Goal: Transaction & Acquisition: Purchase product/service

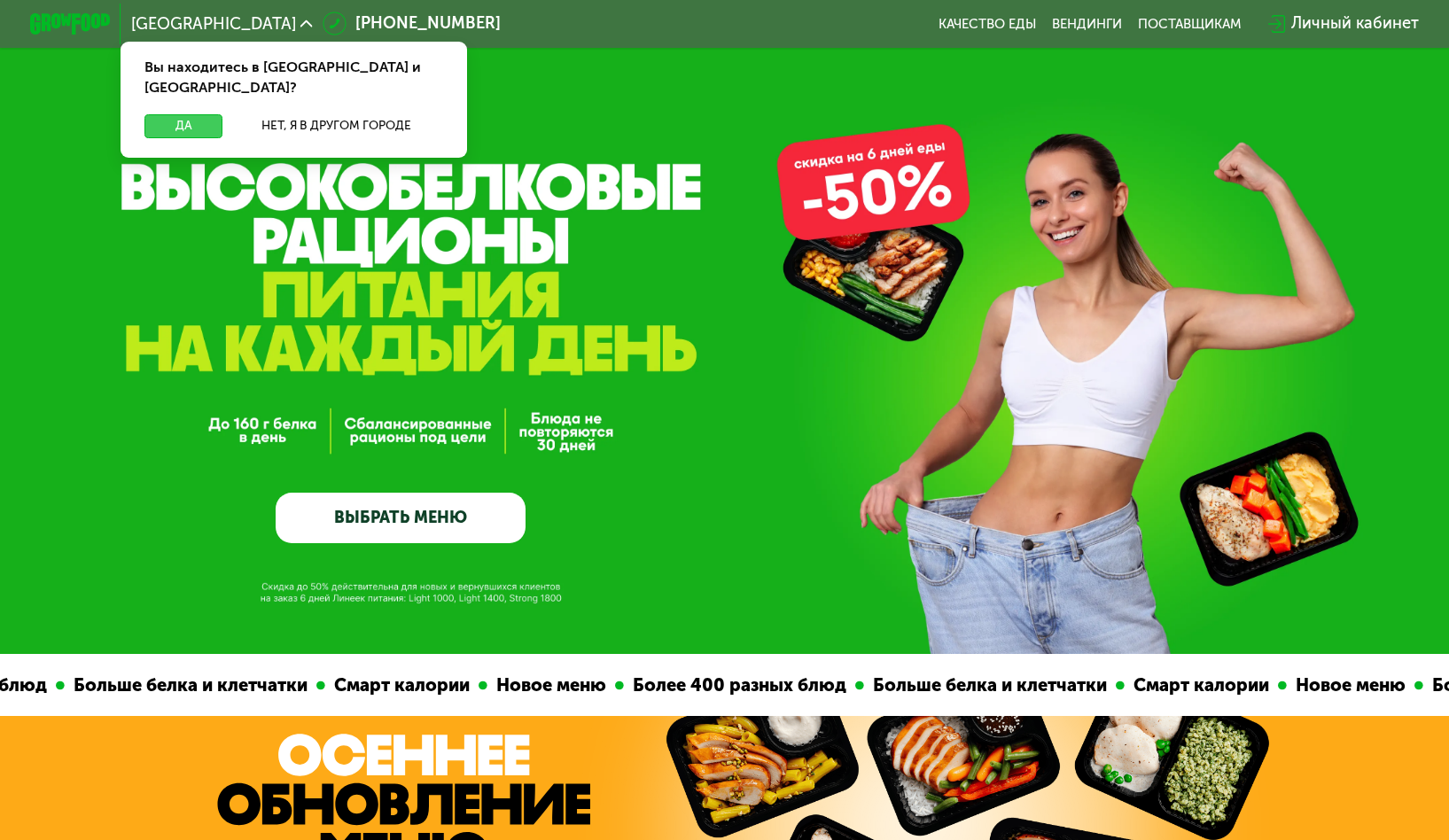
click at [164, 114] on button "Да" at bounding box center [183, 126] width 78 height 24
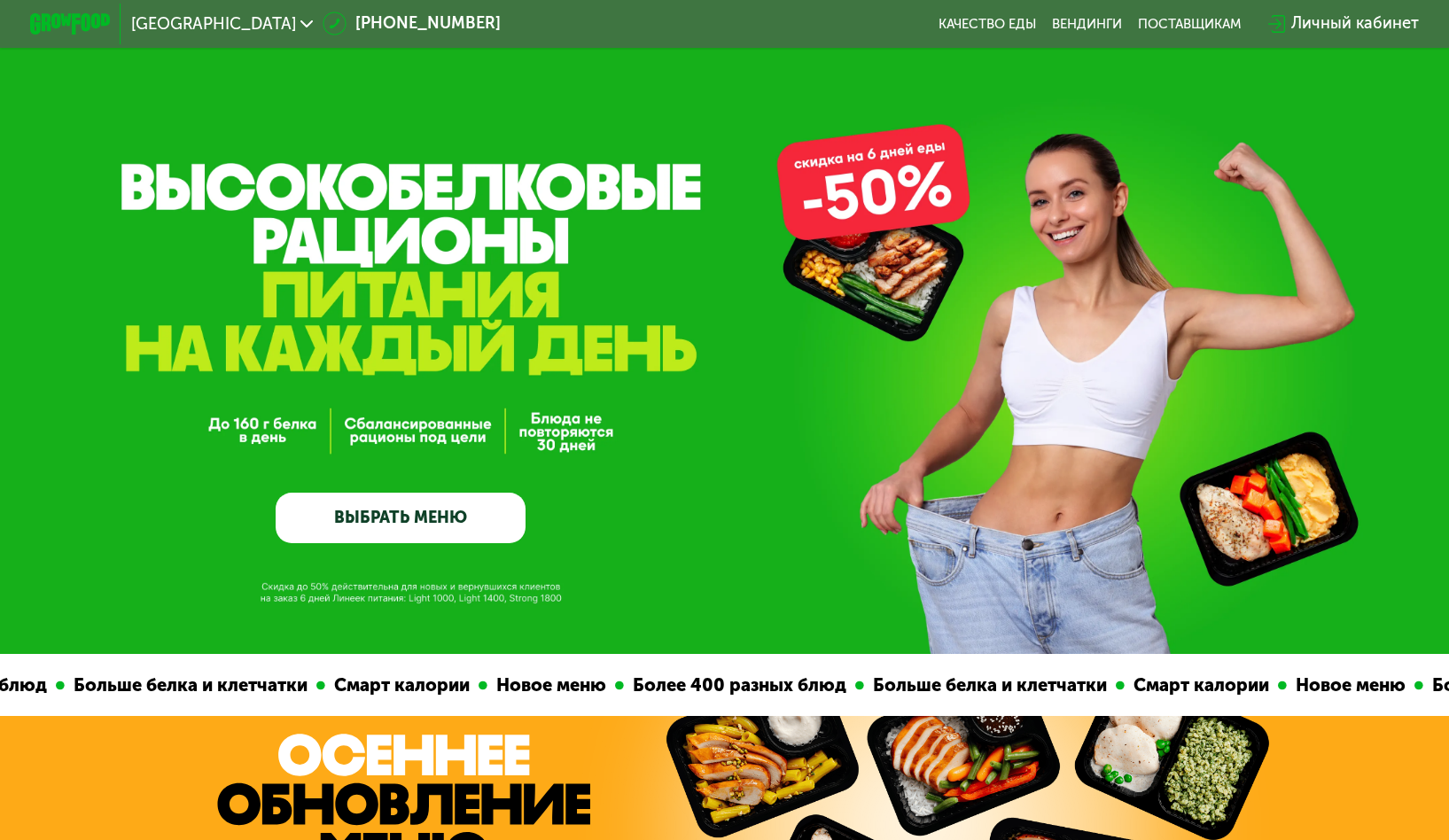
click at [323, 22] on icon at bounding box center [334, 23] width 24 height 24
click at [300, 24] on icon at bounding box center [307, 24] width 13 height 13
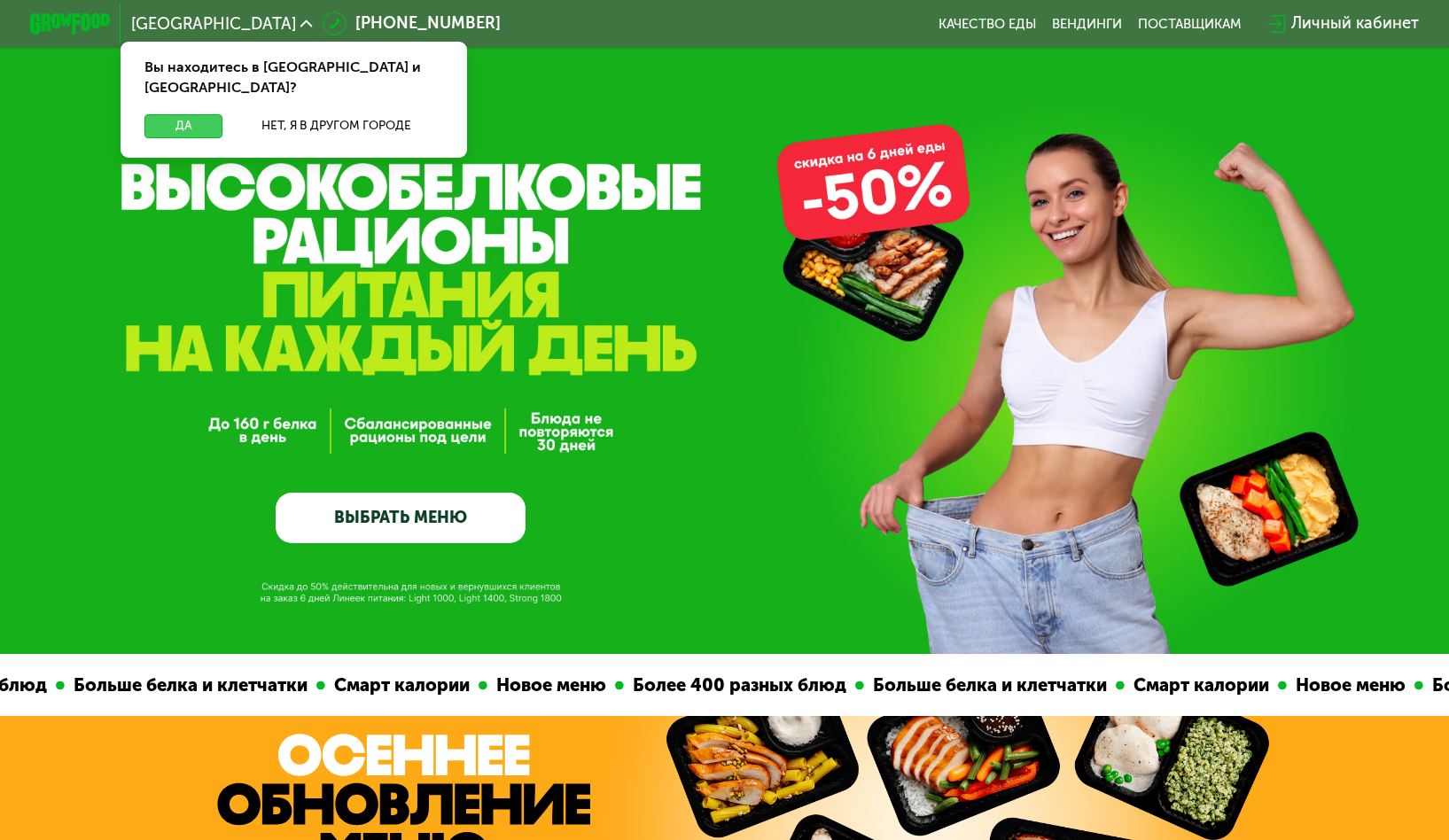
click at [192, 114] on button "Да" at bounding box center [183, 126] width 78 height 24
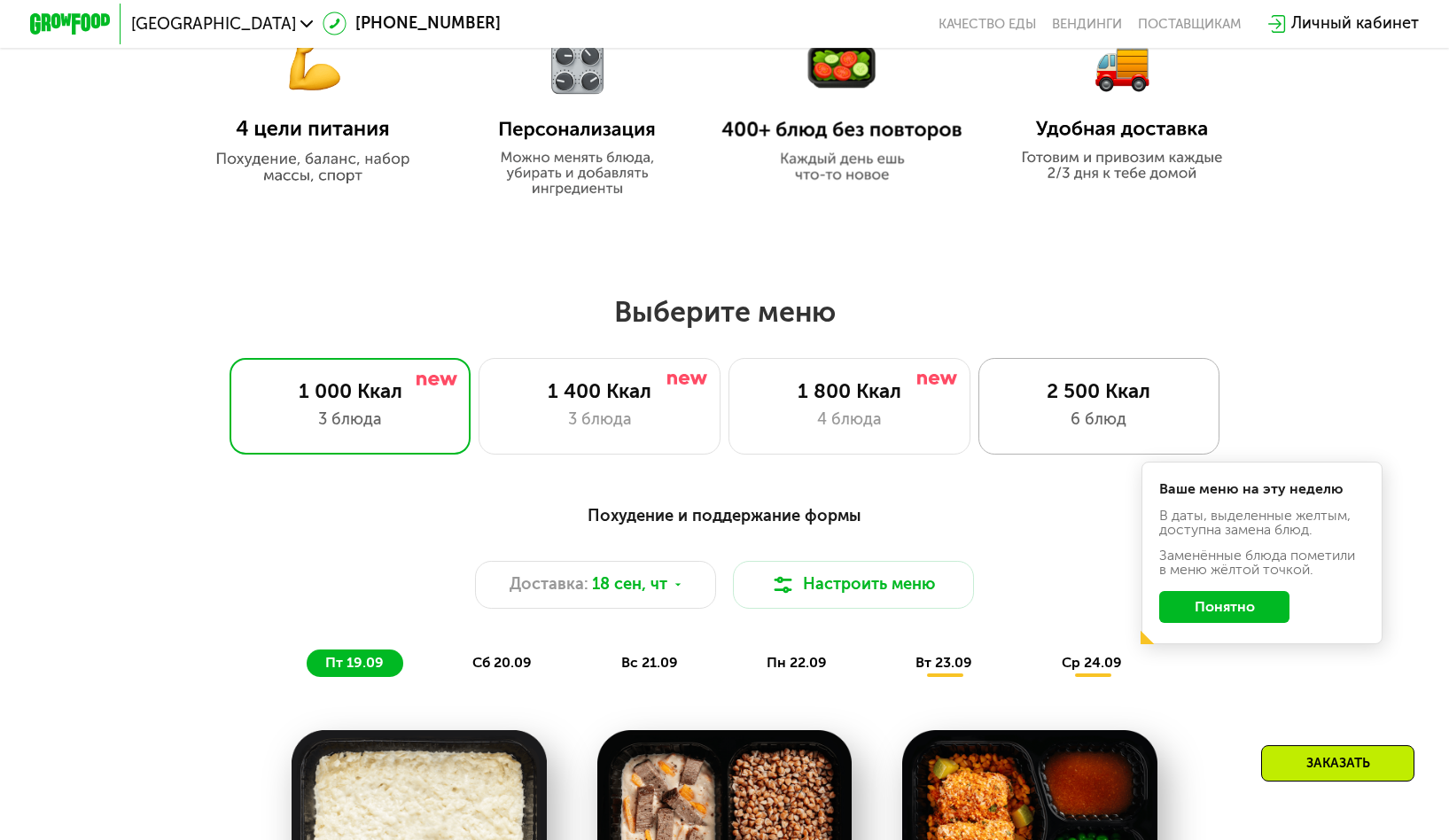
scroll to position [1132, 0]
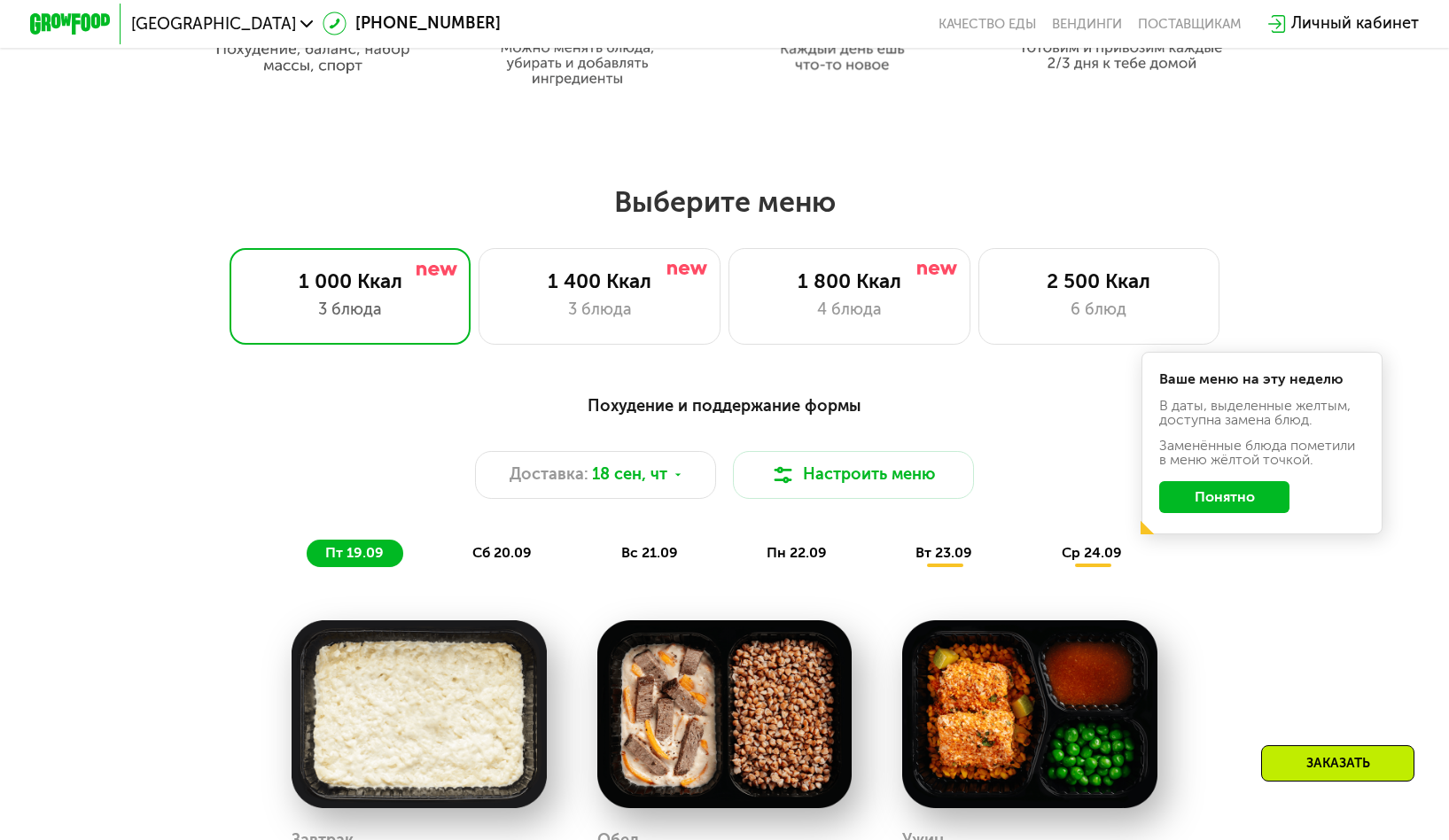
click at [1249, 513] on button "Понятно" at bounding box center [1225, 497] width 131 height 32
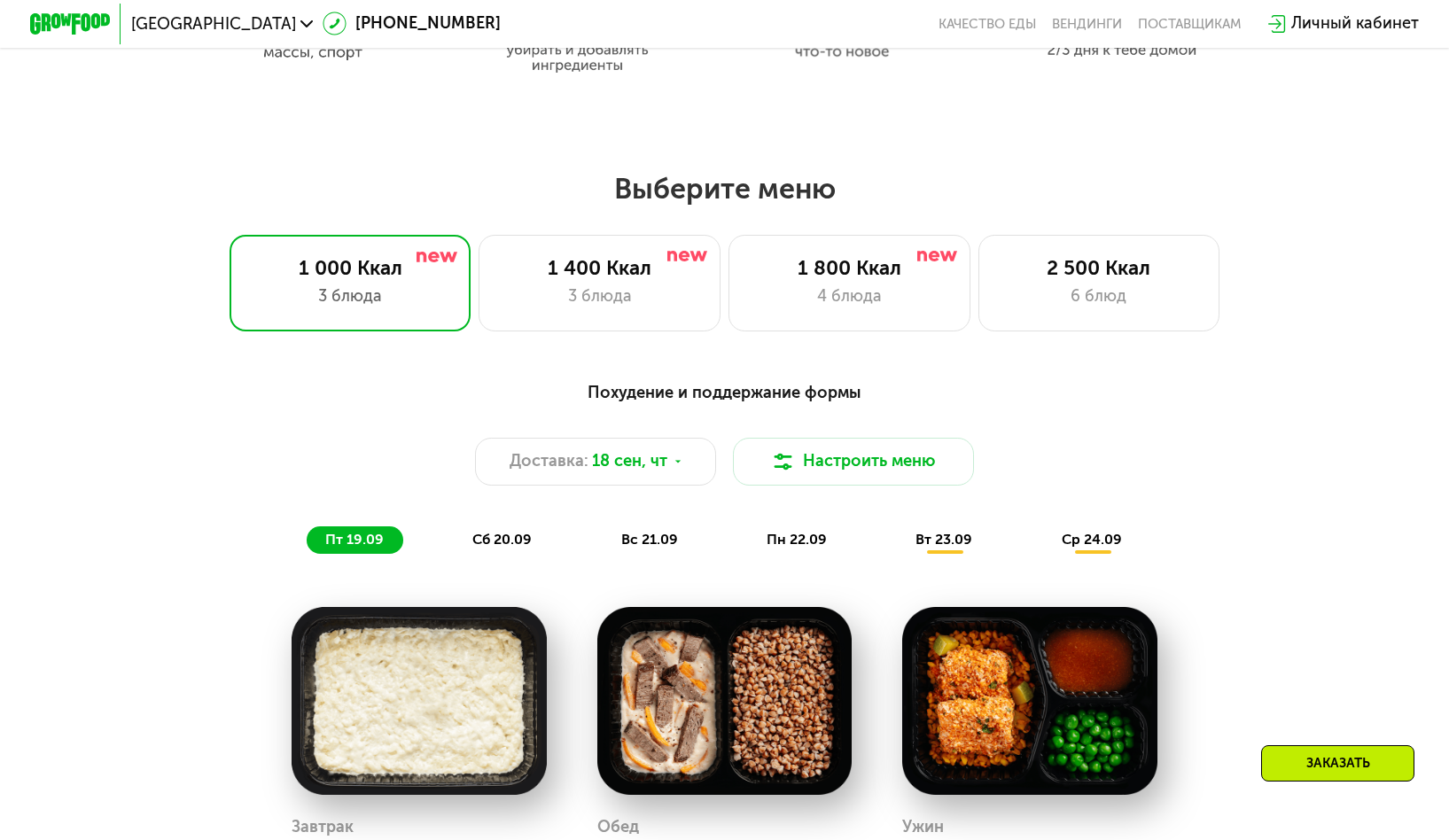
scroll to position [1163, 0]
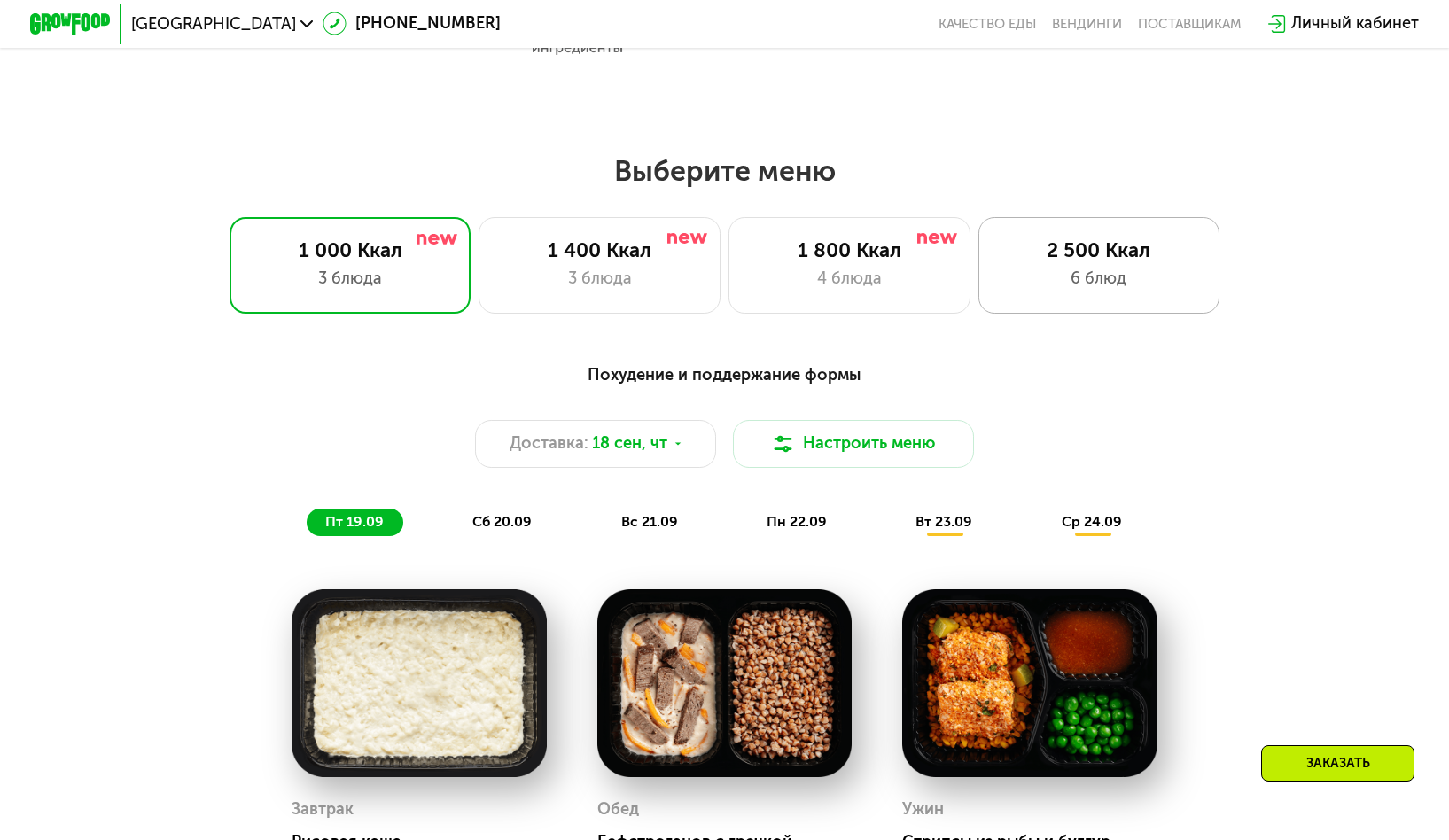
click at [1099, 284] on div "6 блюд" at bounding box center [1098, 278] width 199 height 24
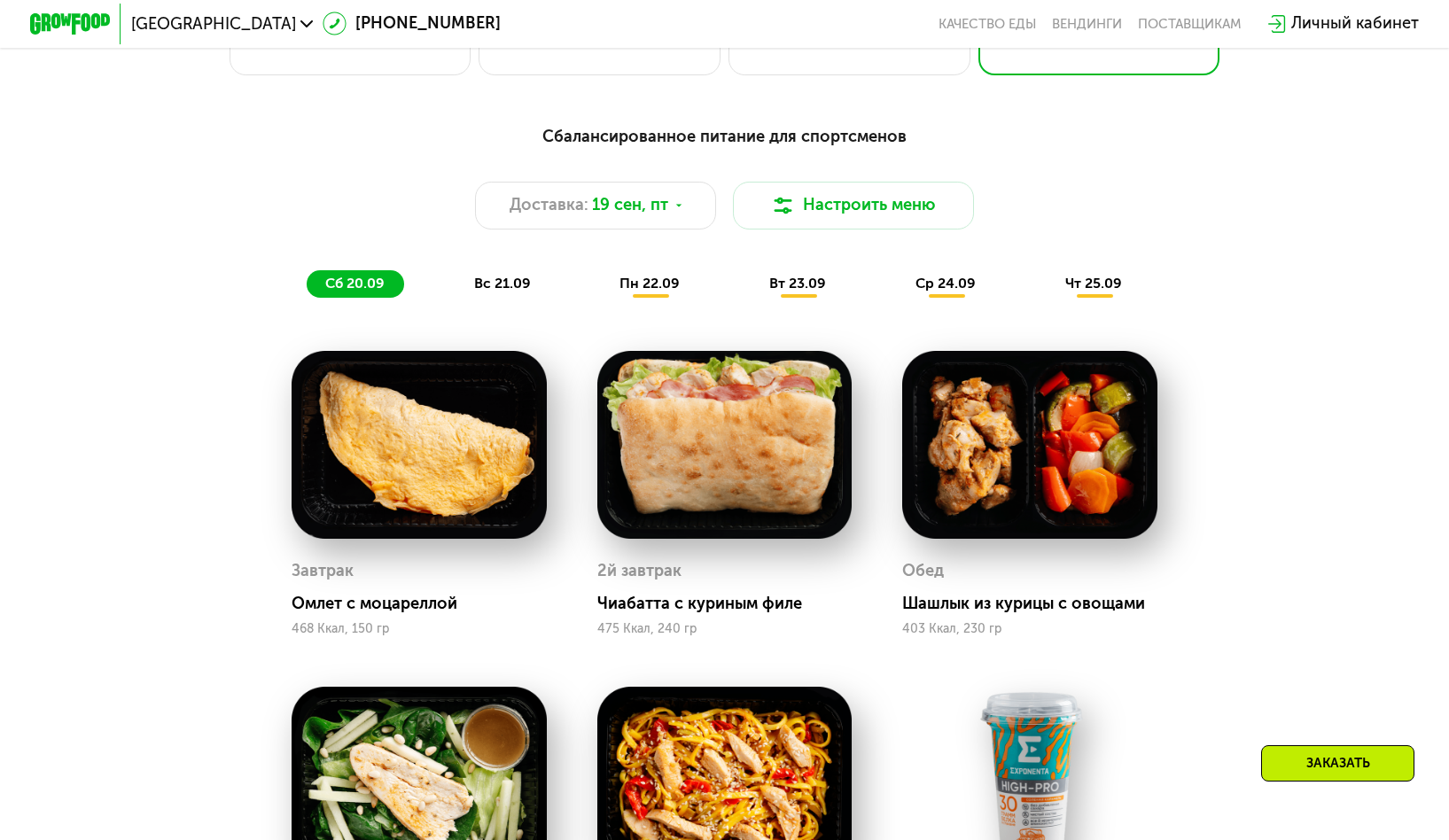
scroll to position [1406, 0]
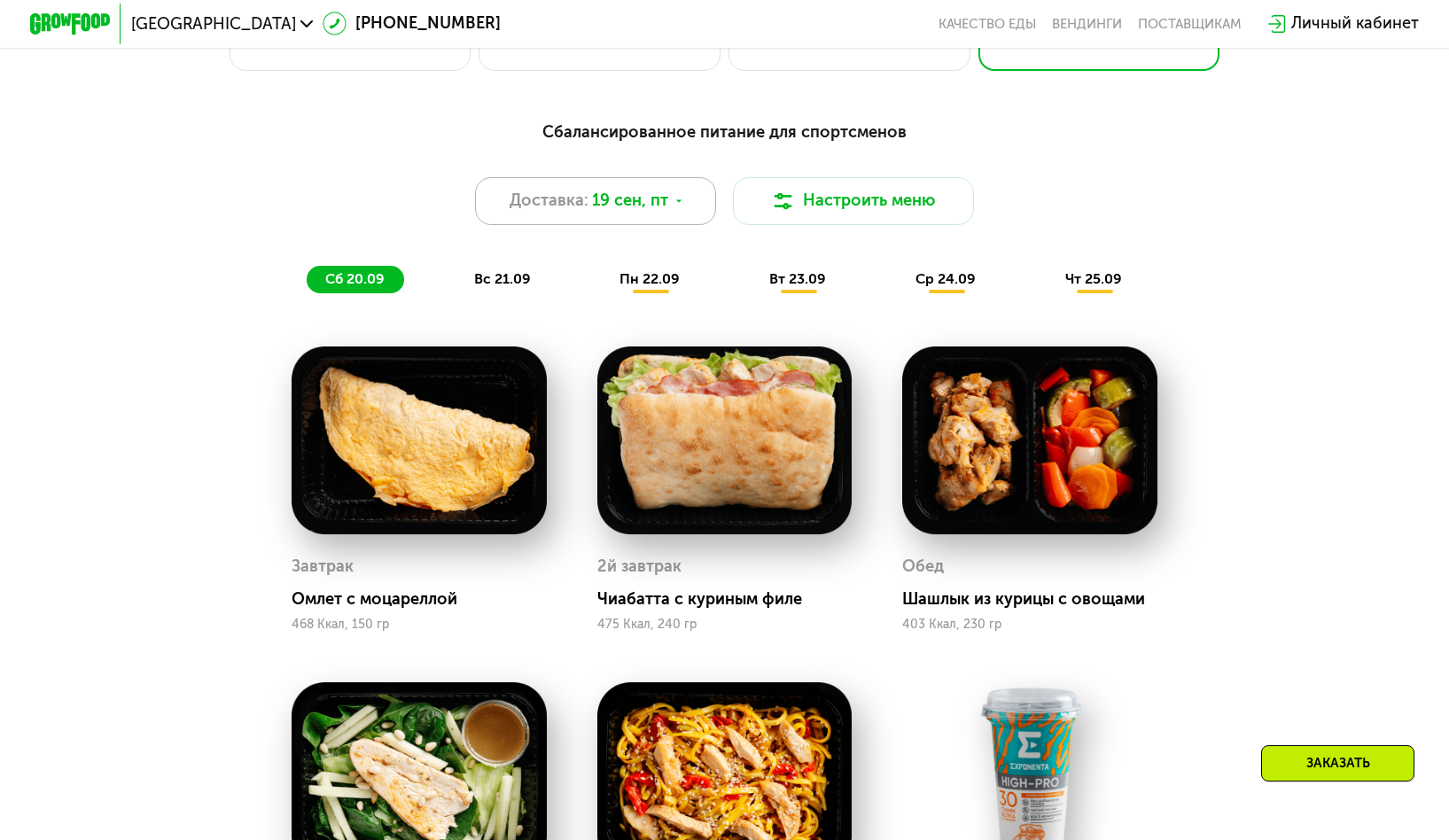
click at [680, 207] on icon at bounding box center [678, 201] width 13 height 13
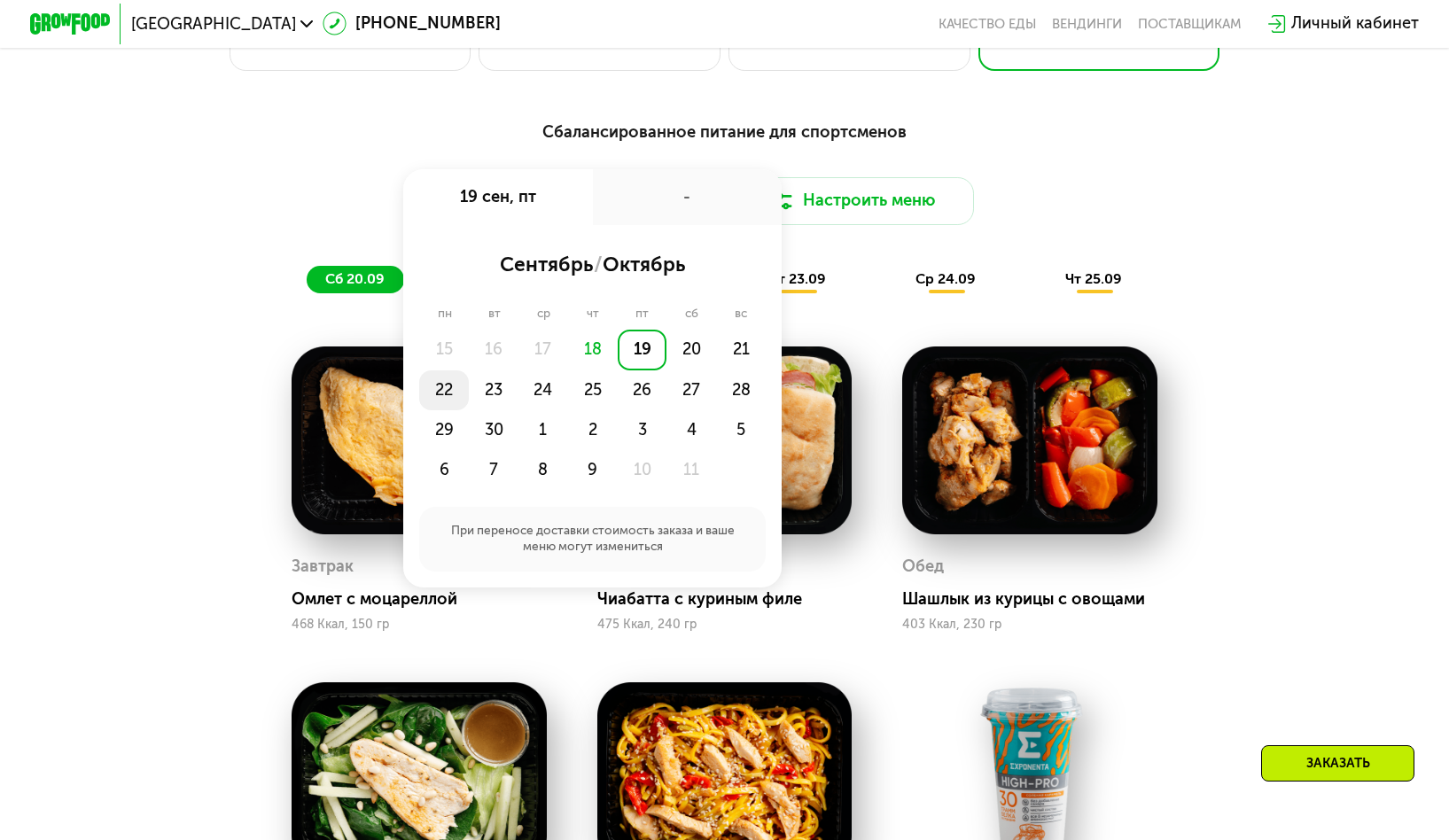
click at [439, 395] on div "22" at bounding box center [444, 390] width 50 height 40
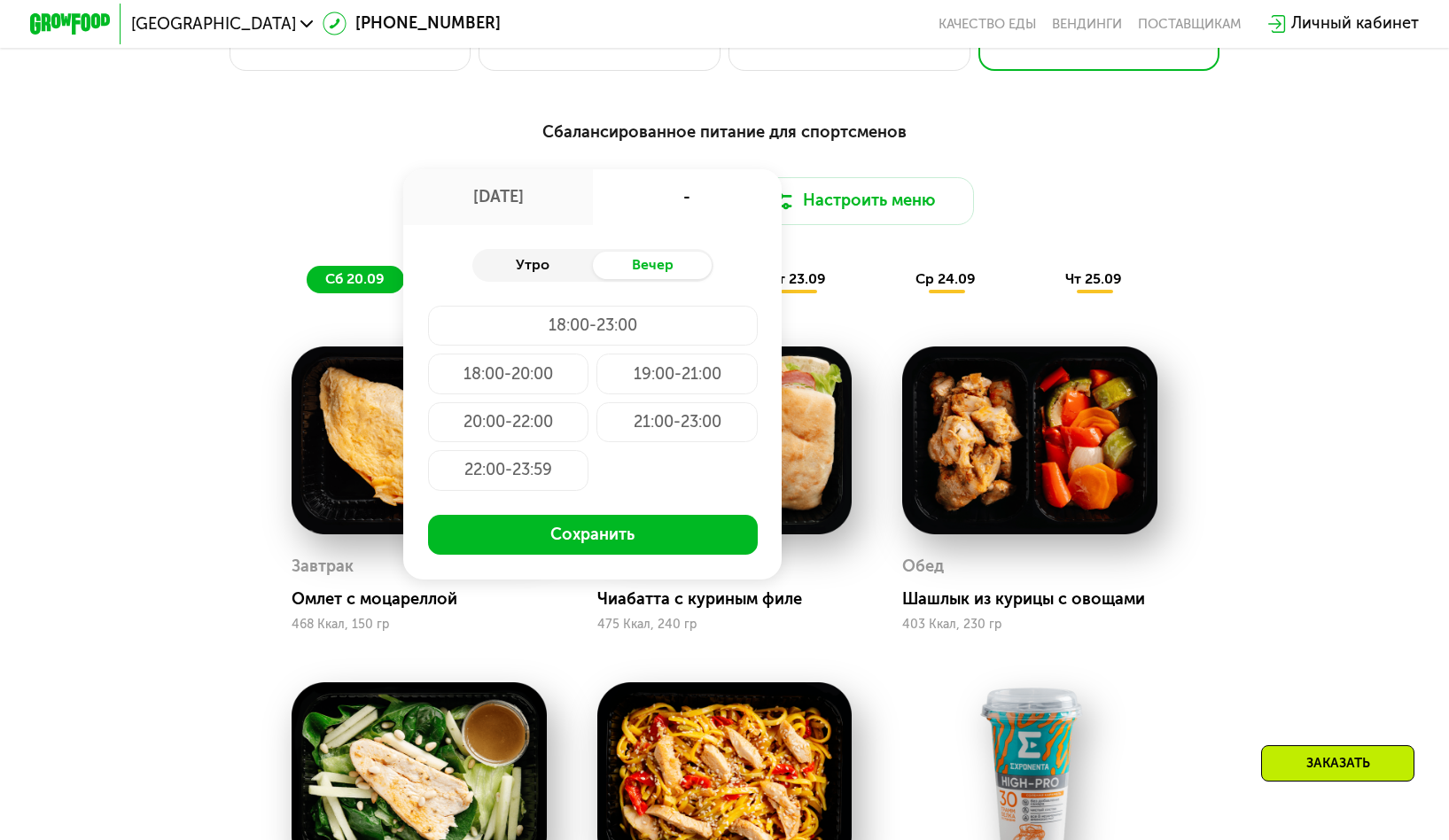
click at [527, 269] on div "Утро" at bounding box center [532, 266] width 121 height 29
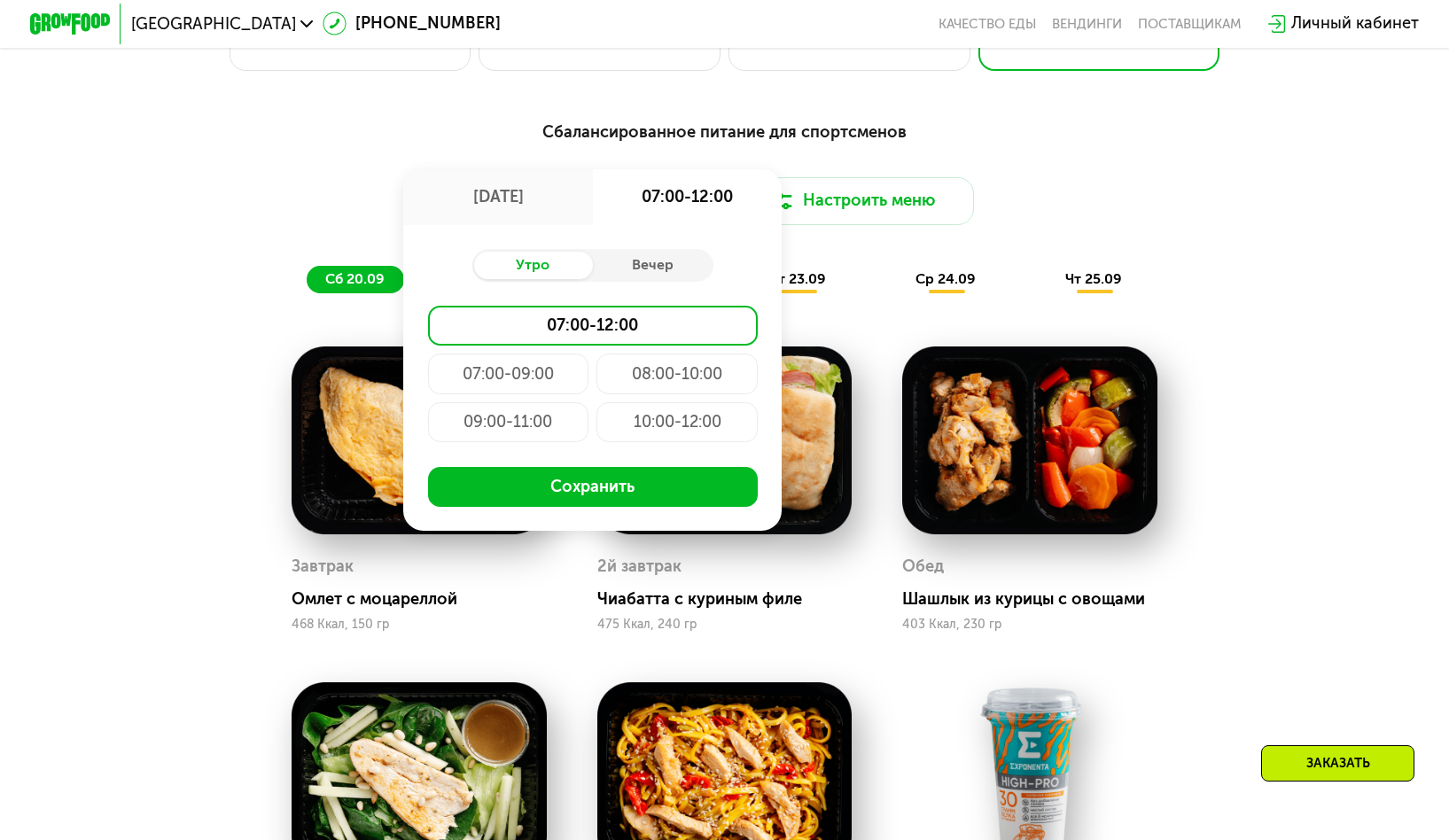
click at [531, 333] on div "07:00-12:00" at bounding box center [593, 325] width 330 height 40
click at [614, 496] on button "Сохранить" at bounding box center [593, 486] width 330 height 40
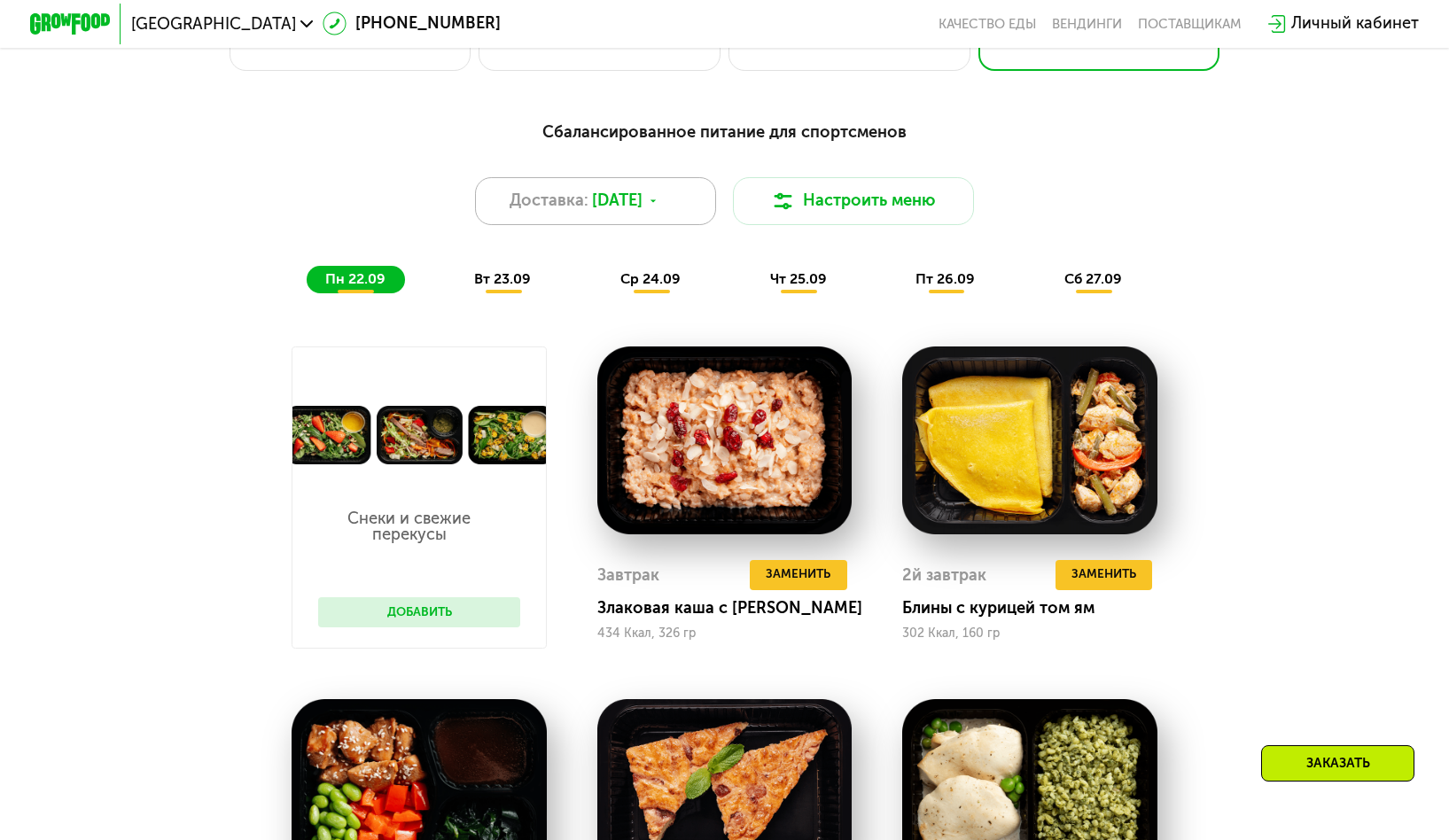
click at [596, 197] on span "[DATE]" at bounding box center [617, 200] width 51 height 24
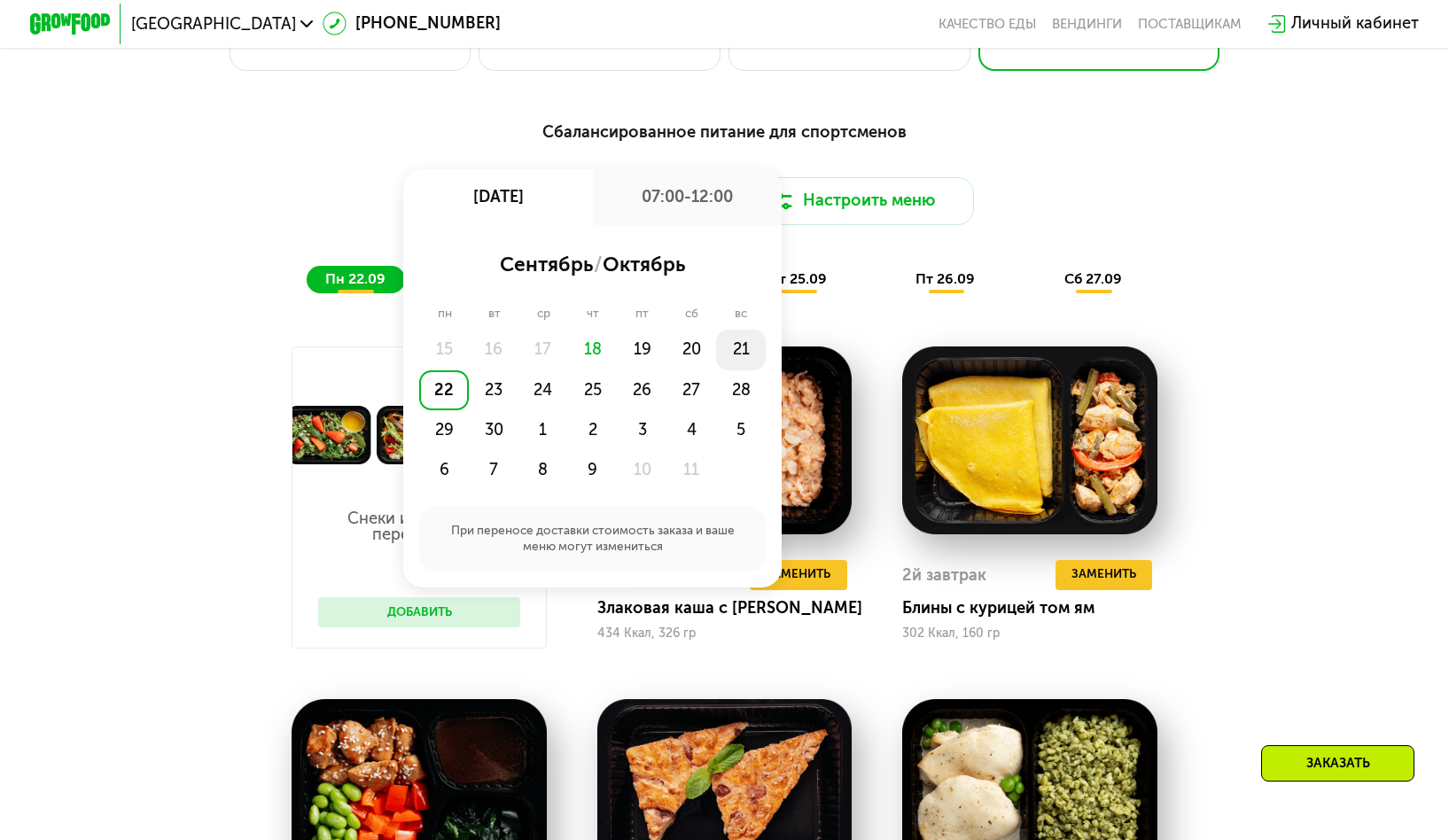
click at [744, 347] on div "21" at bounding box center [741, 349] width 50 height 40
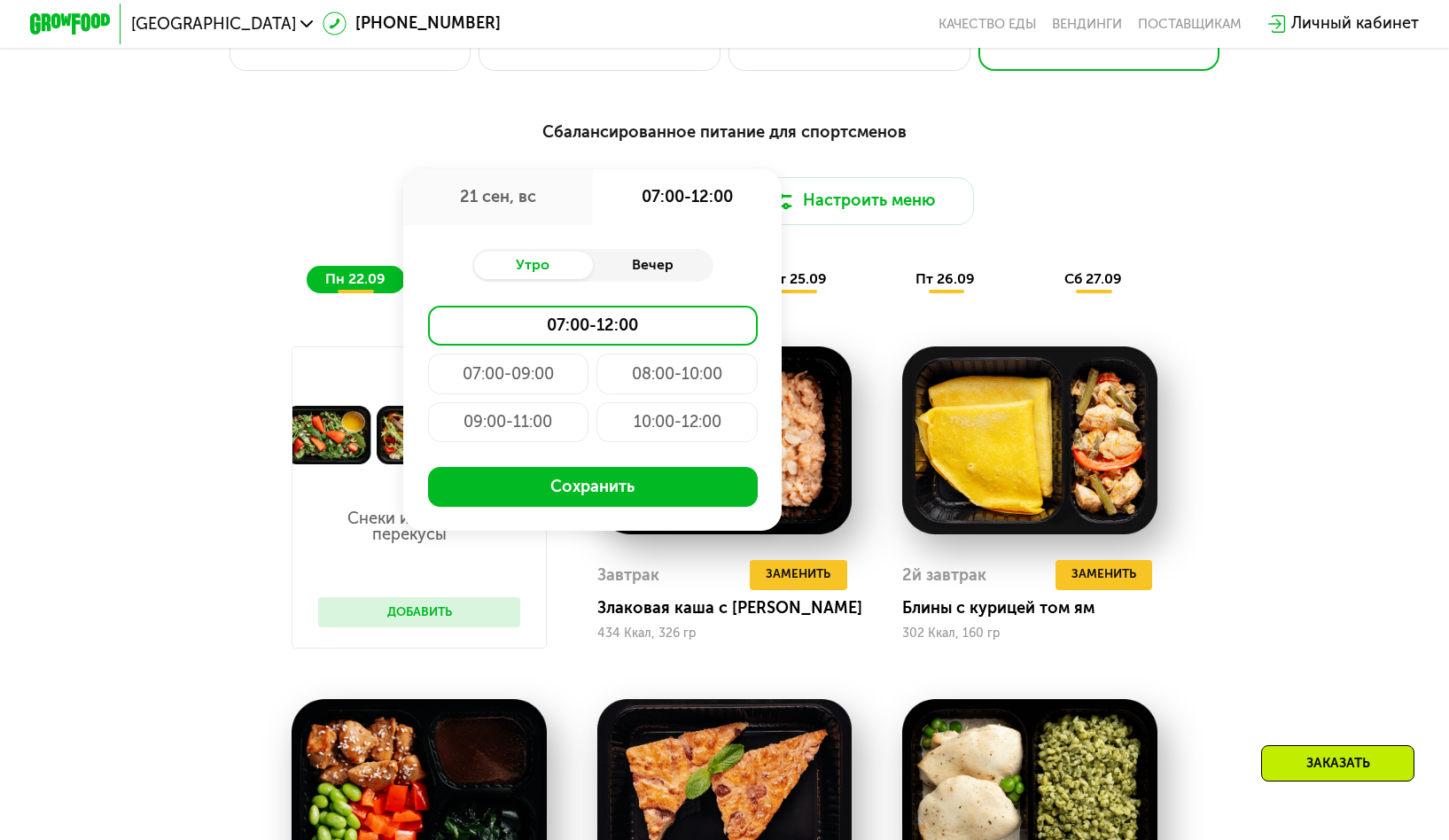
click at [643, 273] on div "Вечер" at bounding box center [653, 266] width 121 height 29
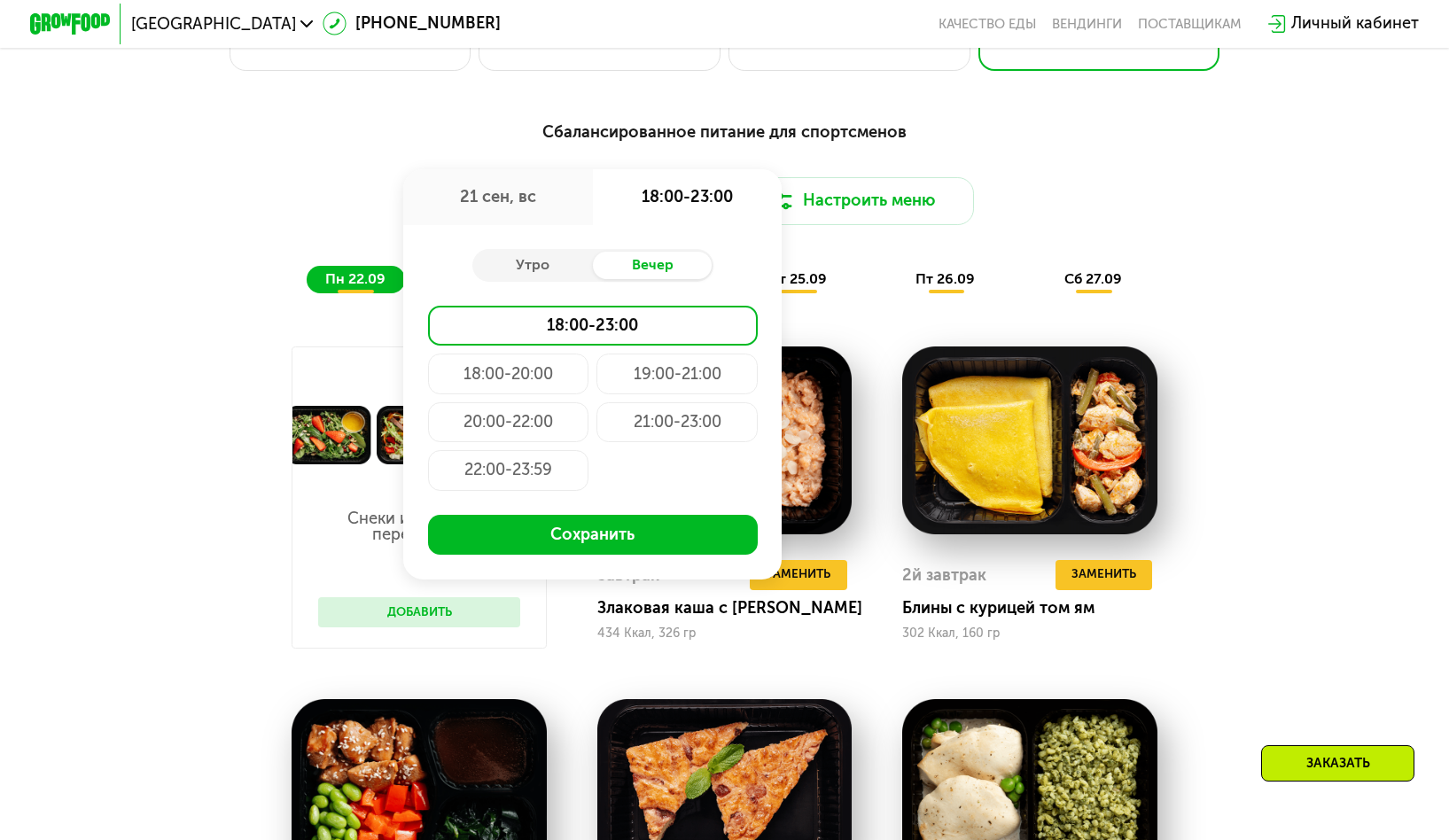
click at [660, 426] on div "21:00-23:00" at bounding box center [677, 422] width 161 height 40
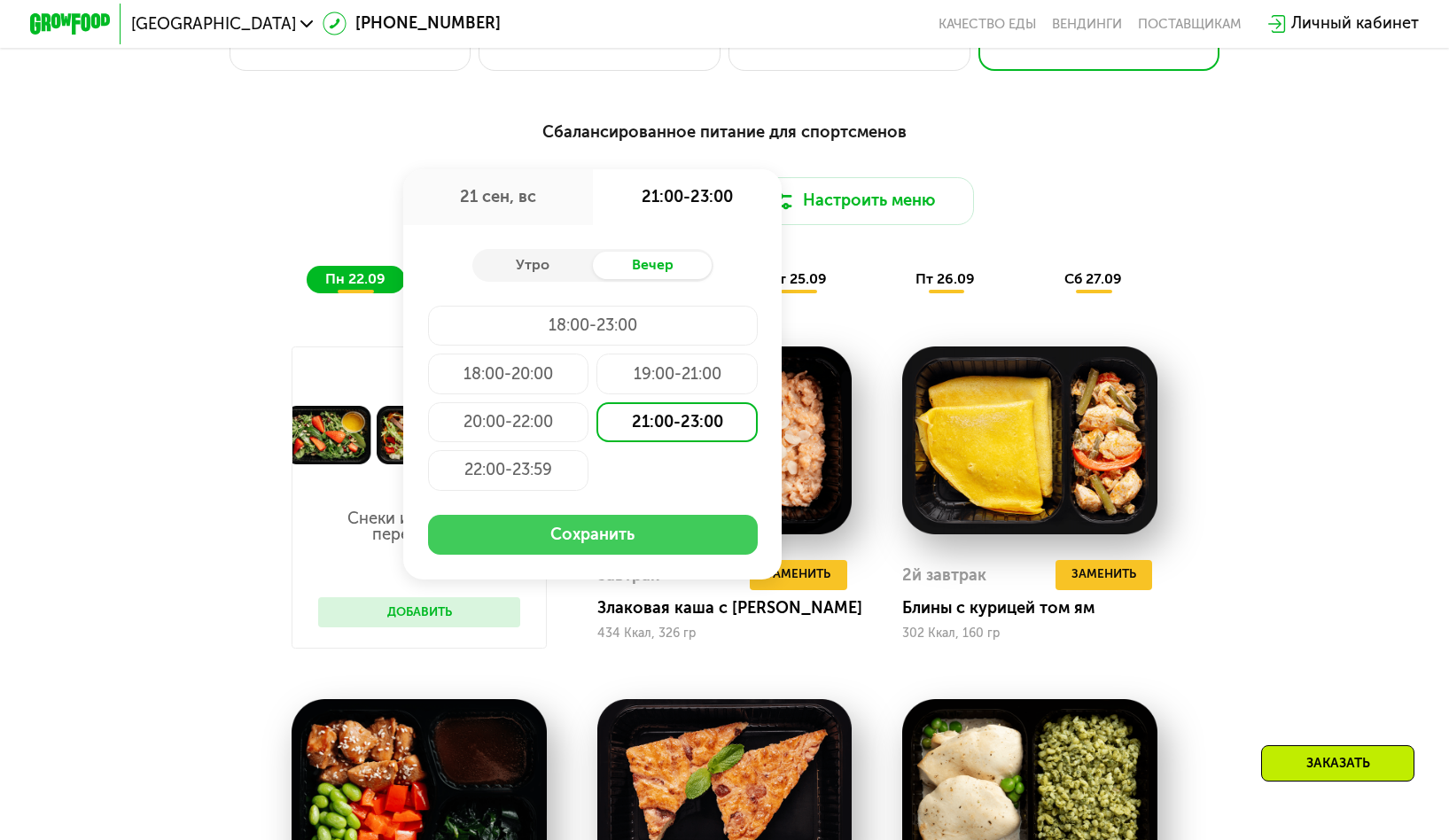
click at [628, 554] on button "Сохранить" at bounding box center [593, 534] width 330 height 40
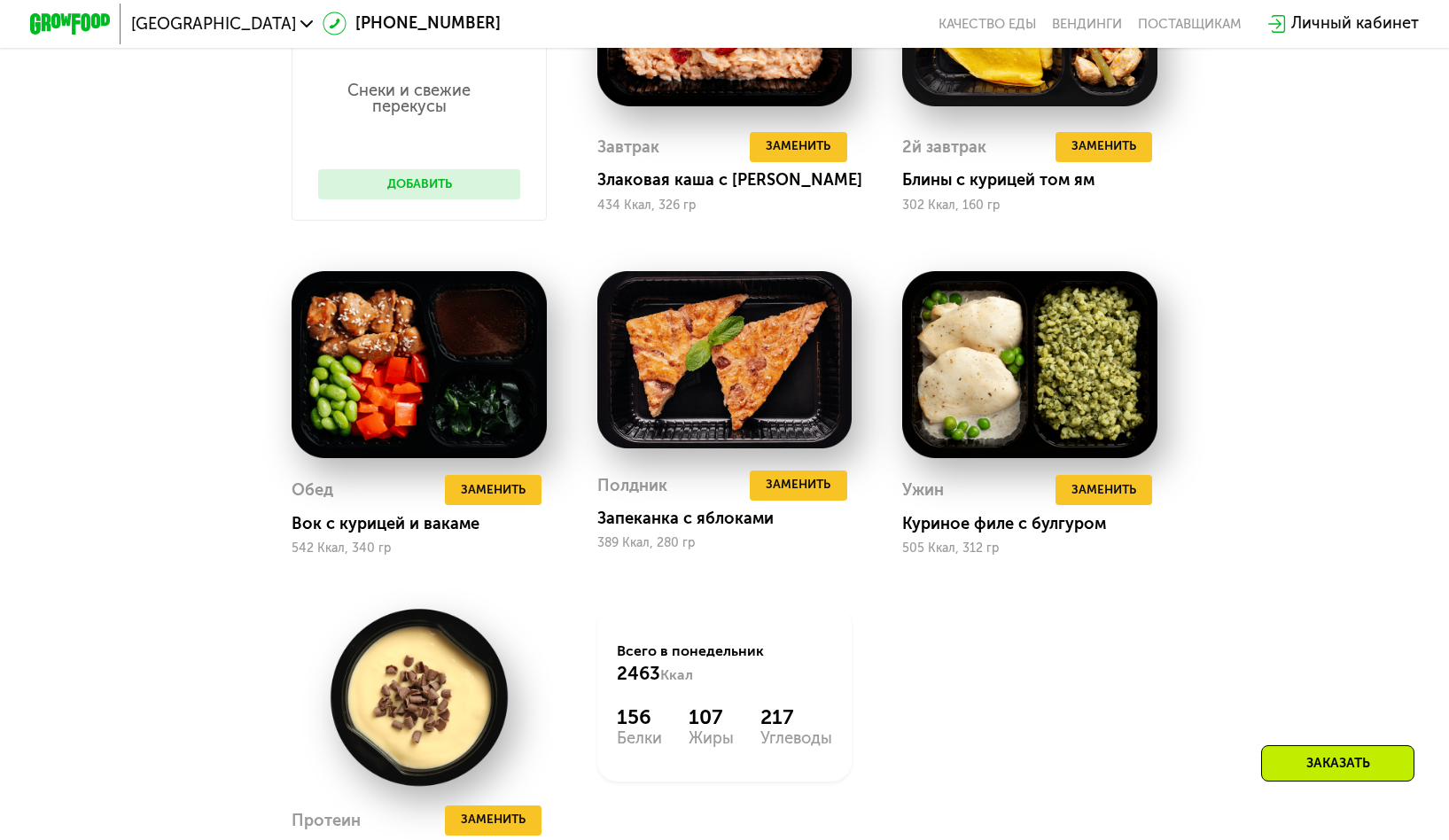
scroll to position [1520, 0]
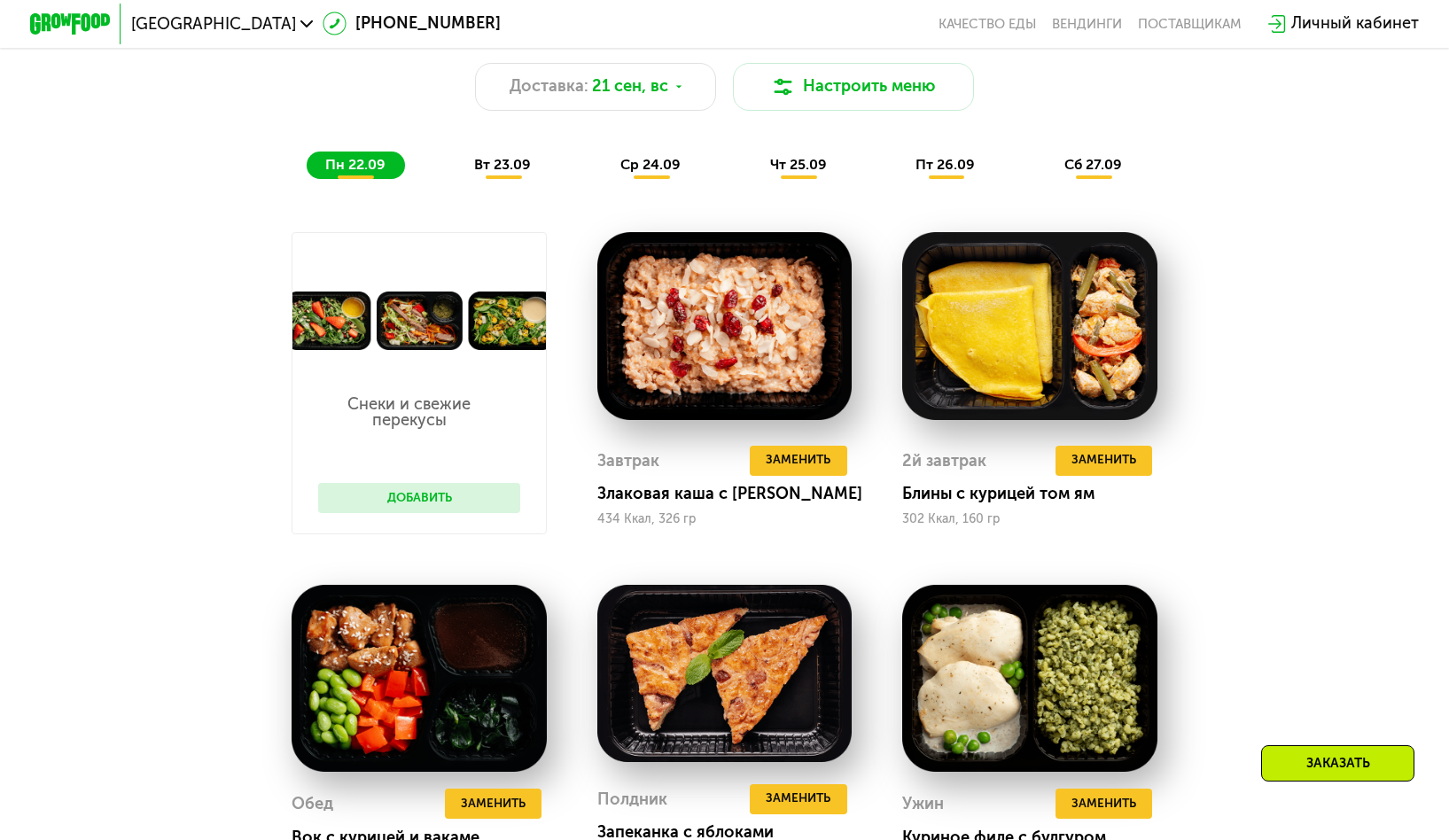
click at [497, 169] on span "вт 23.09" at bounding box center [501, 164] width 56 height 17
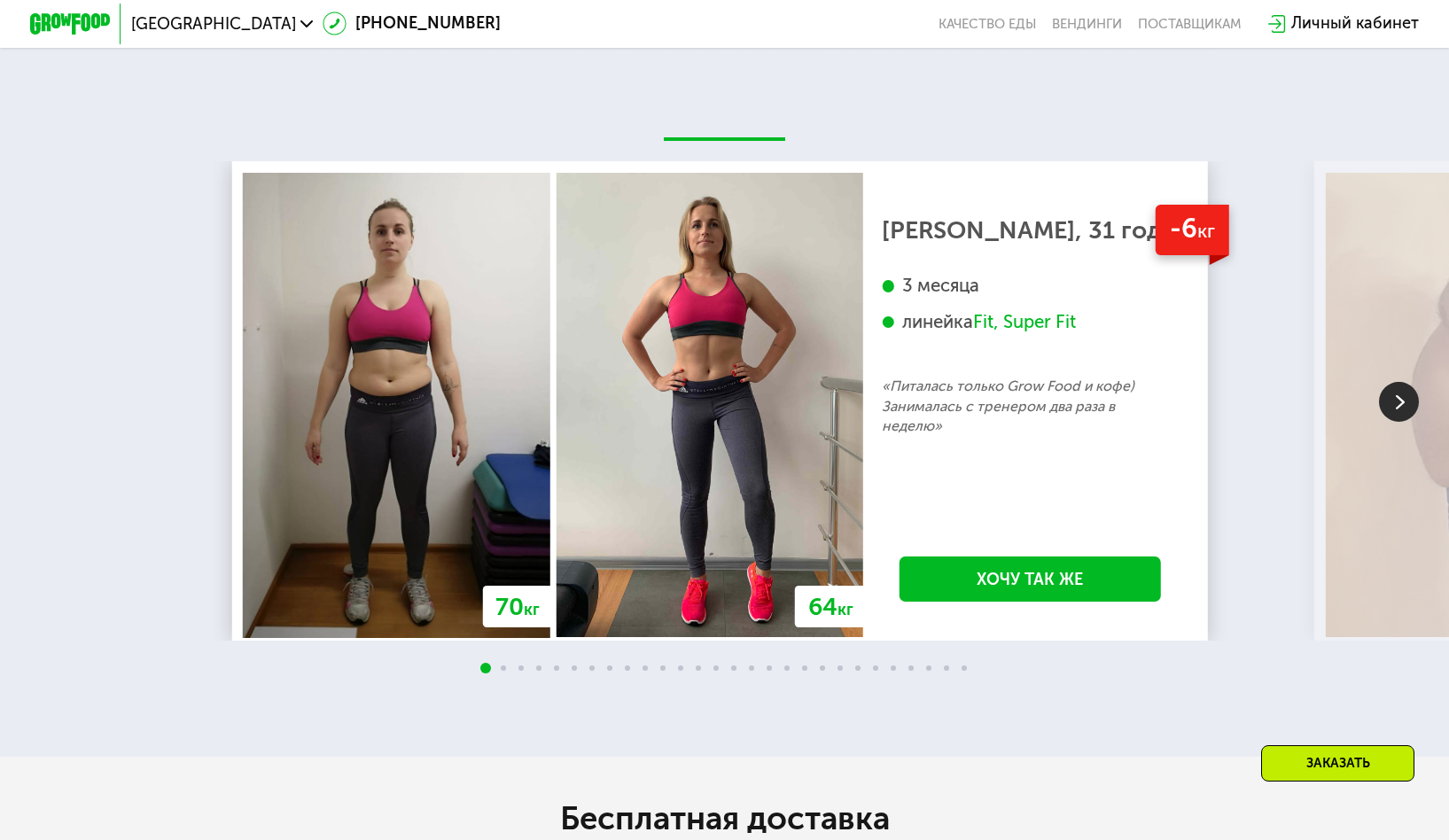
scroll to position [4238, 0]
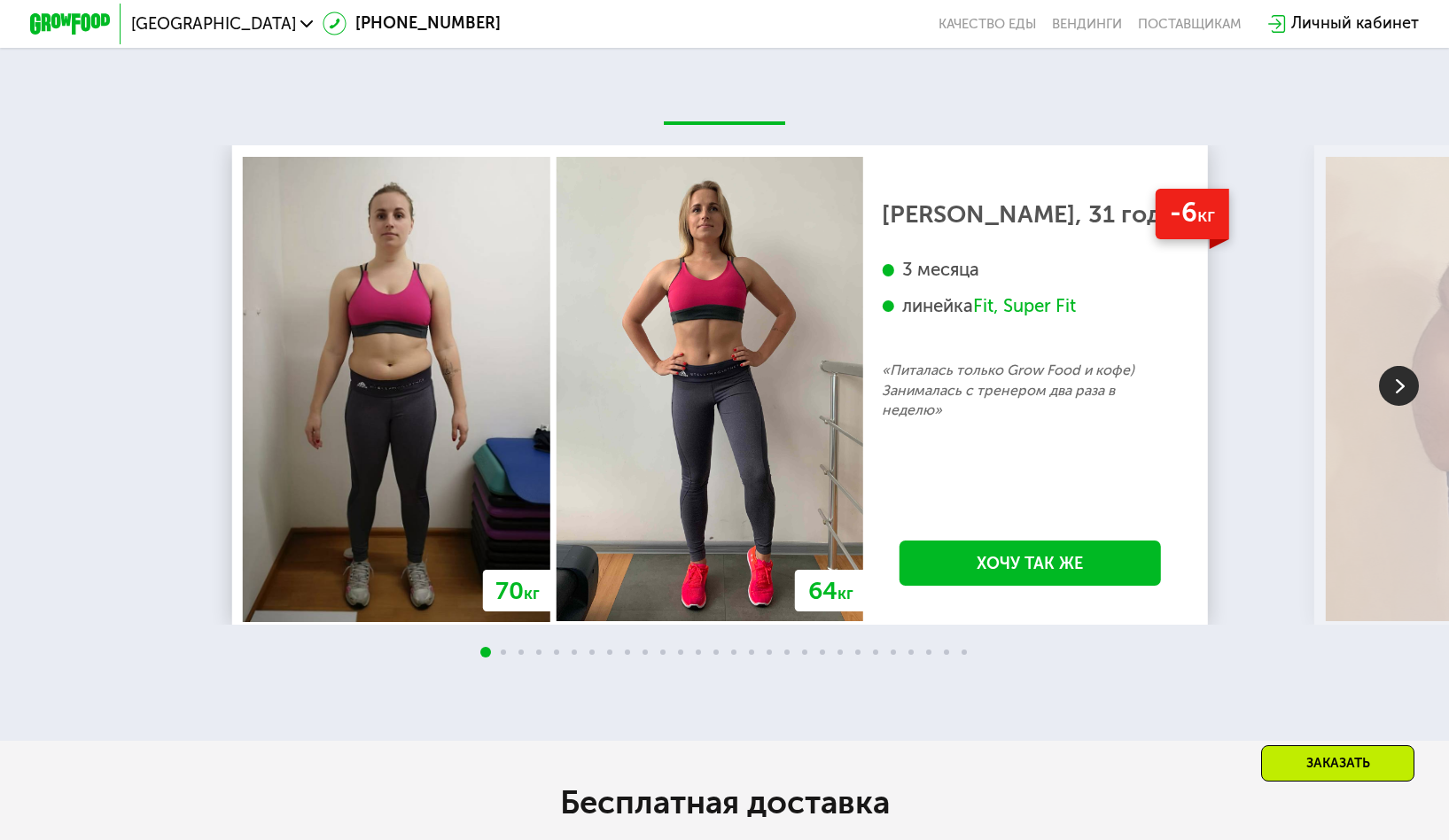
click at [1395, 405] on img at bounding box center [1399, 384] width 40 height 40
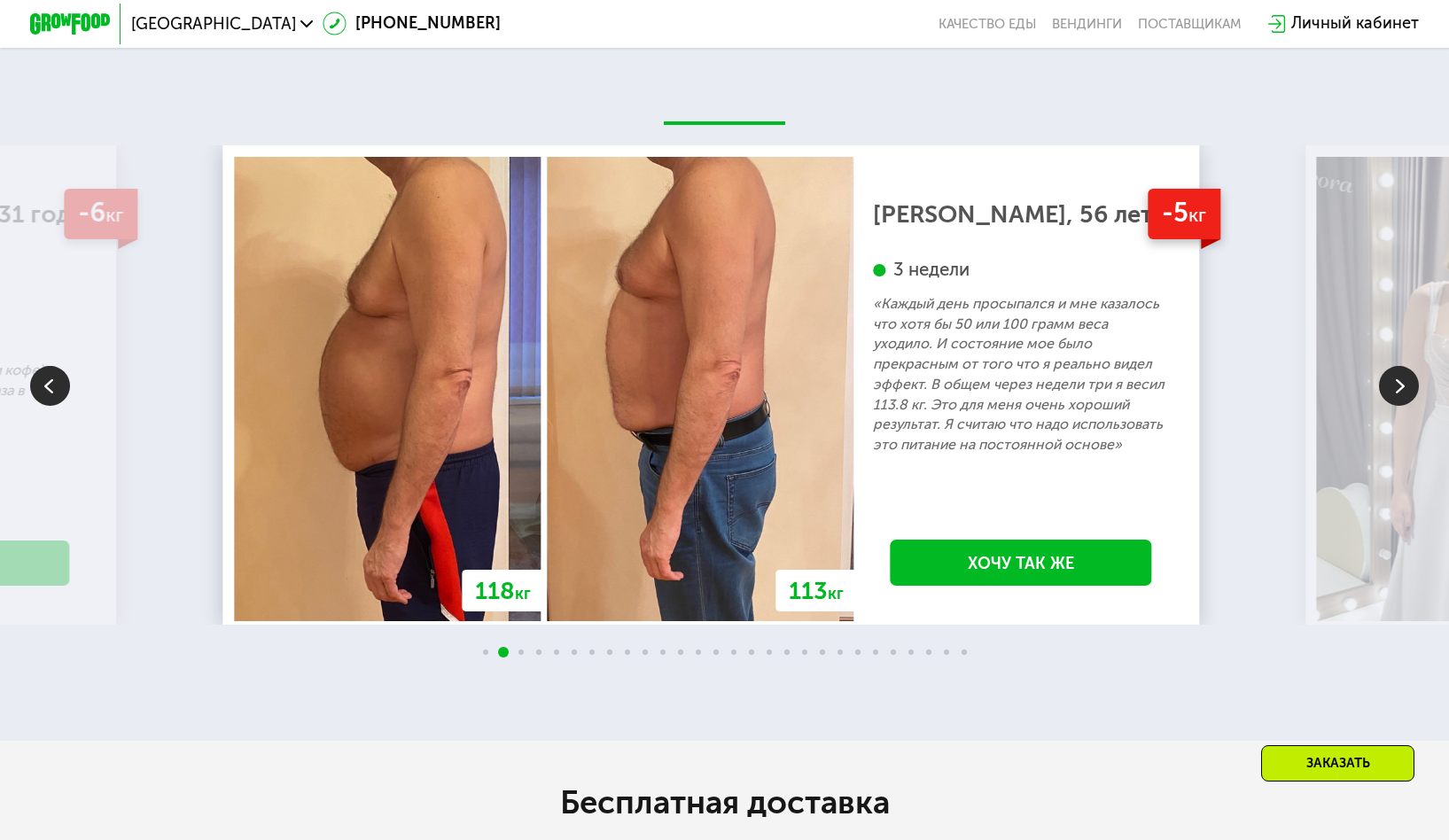
click at [1394, 405] on img at bounding box center [1399, 384] width 40 height 40
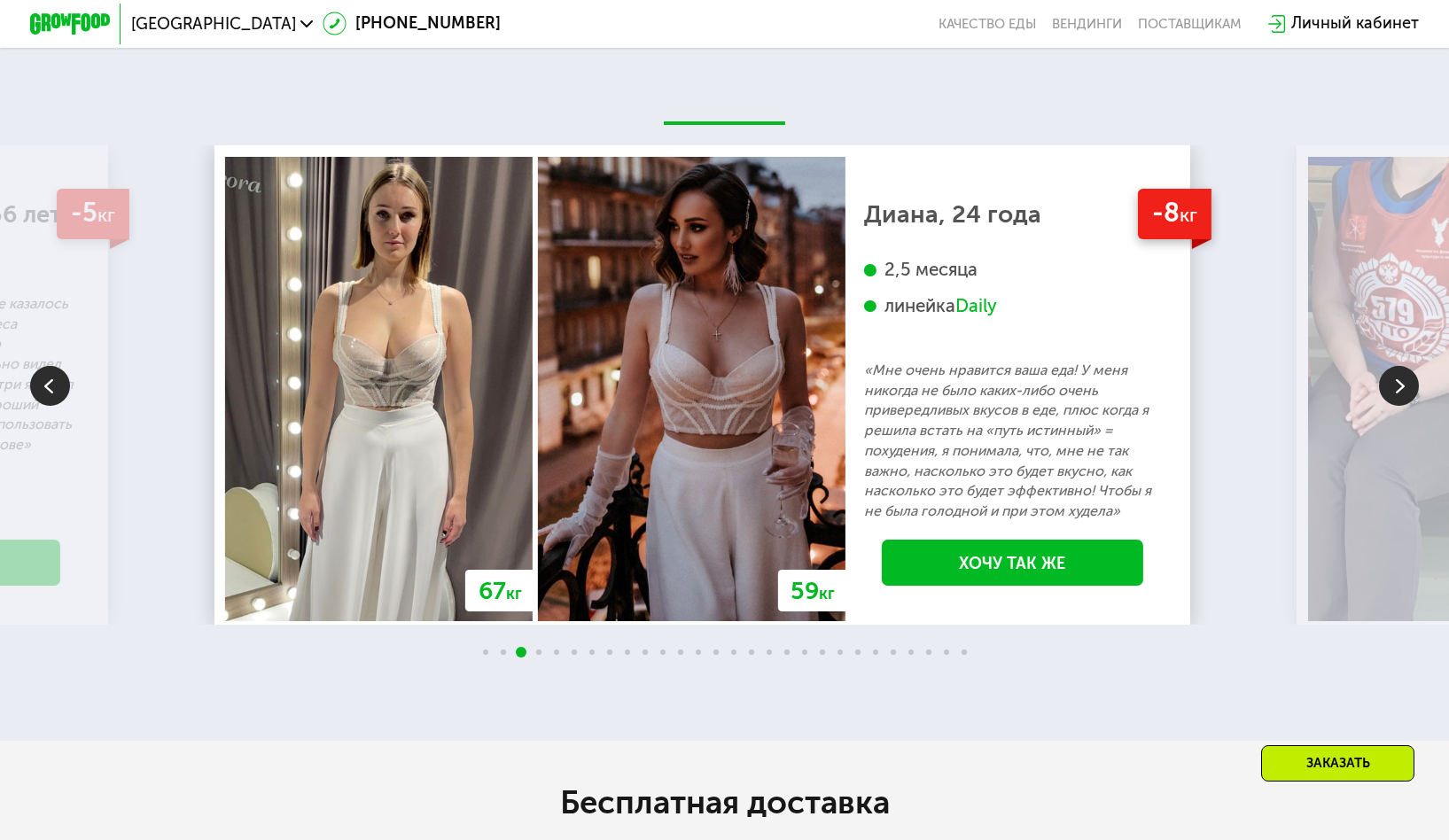
click at [1394, 405] on img at bounding box center [1399, 384] width 40 height 40
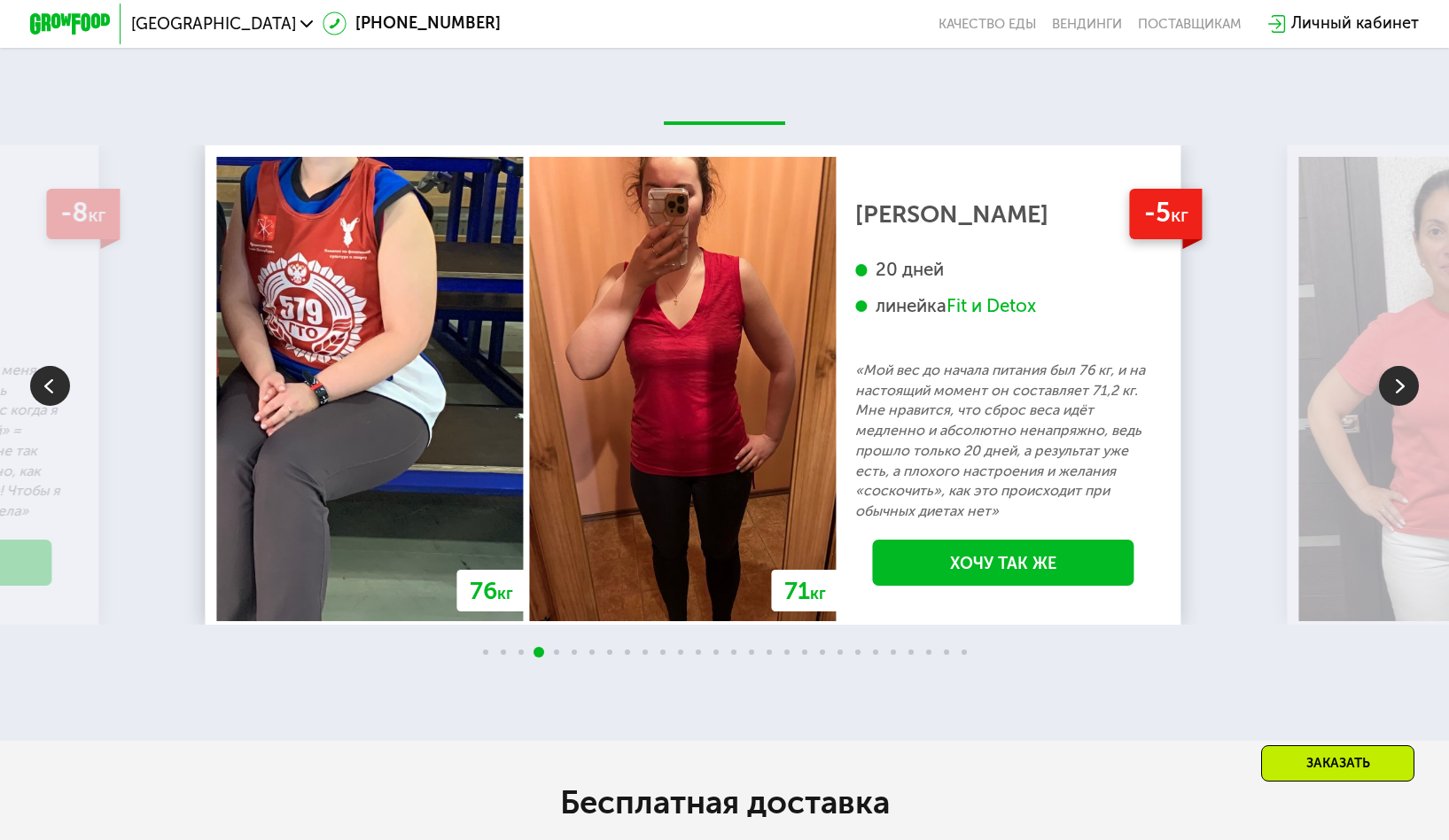
click at [1394, 405] on img at bounding box center [1399, 384] width 40 height 40
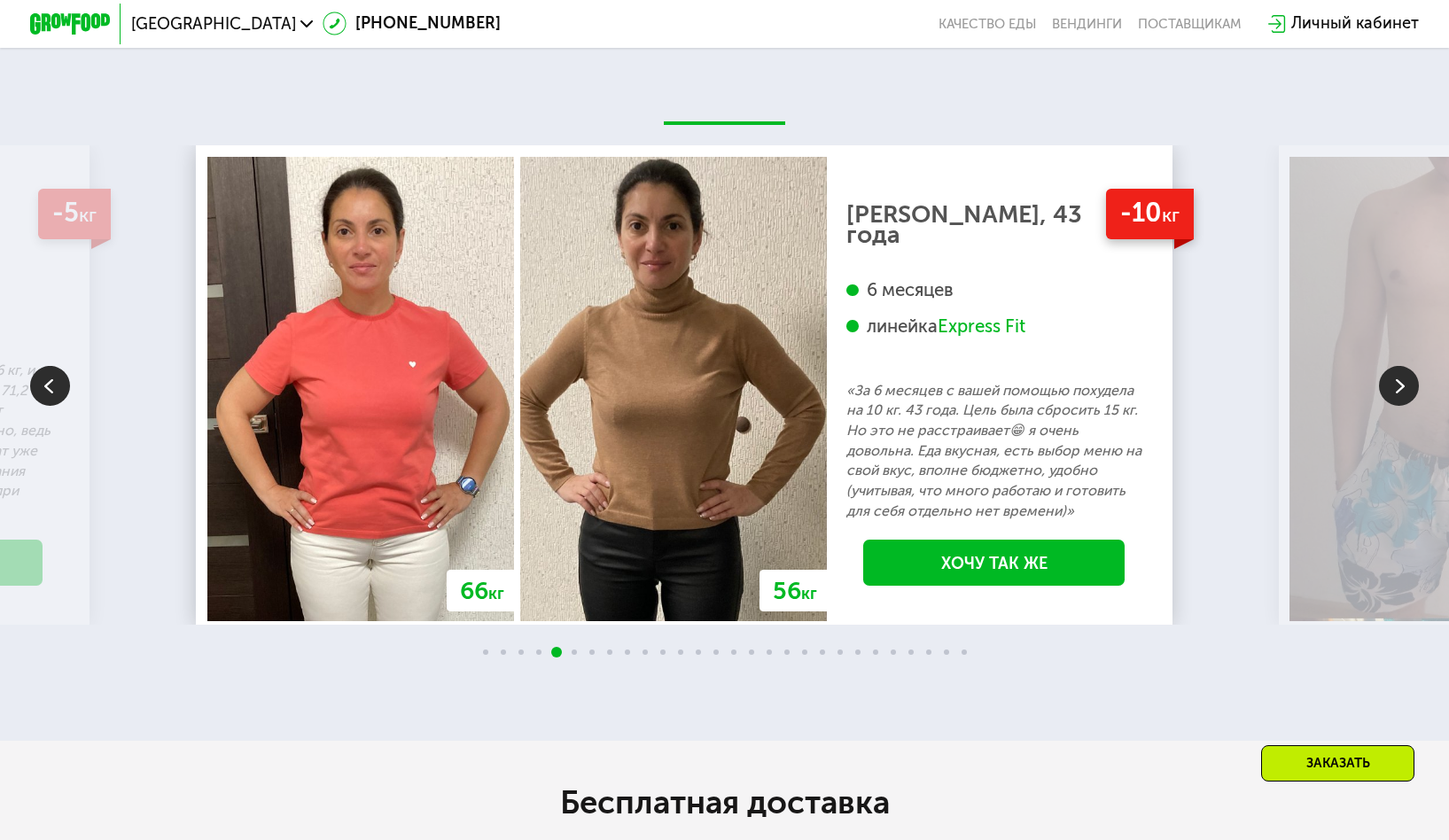
click at [1394, 405] on img at bounding box center [1399, 384] width 40 height 40
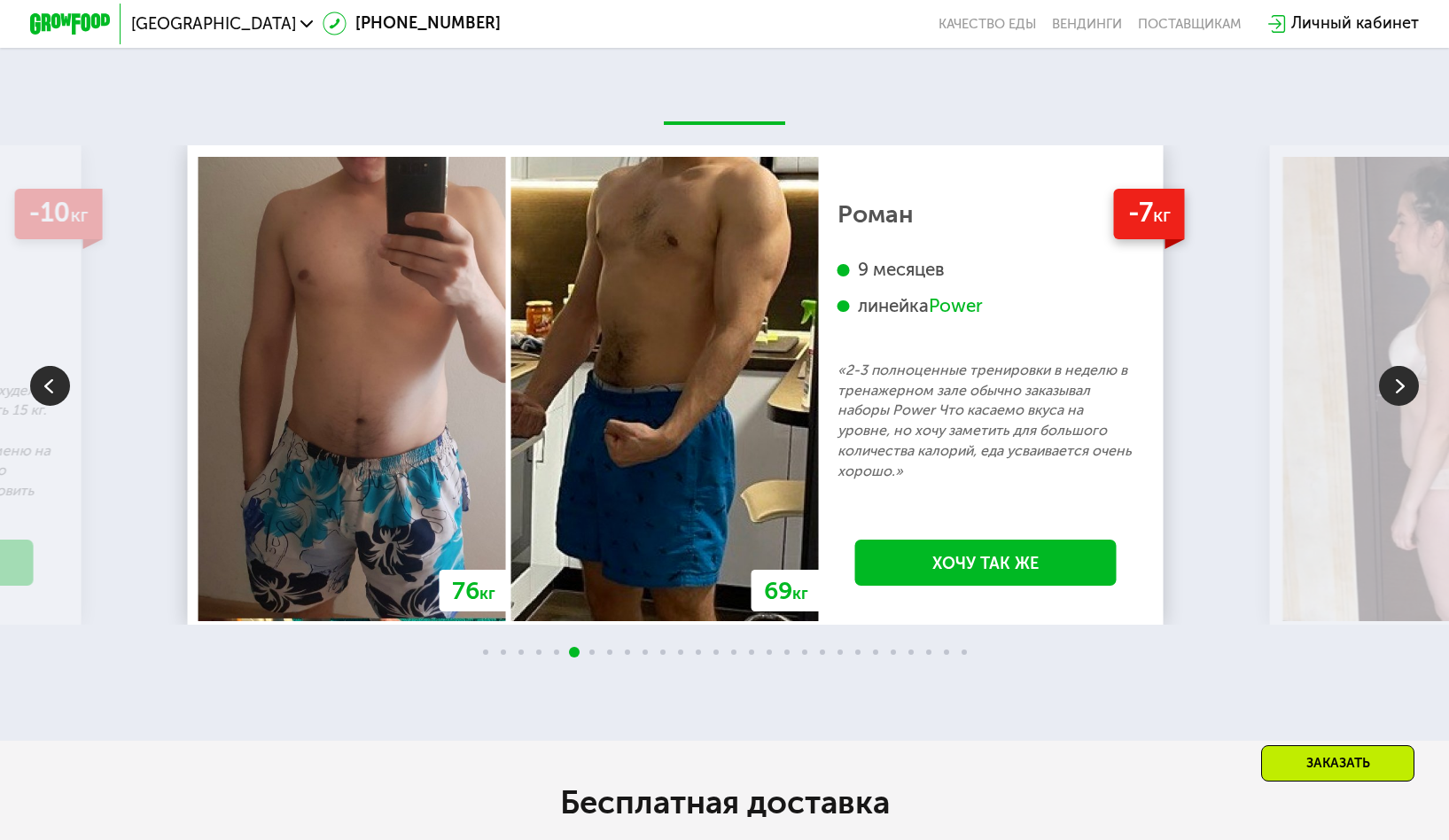
click at [1390, 405] on img at bounding box center [1399, 384] width 40 height 40
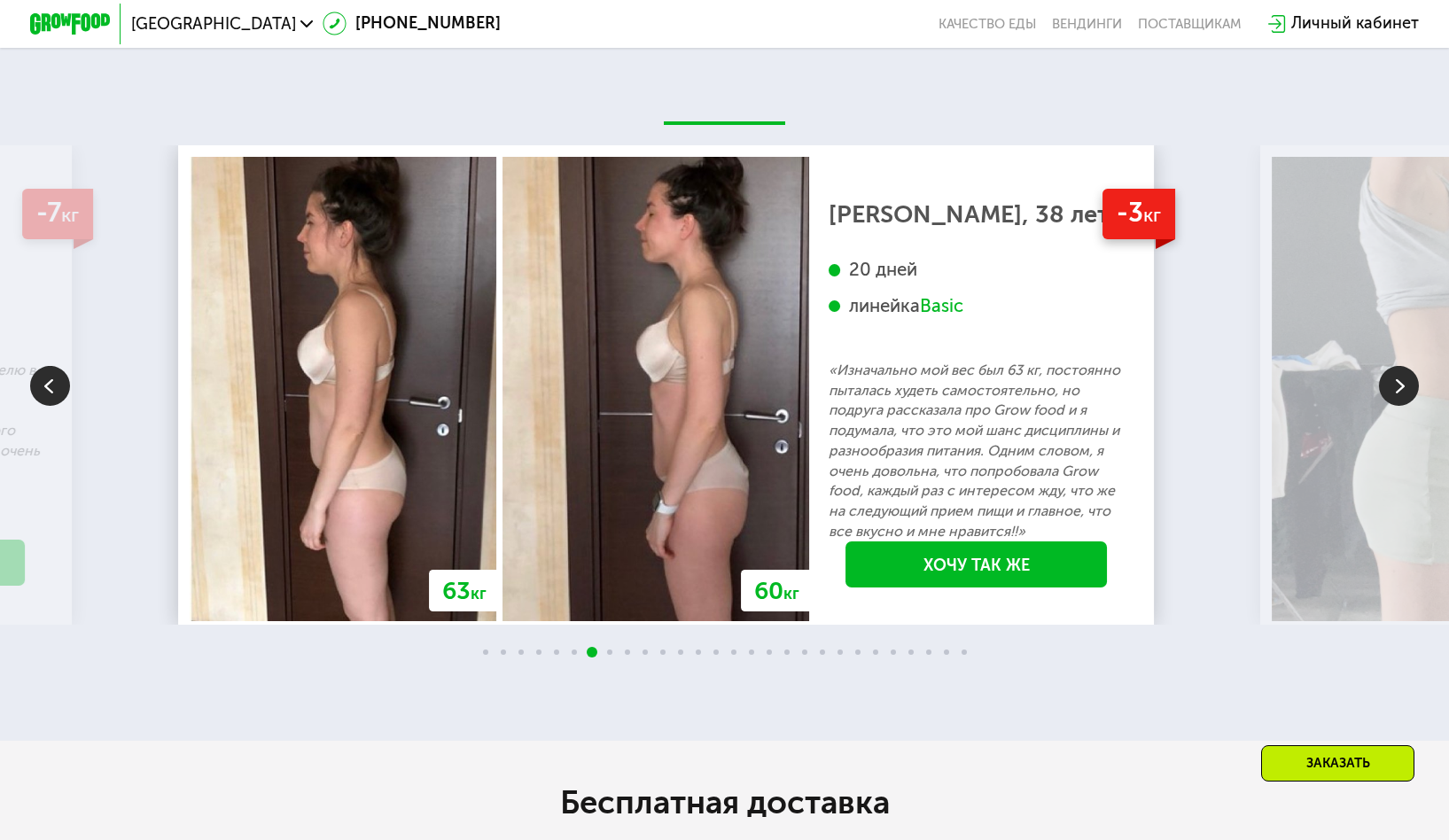
click at [1390, 405] on img at bounding box center [1399, 384] width 40 height 40
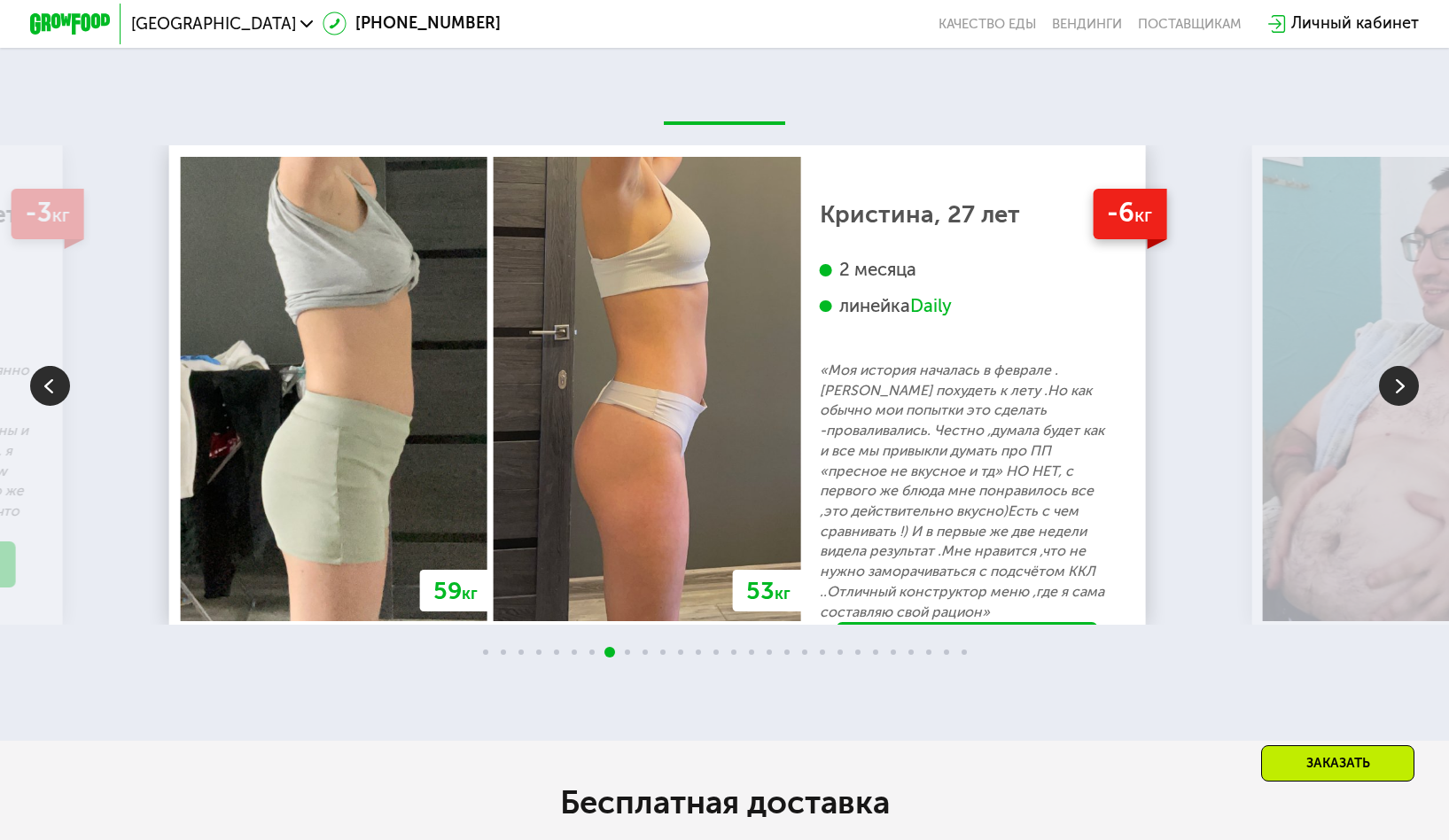
click at [1390, 405] on img at bounding box center [1399, 384] width 40 height 40
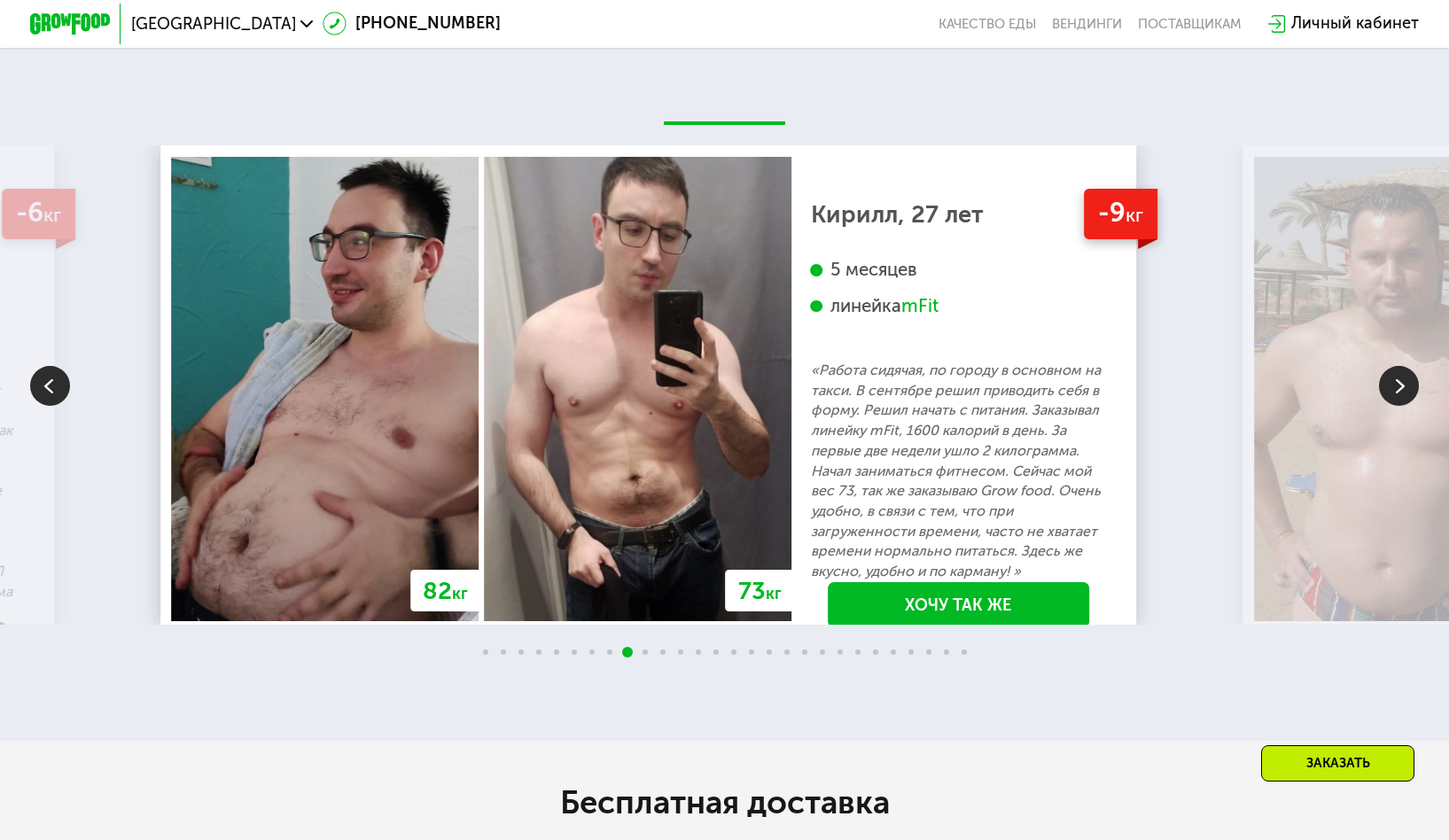
click at [1390, 405] on img at bounding box center [1399, 384] width 40 height 40
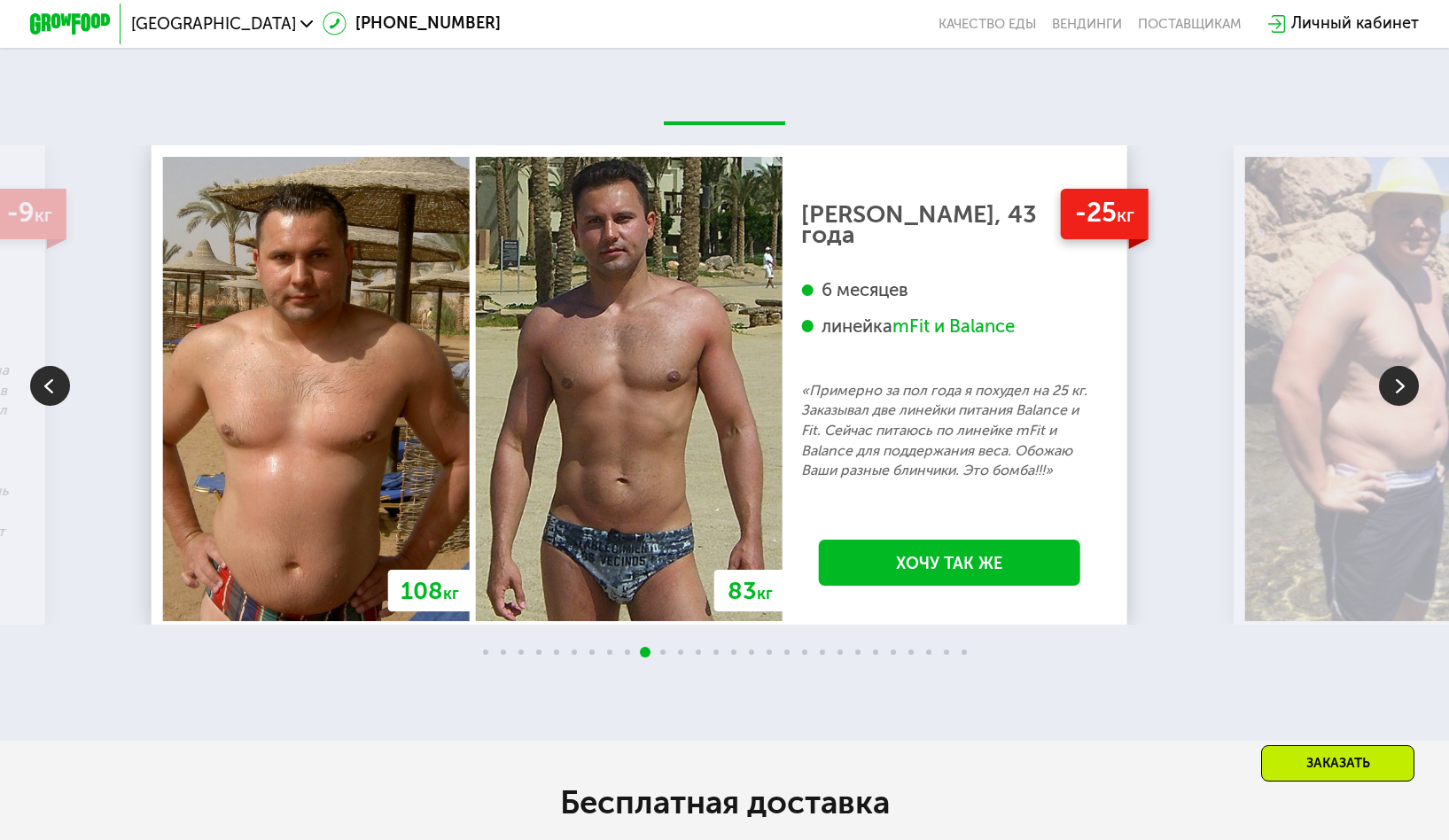
click at [1390, 405] on img at bounding box center [1399, 384] width 40 height 40
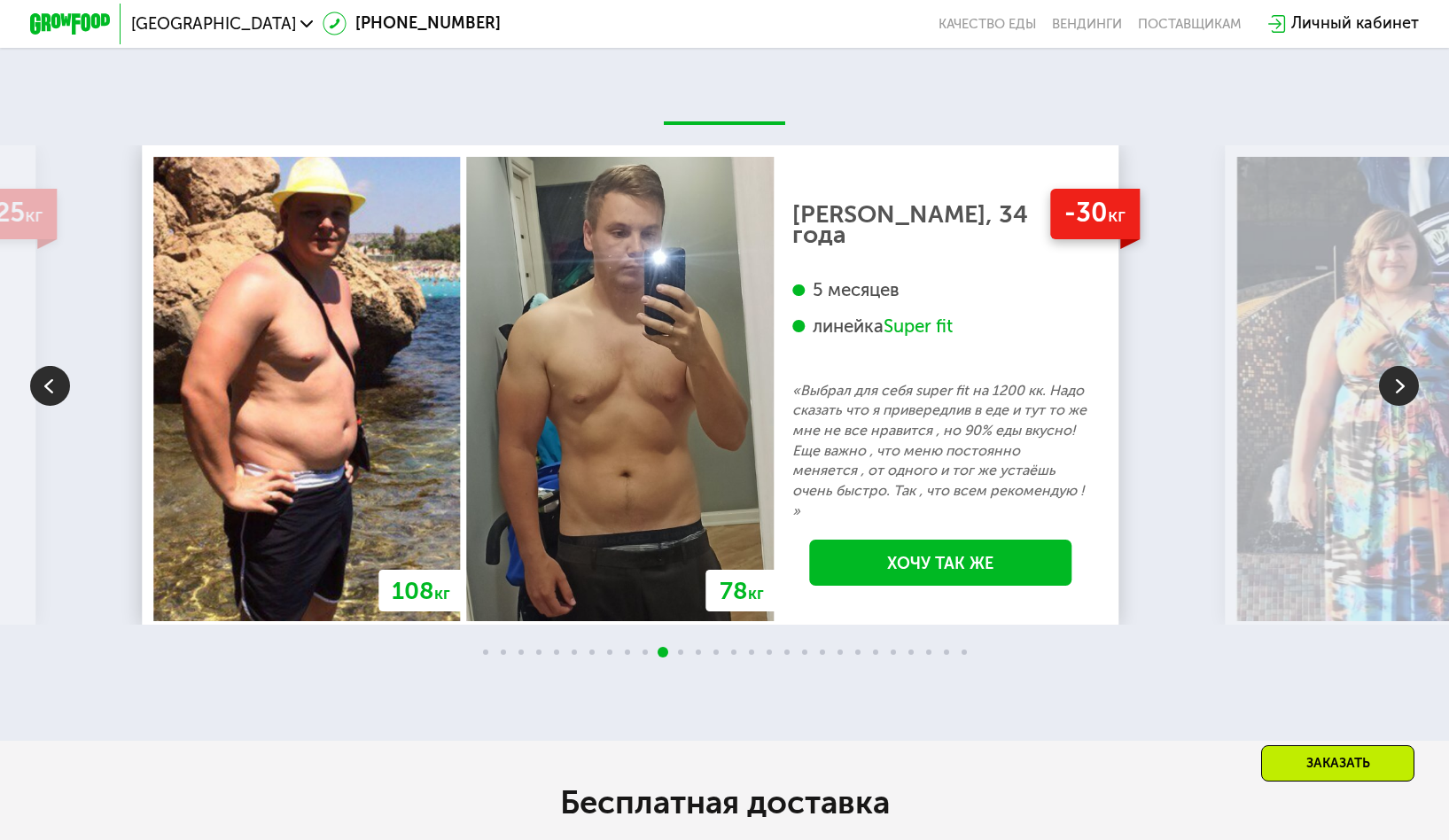
click at [1390, 405] on img at bounding box center [1399, 384] width 40 height 40
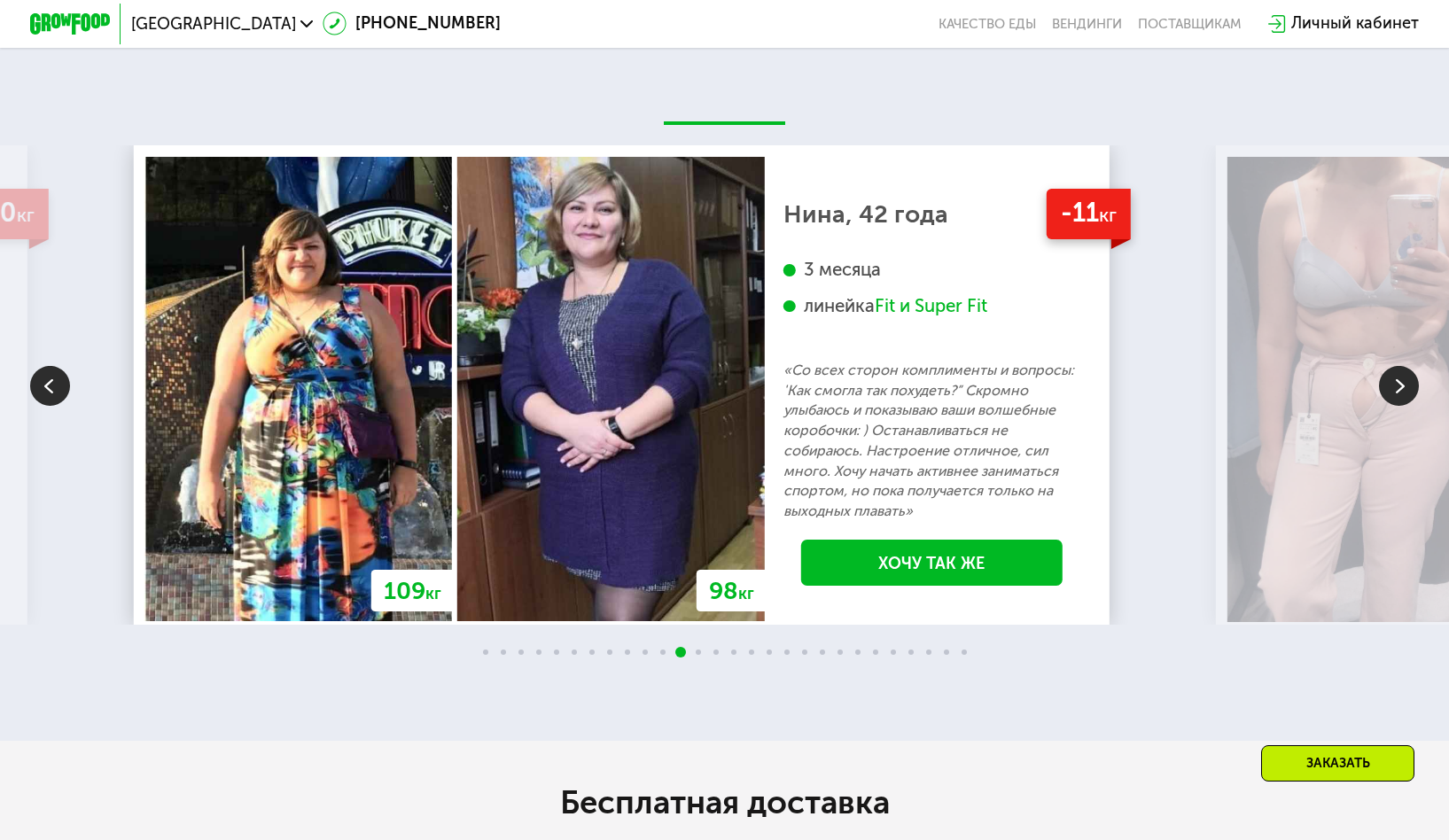
click at [1397, 401] on img at bounding box center [1399, 384] width 40 height 40
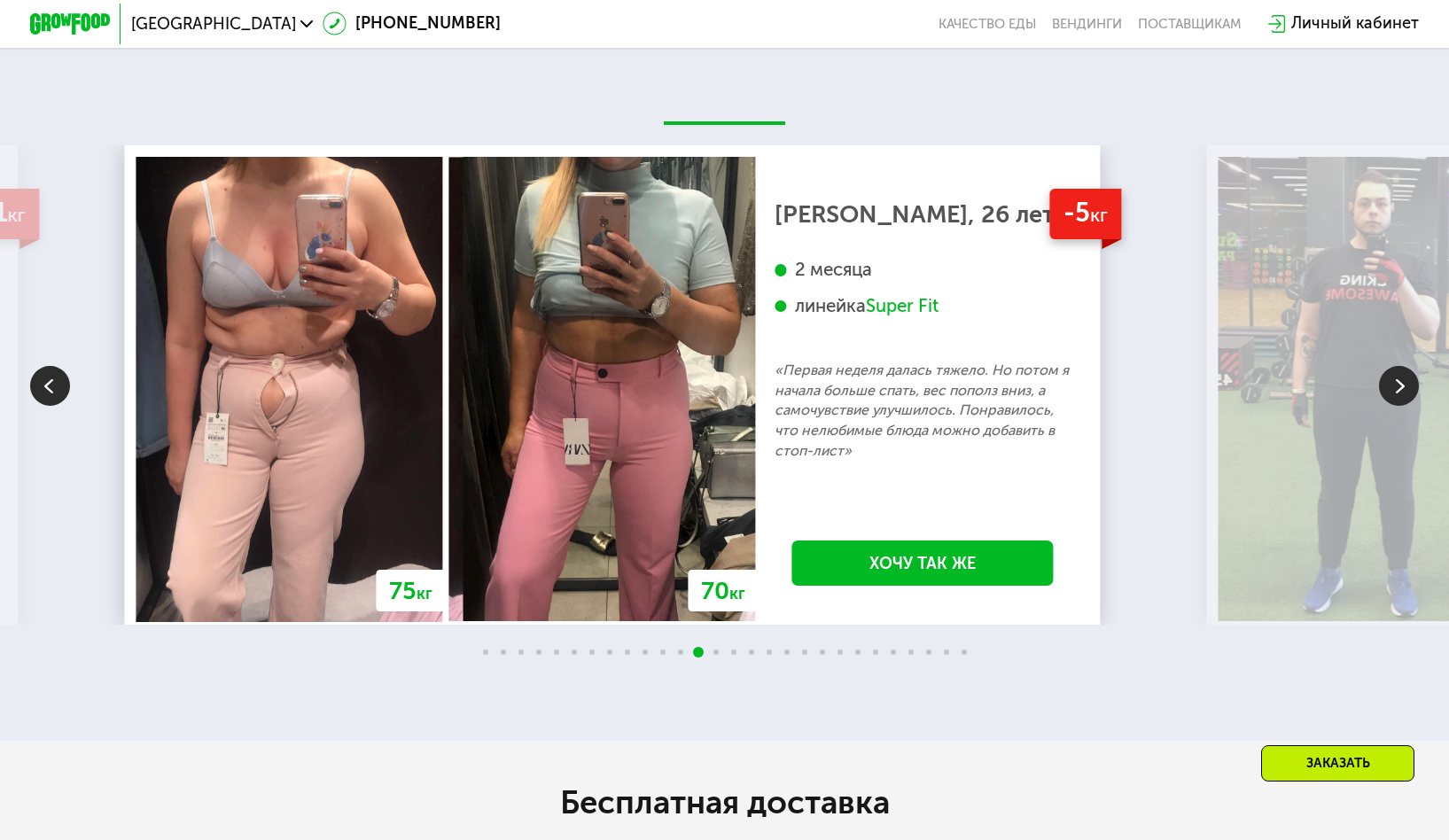
click at [1393, 405] on img at bounding box center [1399, 384] width 40 height 40
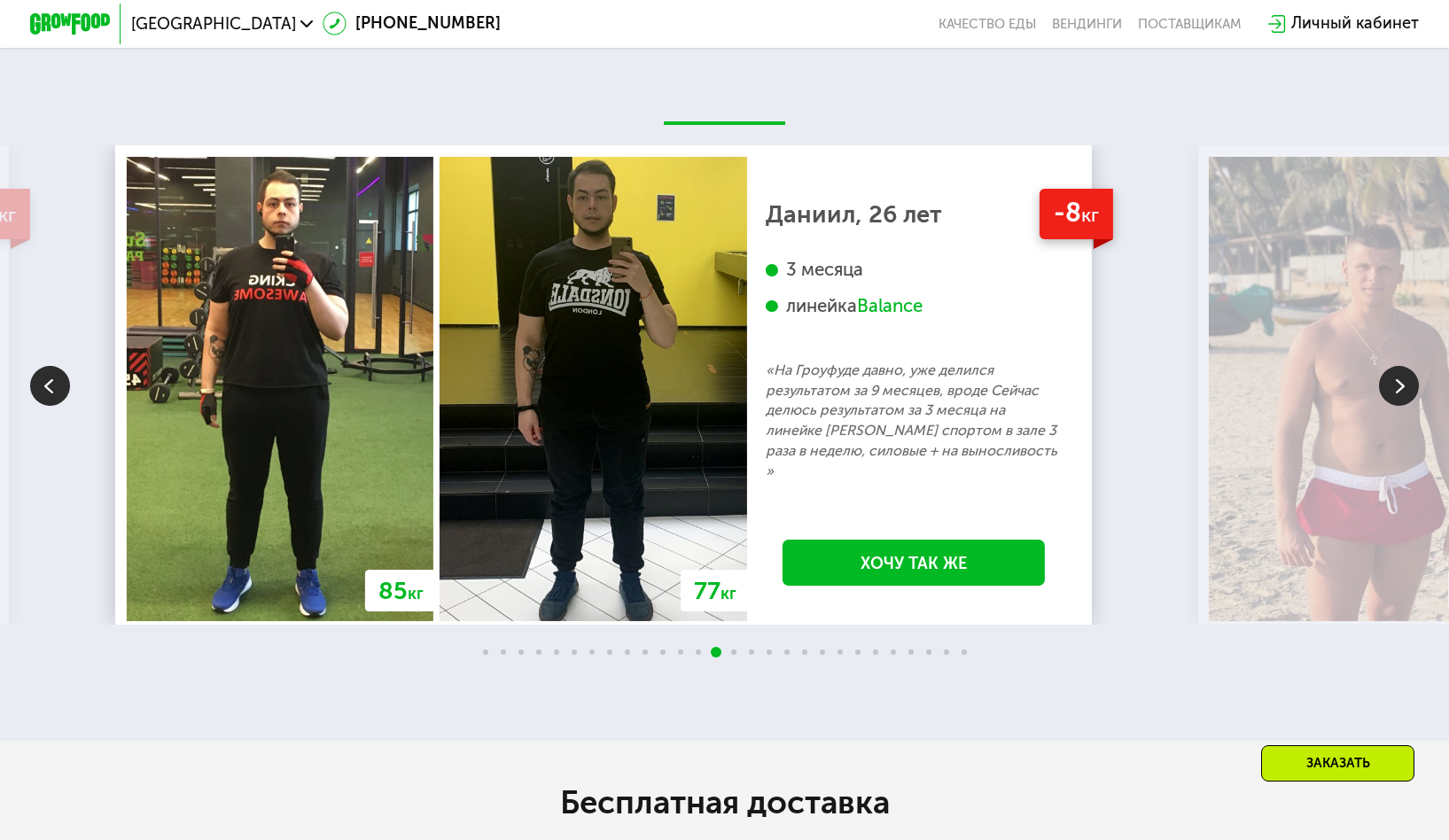
click at [1390, 405] on img at bounding box center [1399, 384] width 40 height 40
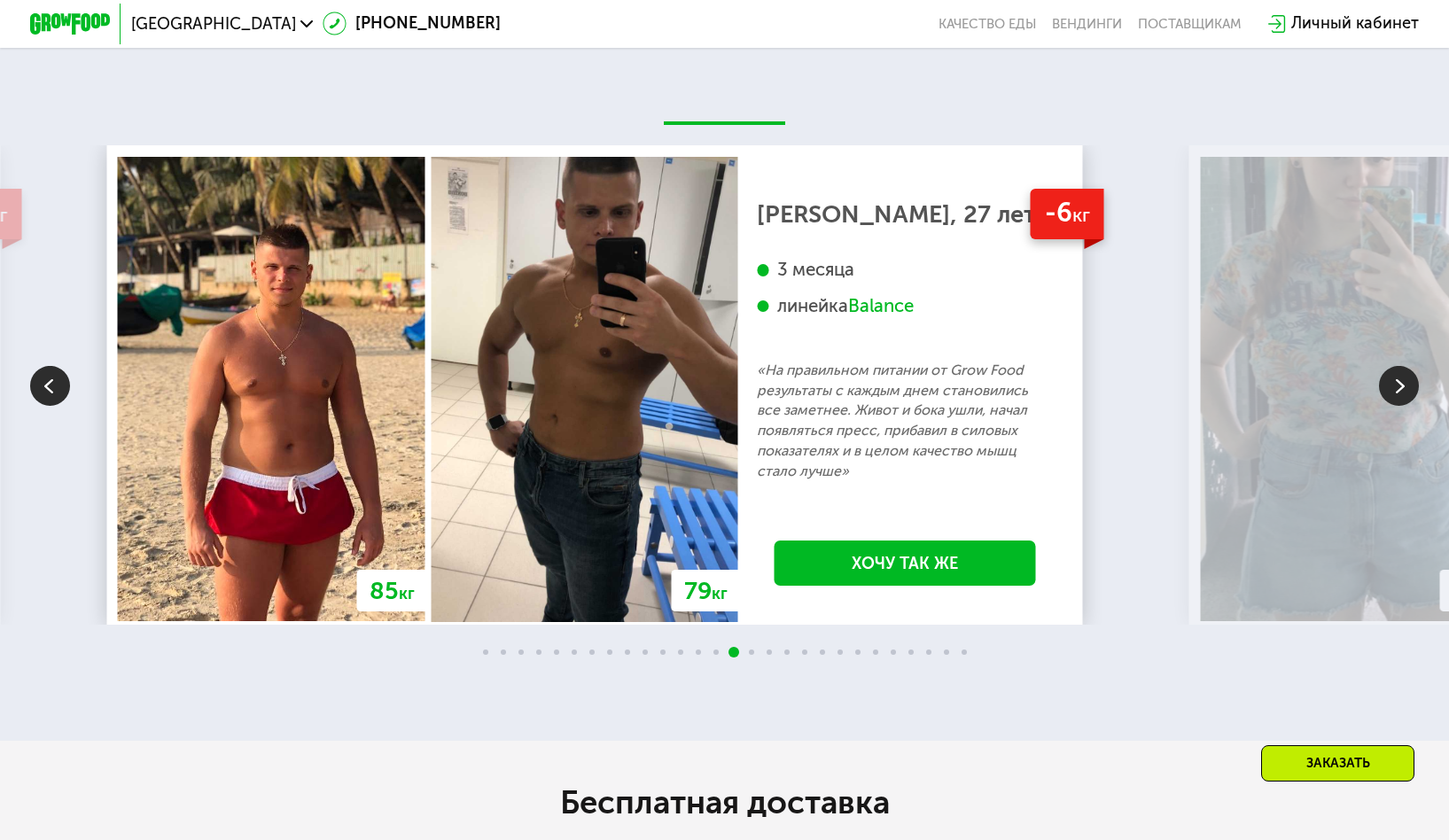
click at [1392, 405] on img at bounding box center [1399, 384] width 40 height 40
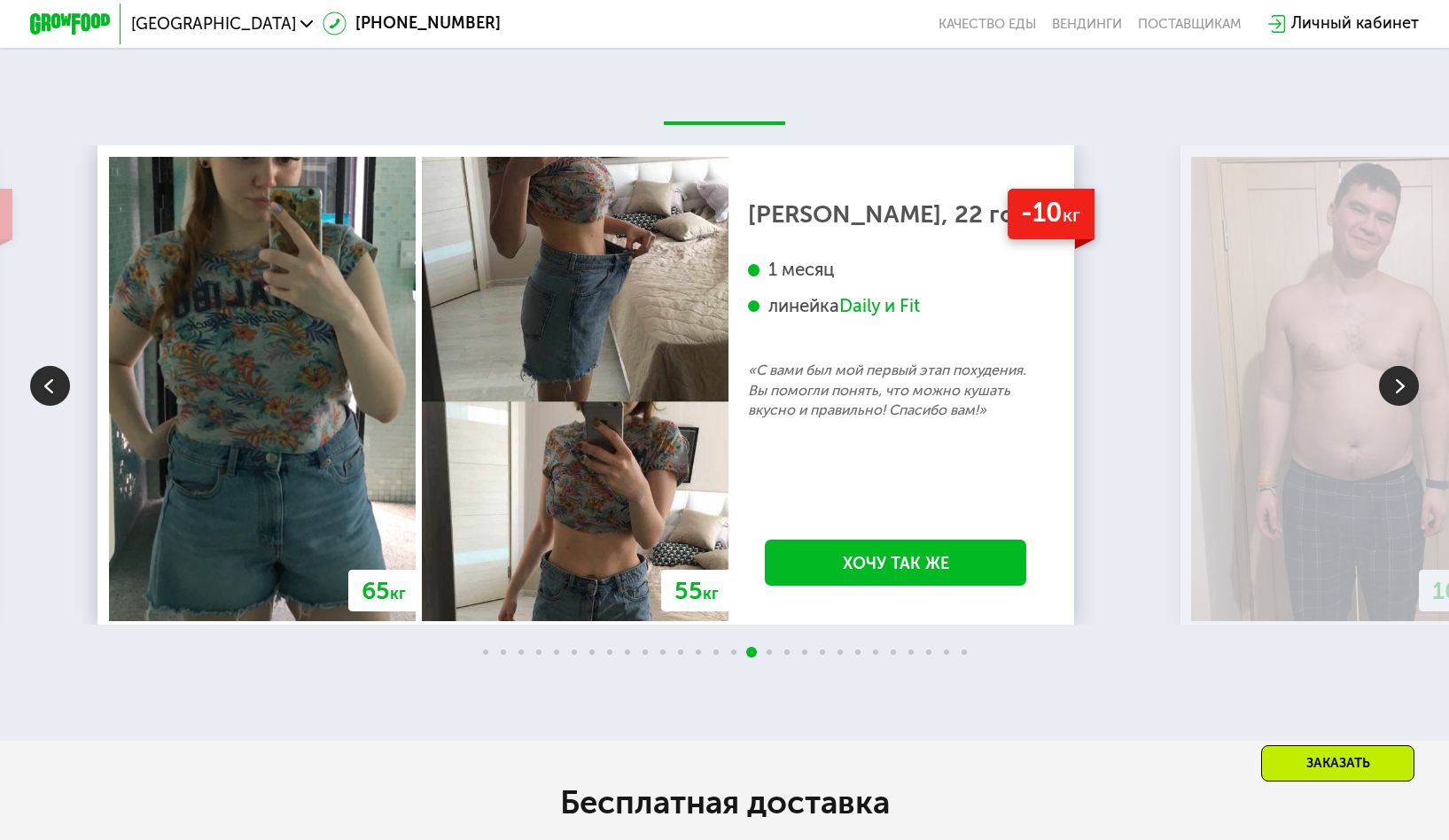
click at [1392, 405] on img at bounding box center [1399, 384] width 40 height 40
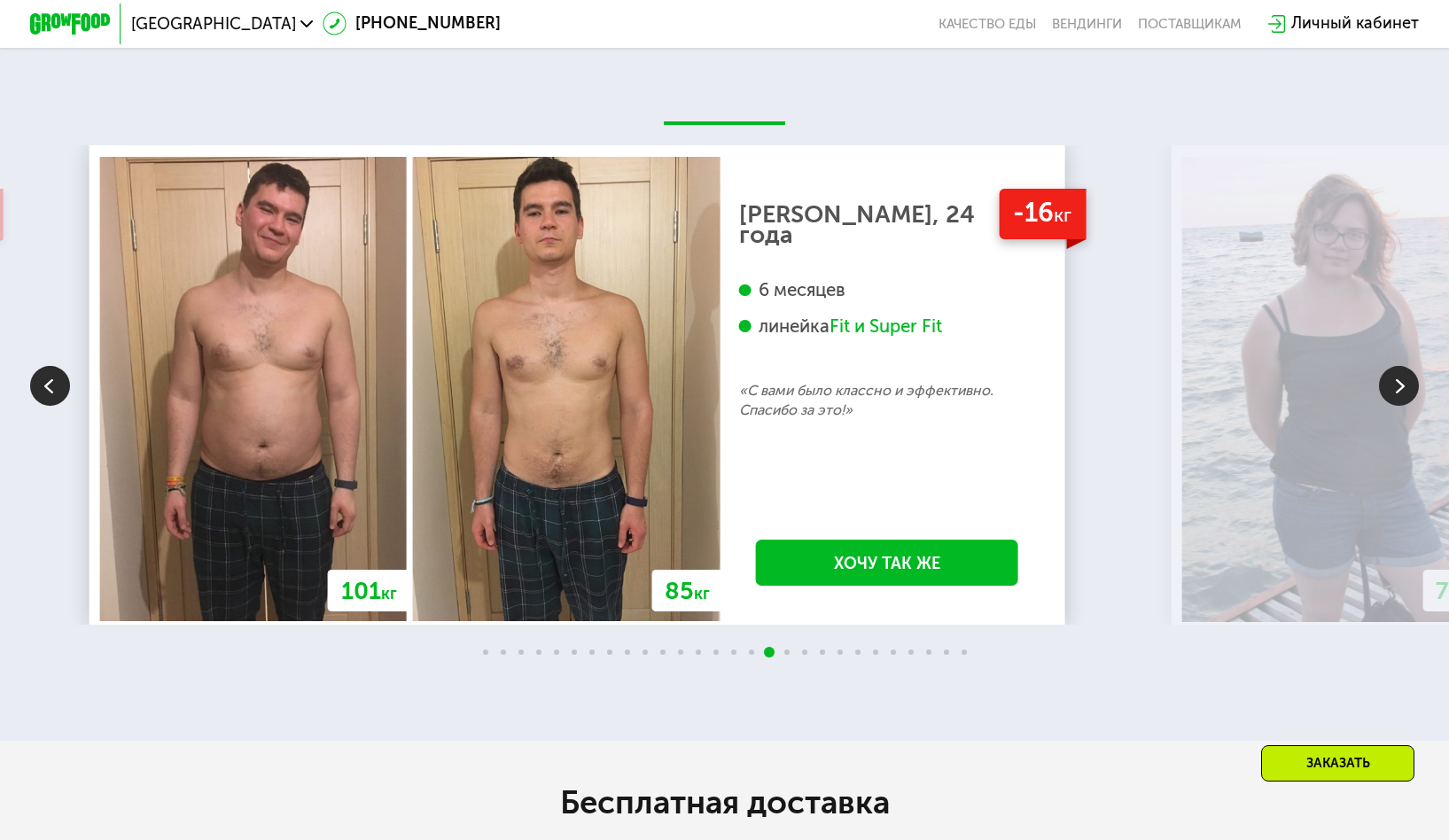
click at [1392, 405] on img at bounding box center [1399, 384] width 40 height 40
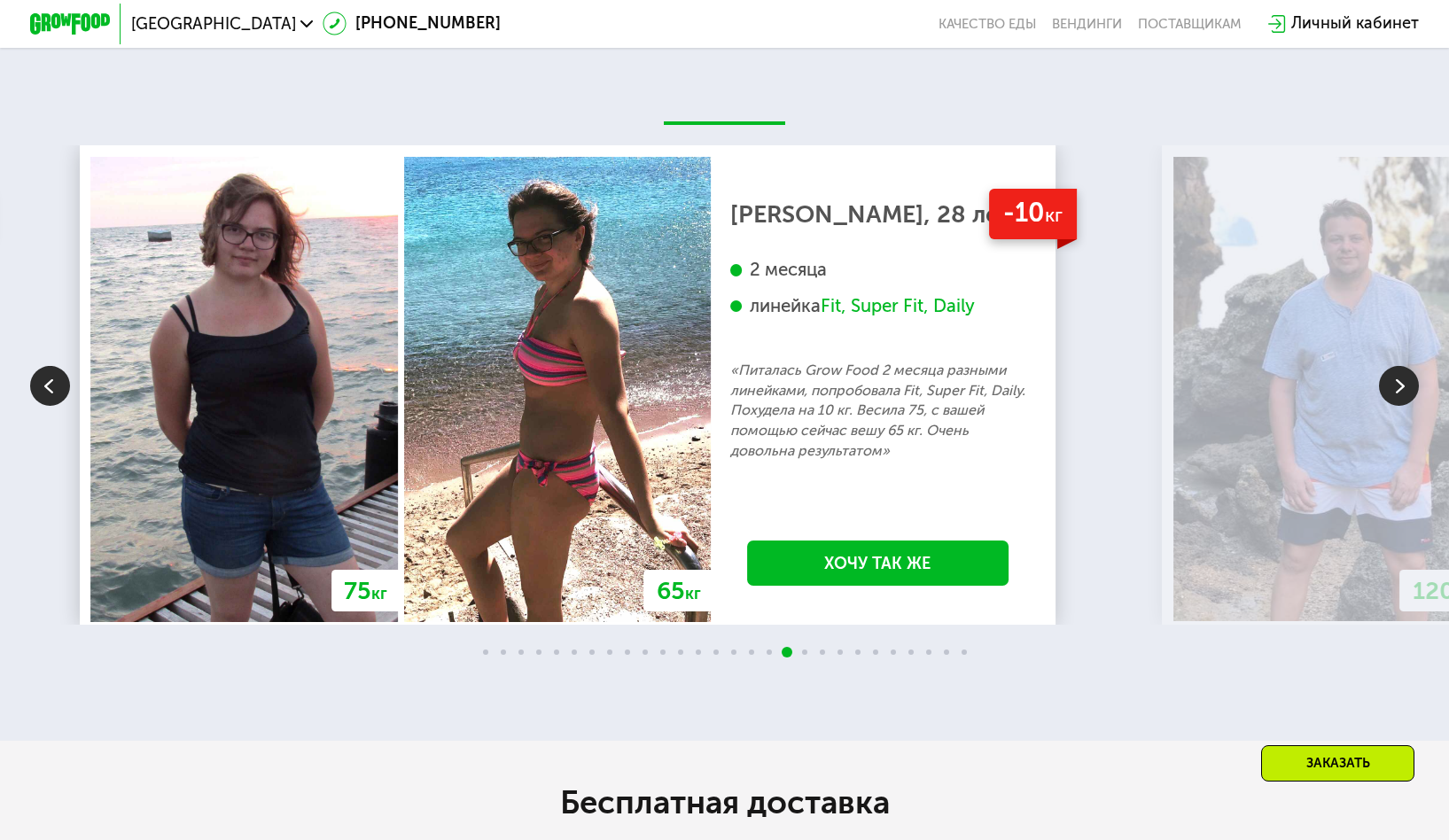
click at [1392, 405] on img at bounding box center [1399, 384] width 40 height 40
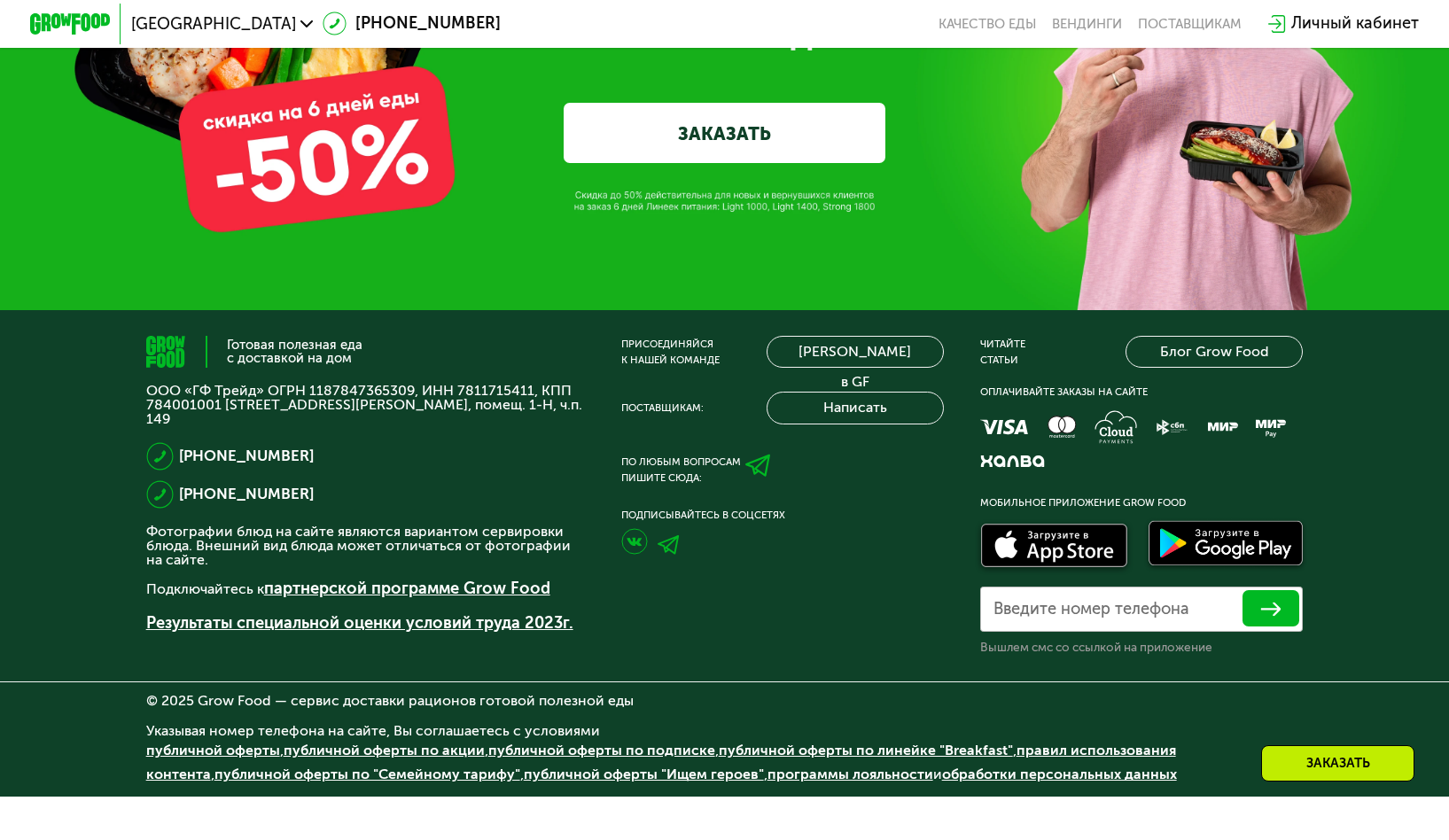
scroll to position [6837, 0]
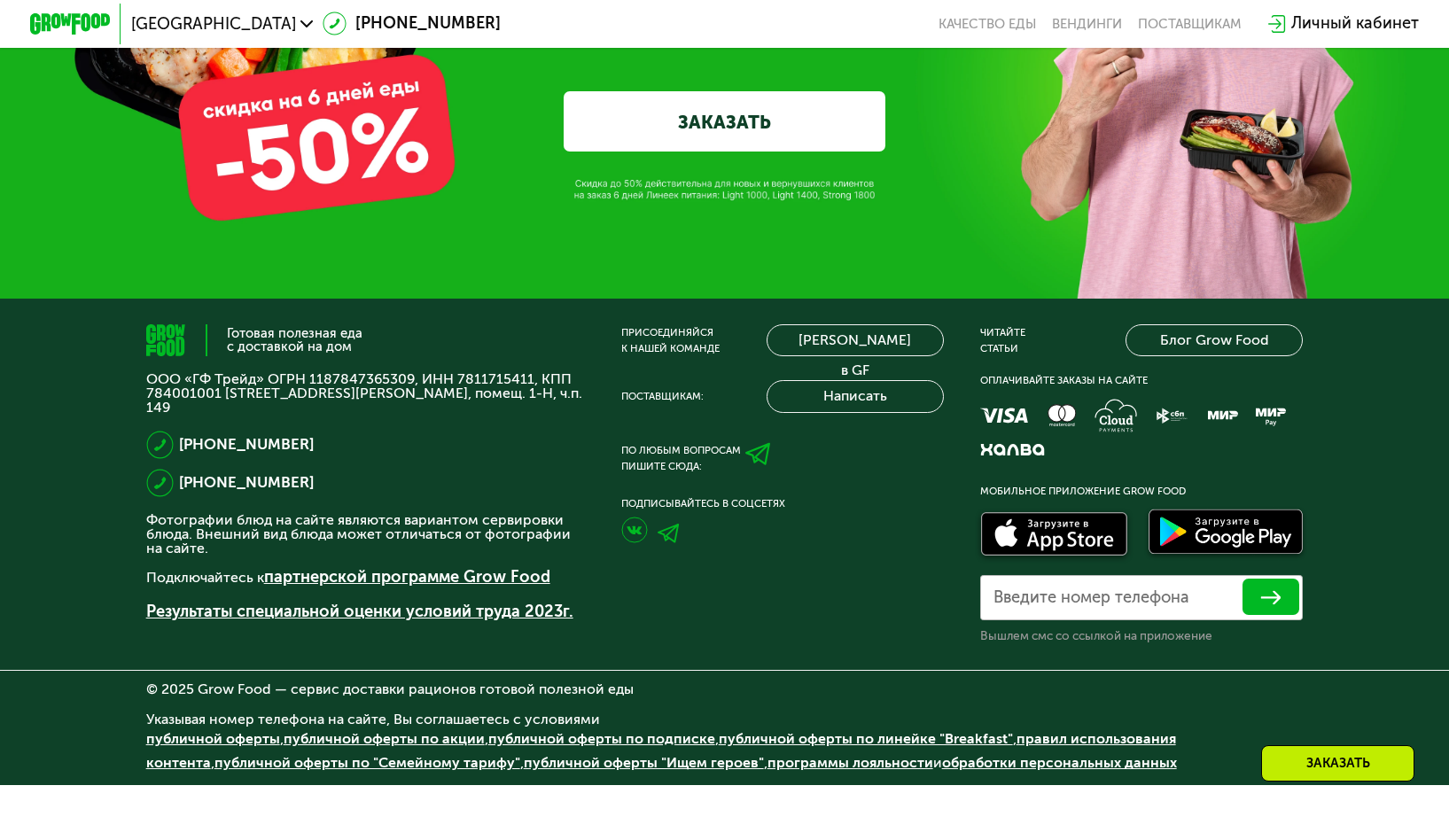
click at [720, 152] on link "ЗАКАЗАТЬ" at bounding box center [724, 121] width 322 height 60
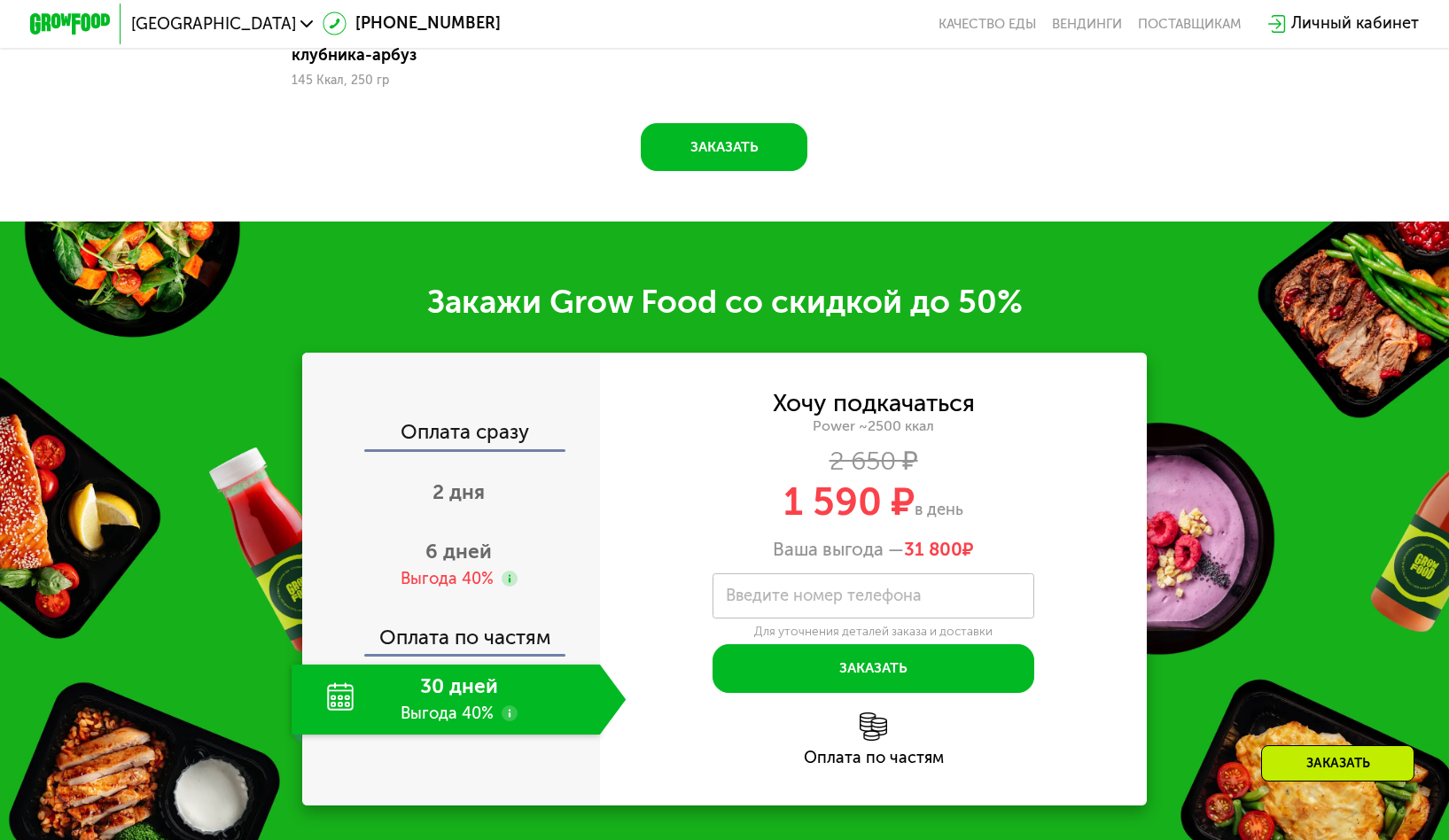
scroll to position [2606, 0]
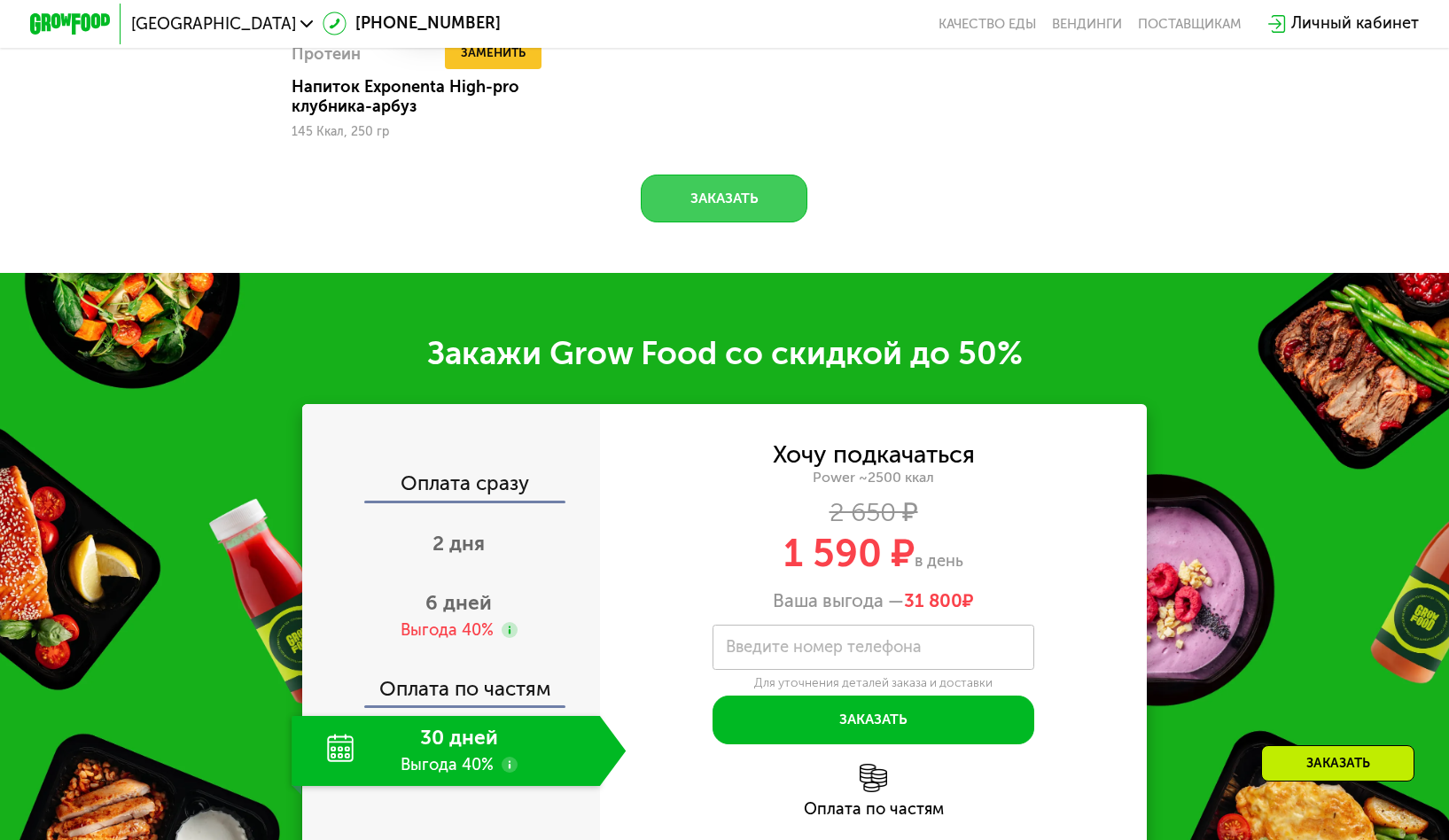
click at [755, 223] on button "Заказать" at bounding box center [724, 198] width 166 height 49
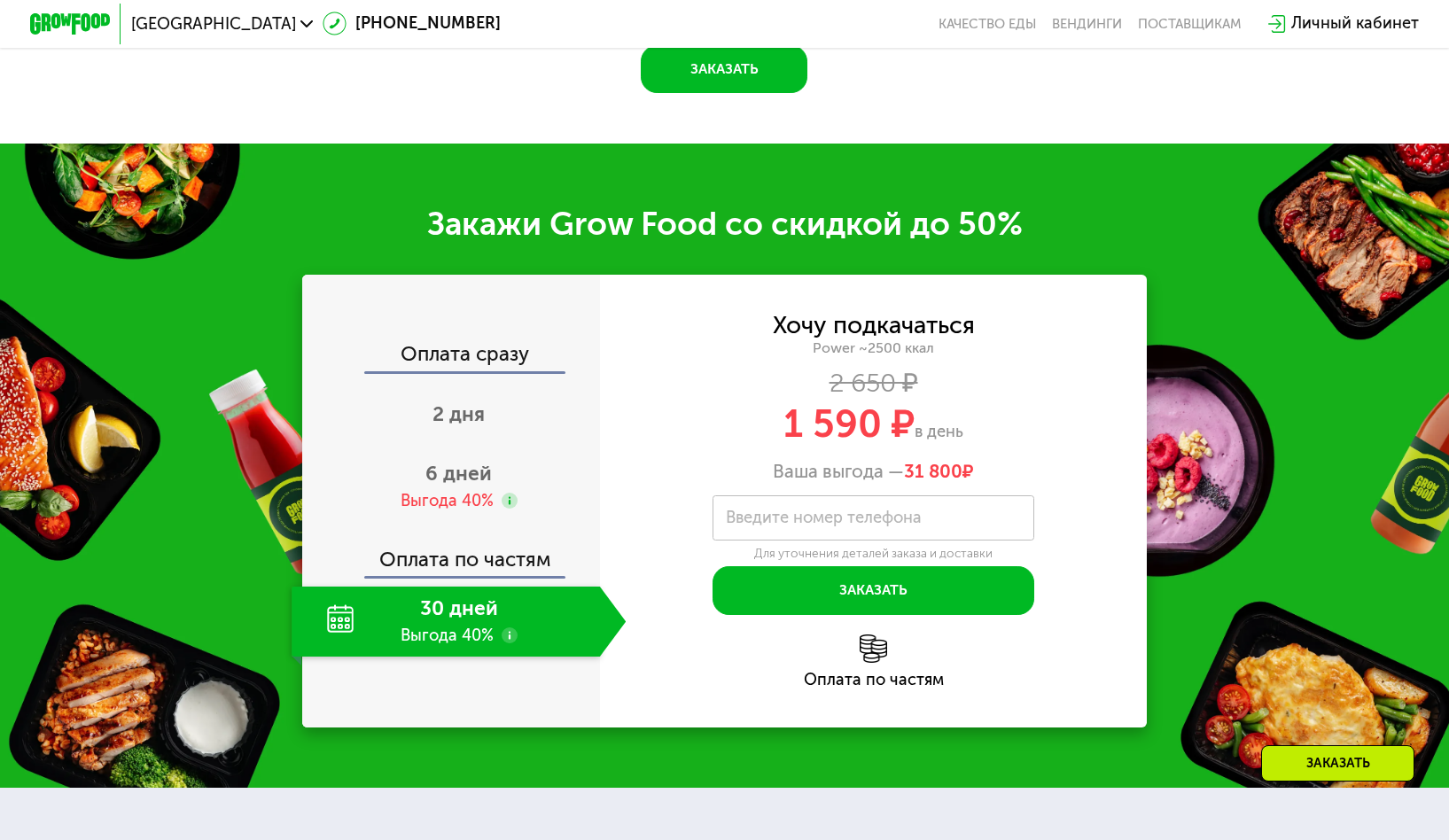
scroll to position [2899, 0]
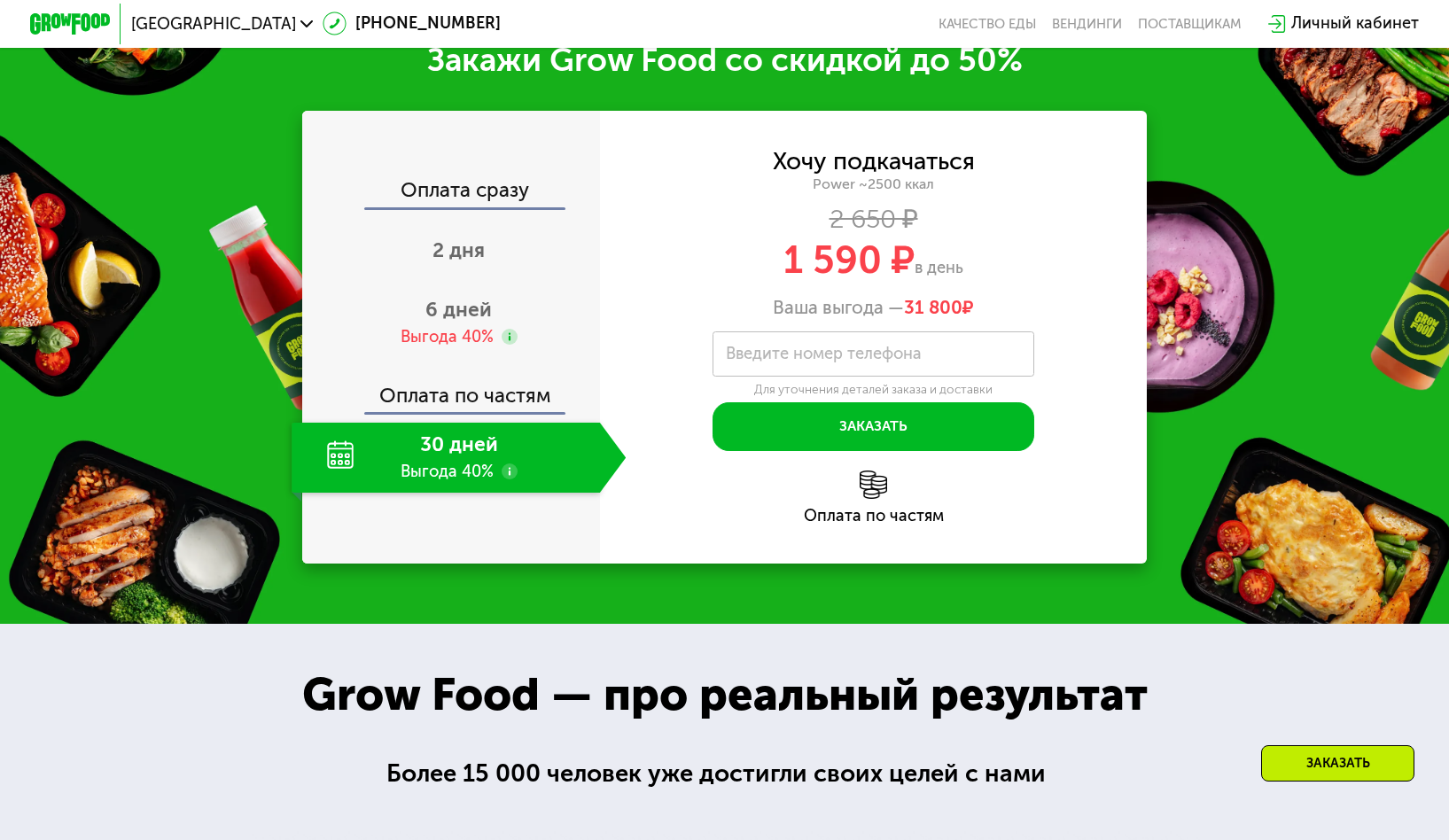
drag, startPoint x: 768, startPoint y: 335, endPoint x: 988, endPoint y: 334, distance: 220.0
click at [988, 319] on div "Ваша выгода — 31 800 ₽" at bounding box center [873, 307] width 548 height 22
drag, startPoint x: 773, startPoint y: 282, endPoint x: 964, endPoint y: 281, distance: 191.0
click at [964, 279] on div "1 590 ₽ в день" at bounding box center [873, 260] width 548 height 38
click at [876, 524] on div "Оплата по частям" at bounding box center [873, 496] width 548 height 53
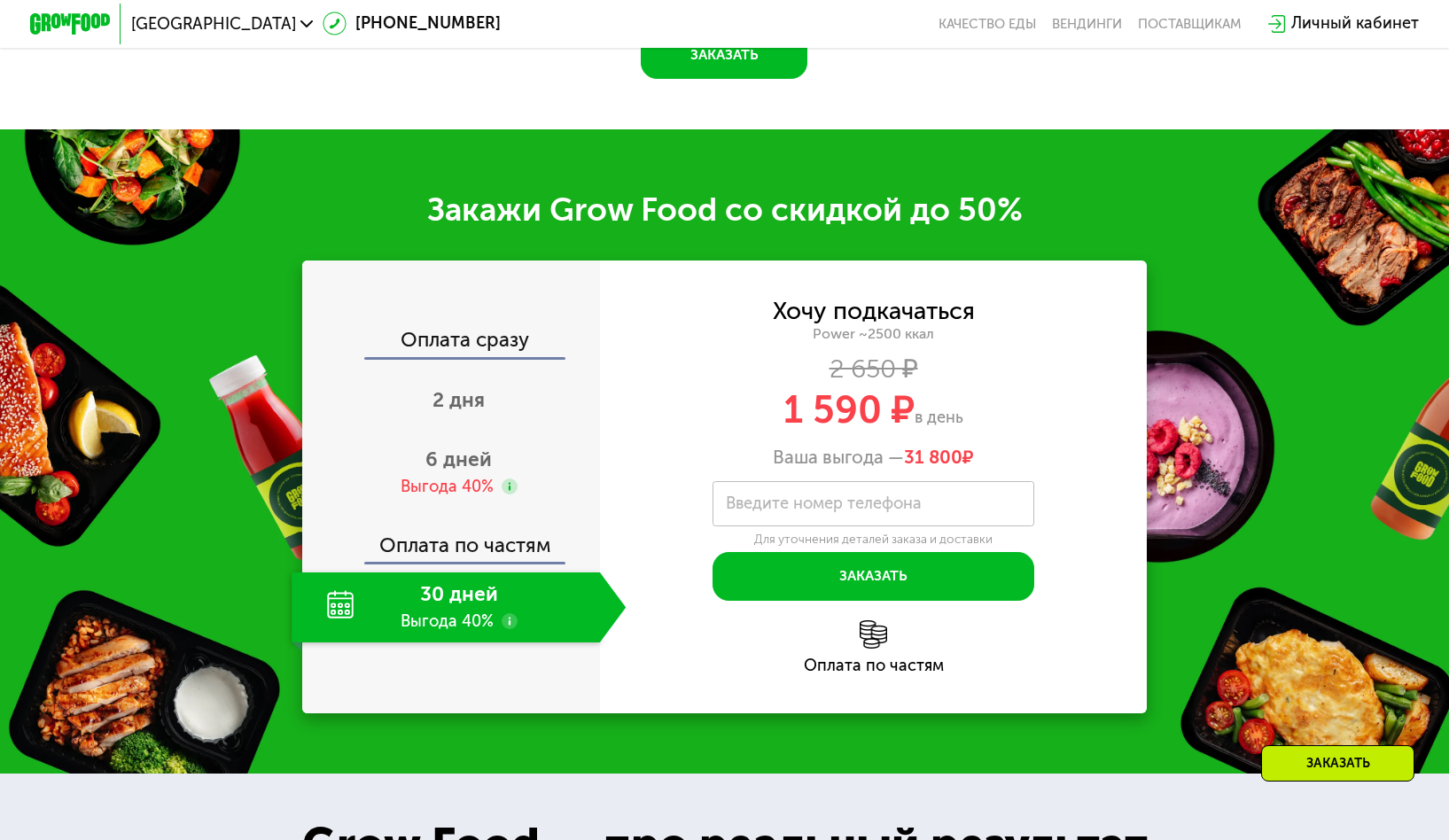
scroll to position [2751, 0]
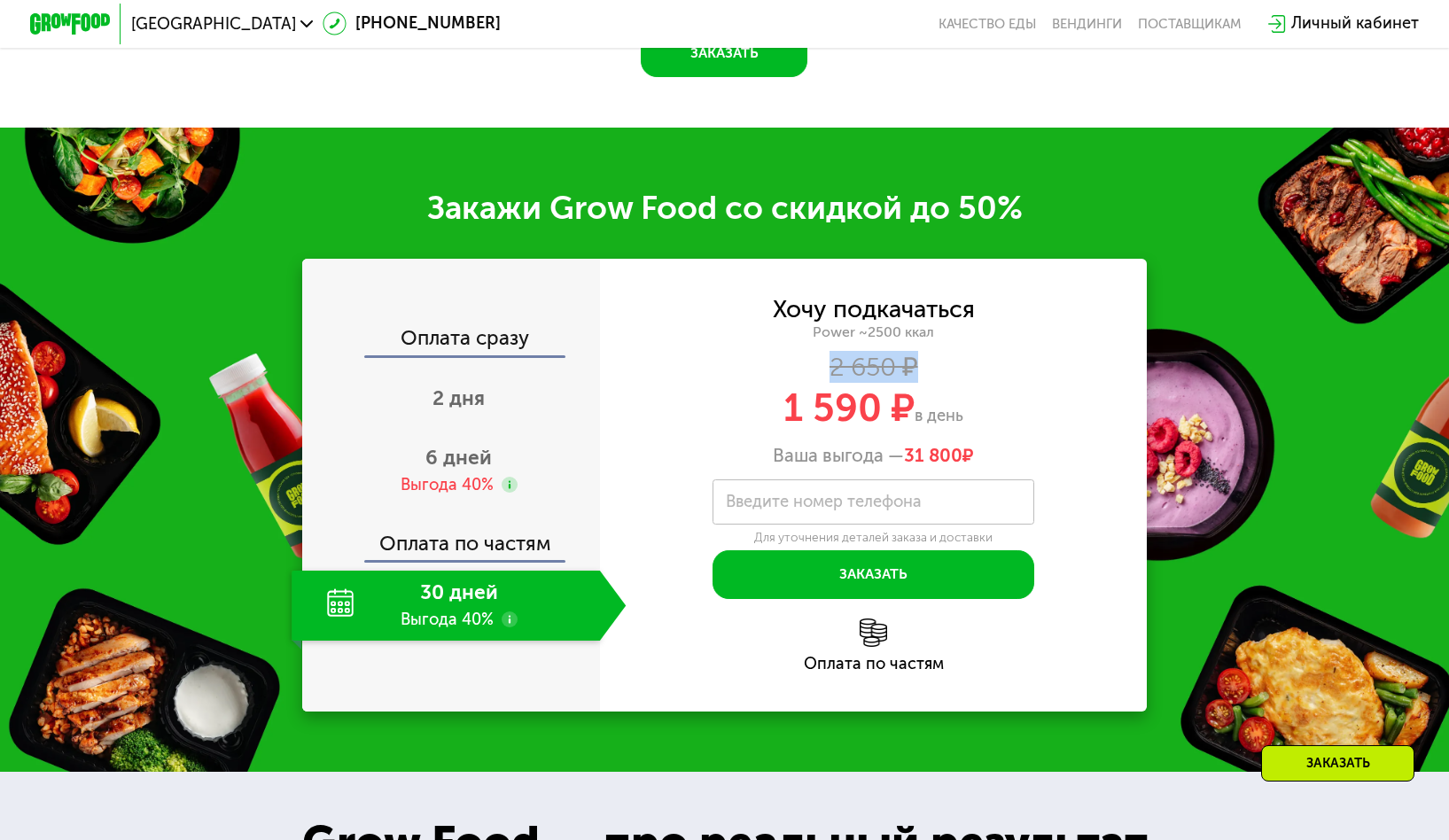
drag, startPoint x: 831, startPoint y: 390, endPoint x: 916, endPoint y: 391, distance: 85.0
click at [916, 378] on div "2 650 ₽" at bounding box center [873, 367] width 548 height 22
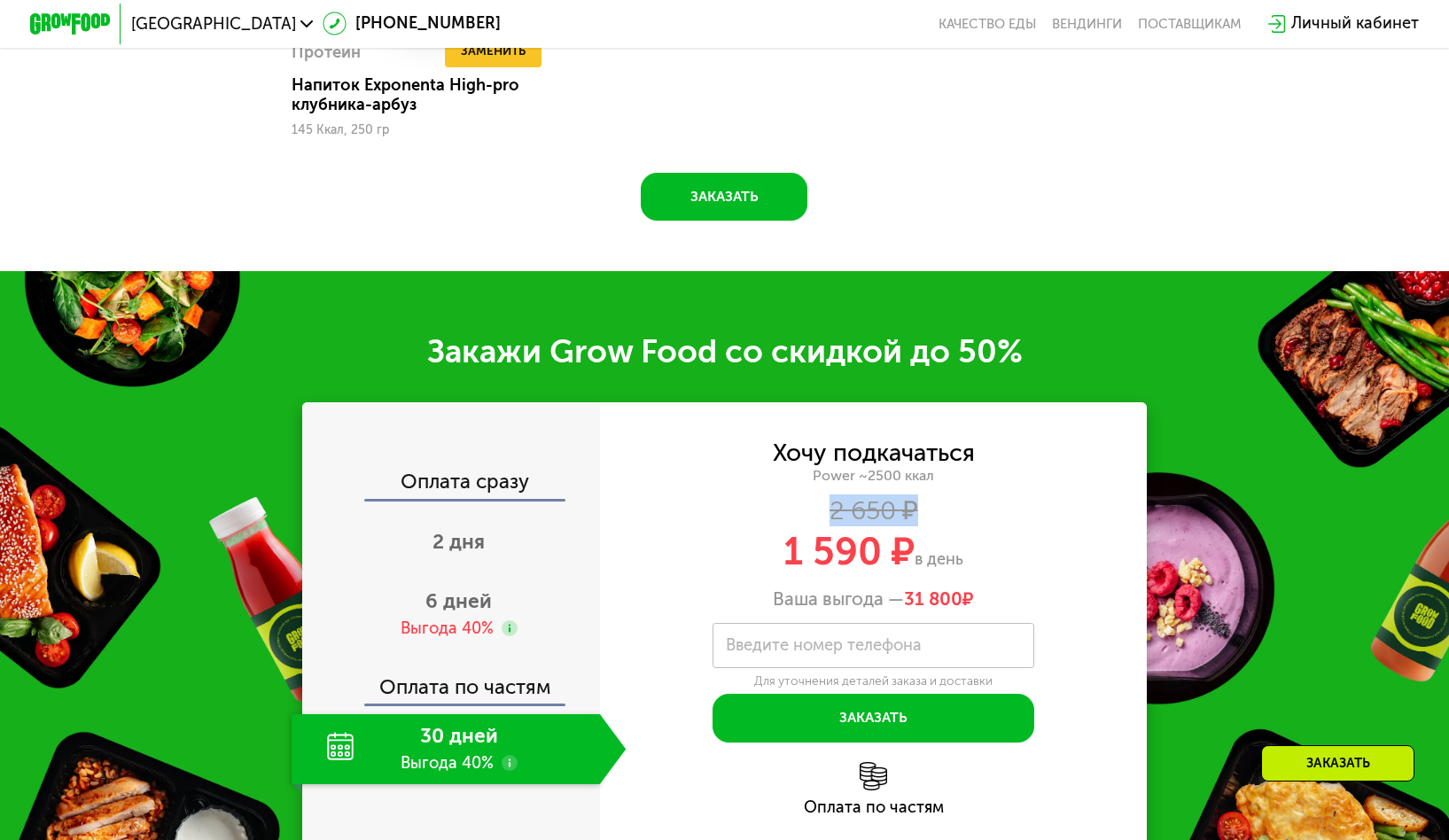
scroll to position [2872, 0]
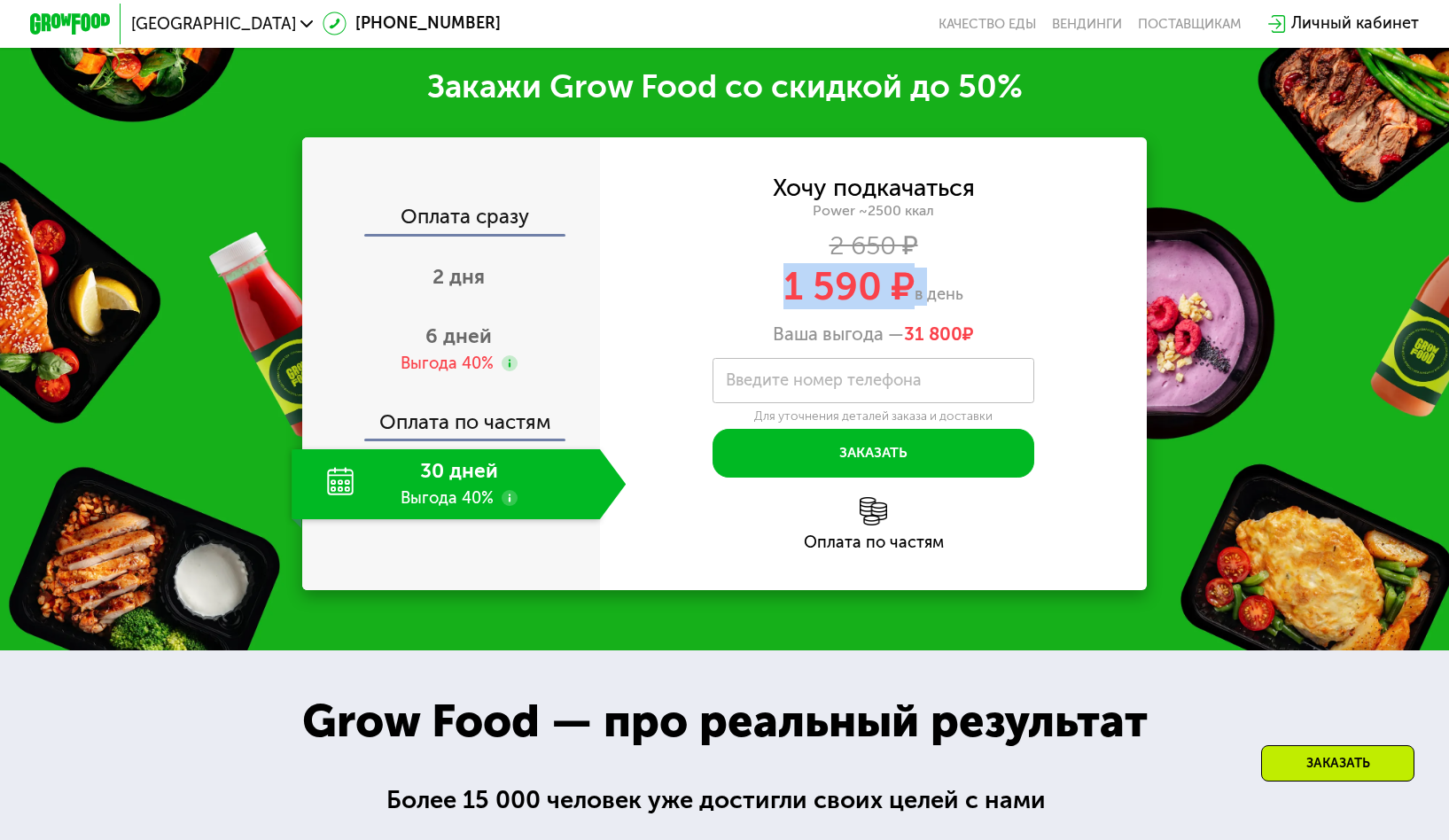
drag, startPoint x: 781, startPoint y: 312, endPoint x: 922, endPoint y: 314, distance: 141.0
click at [922, 306] on div "1 590 ₽ в день" at bounding box center [873, 286] width 548 height 38
drag, startPoint x: 832, startPoint y: 269, endPoint x: 895, endPoint y: 270, distance: 63.0
click at [895, 256] on div "2 650 ₽" at bounding box center [873, 246] width 548 height 22
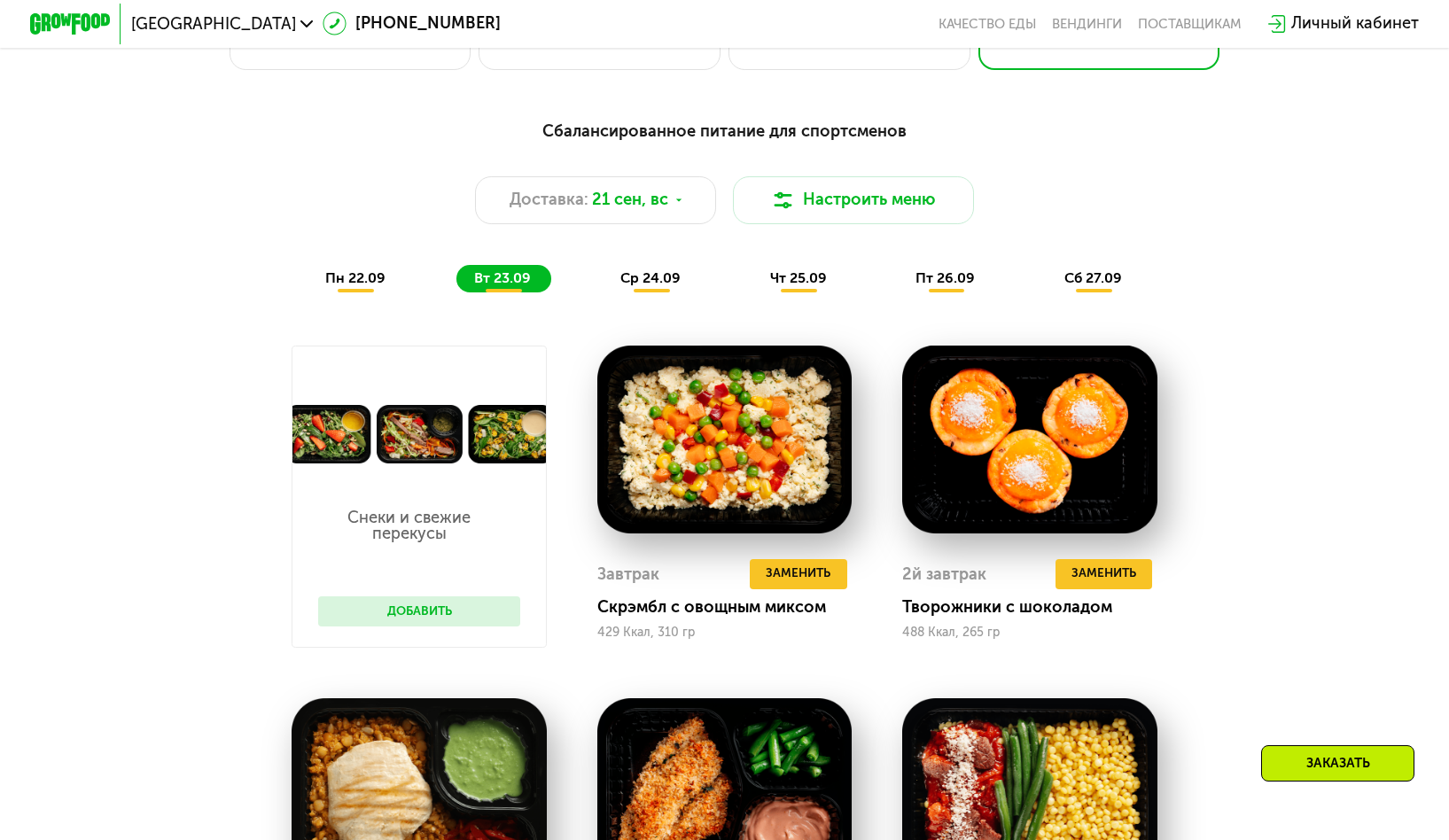
scroll to position [1407, 0]
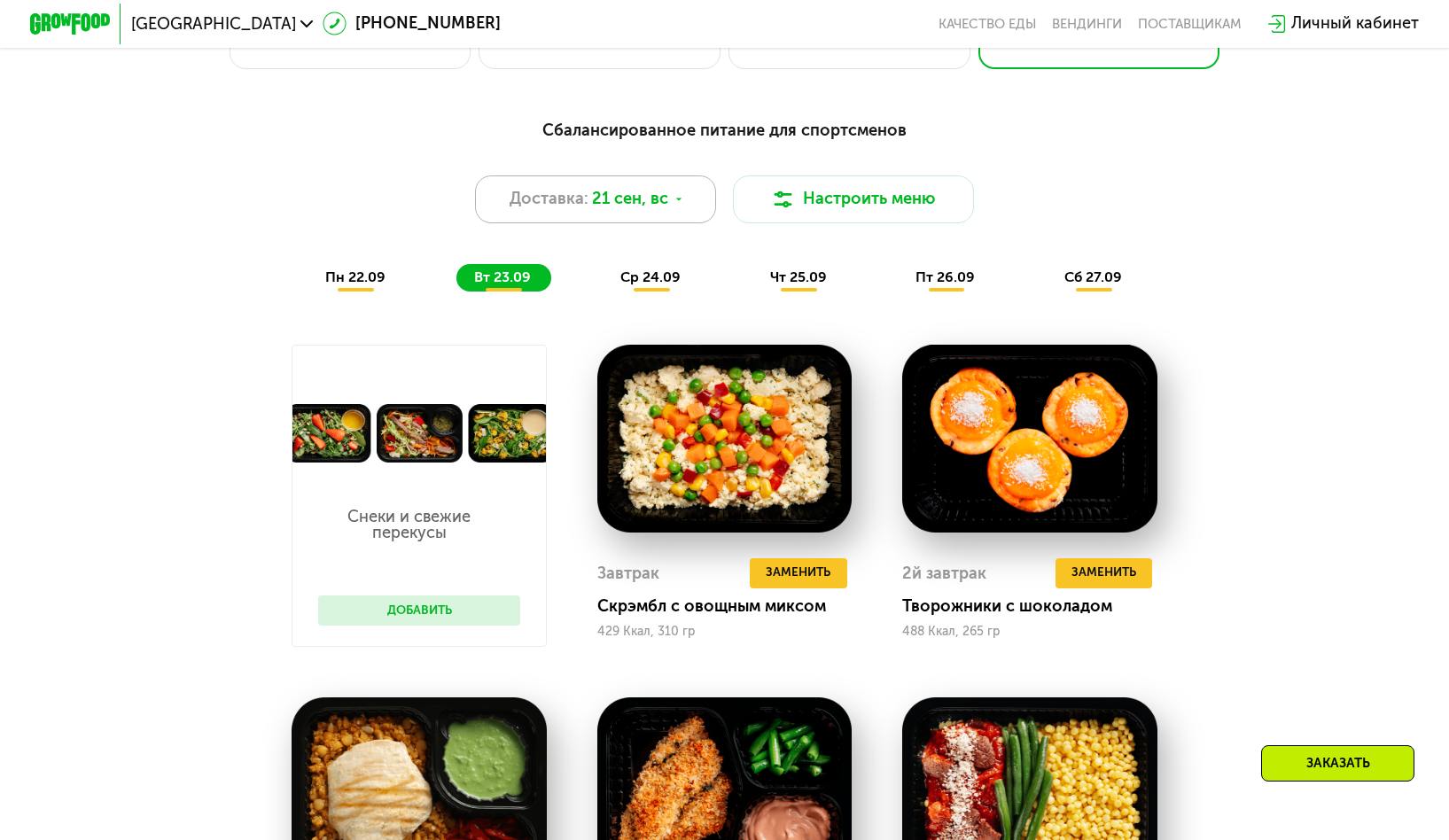
click at [593, 206] on span "21 сен, вс" at bounding box center [629, 198] width 76 height 24
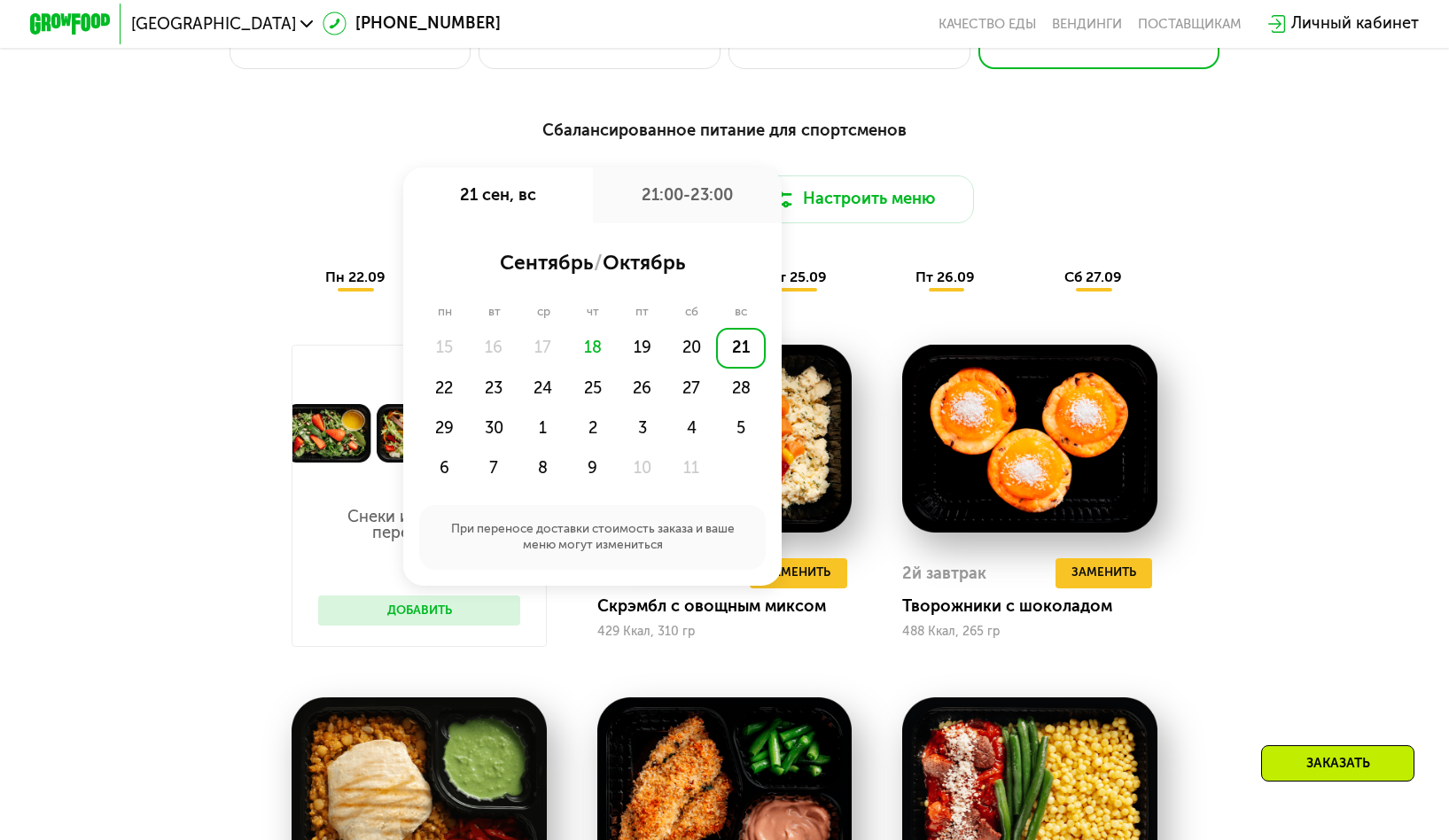
click at [1229, 248] on div "Сбалансированное питание для спортсменов Доставка: [DATE] сен, вс 21:00-23:00 с…" at bounding box center [724, 205] width 1191 height 173
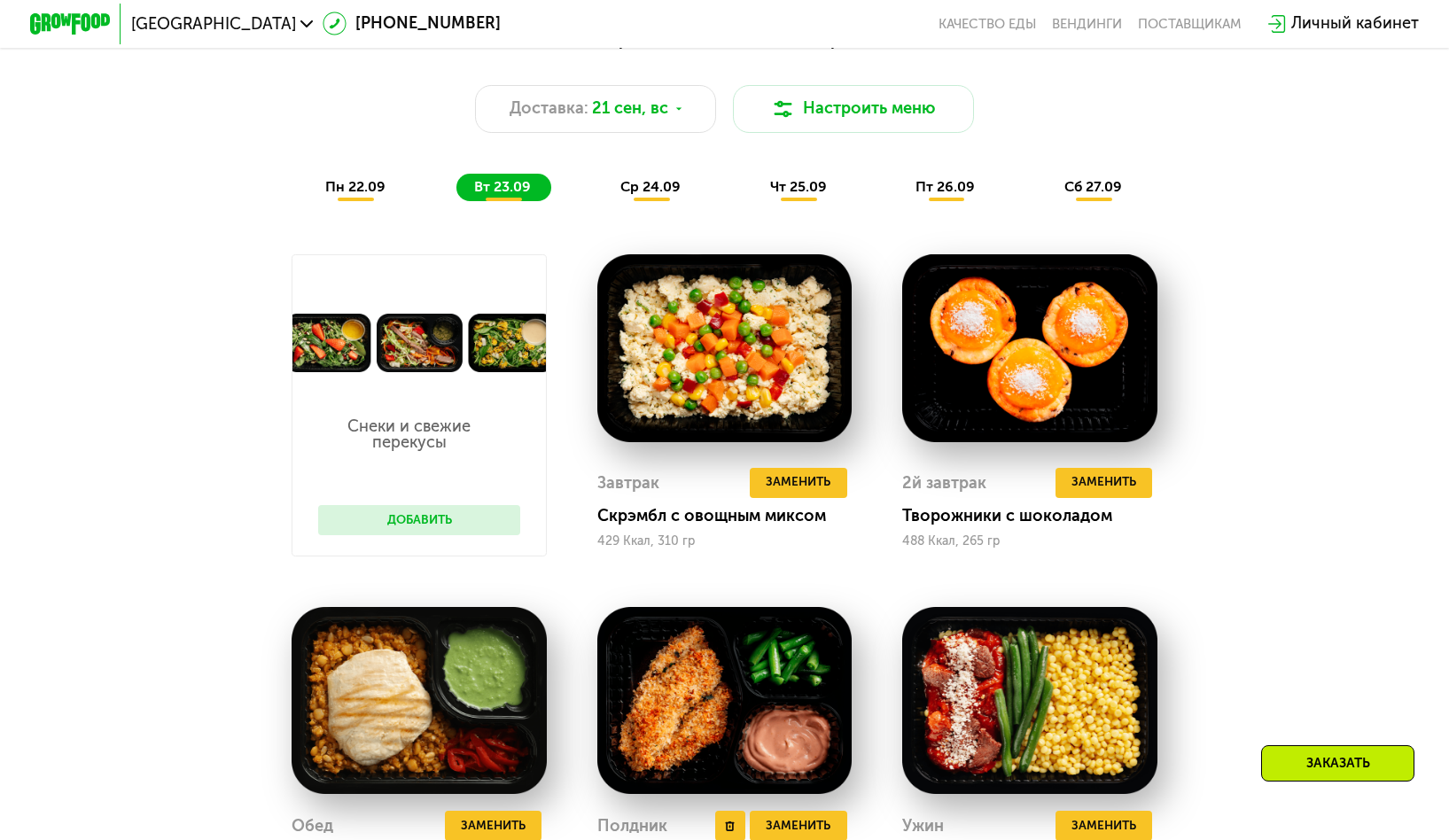
scroll to position [1399, 0]
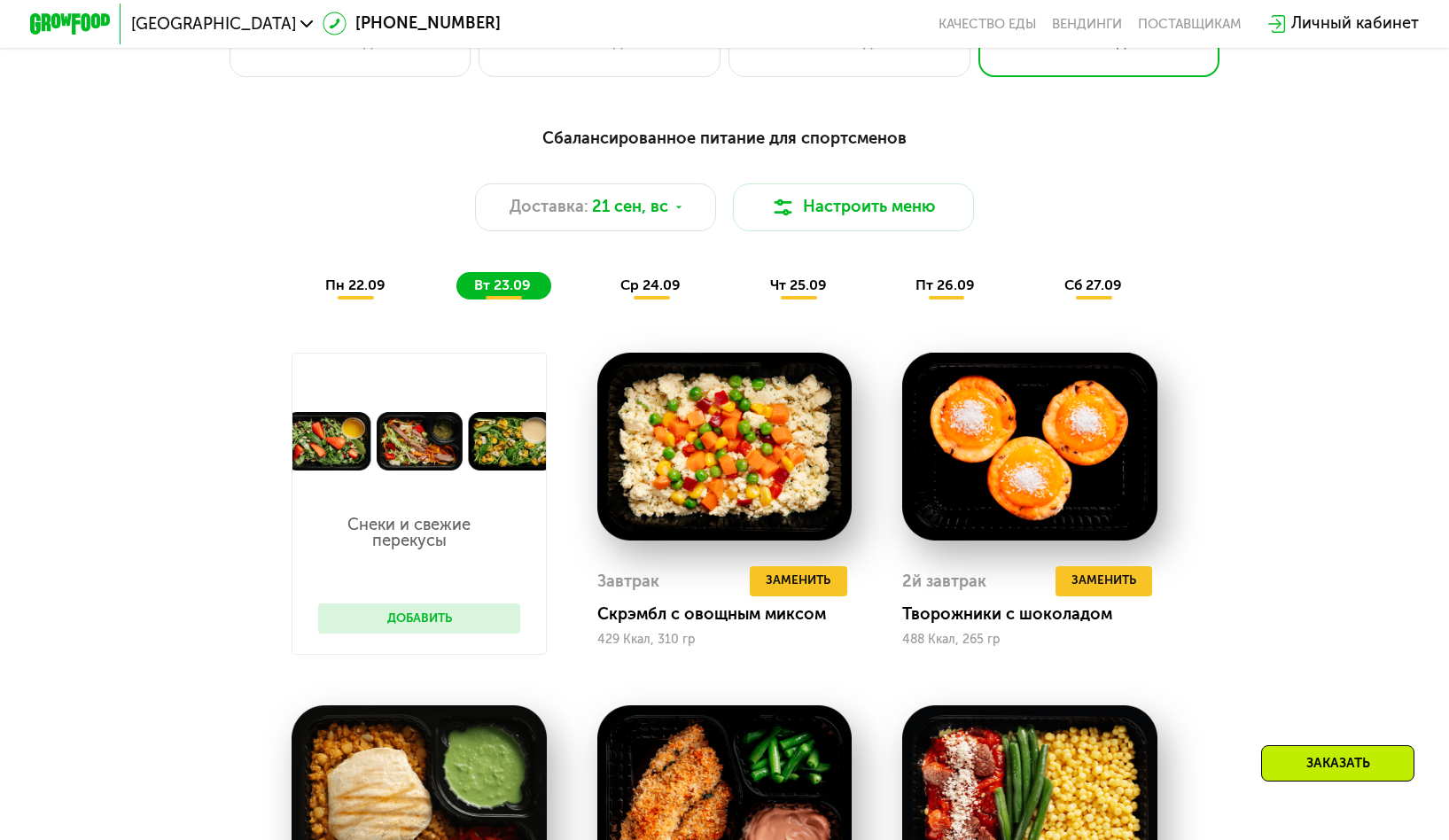
click at [627, 293] on span "ср 24.09" at bounding box center [650, 284] width 60 height 17
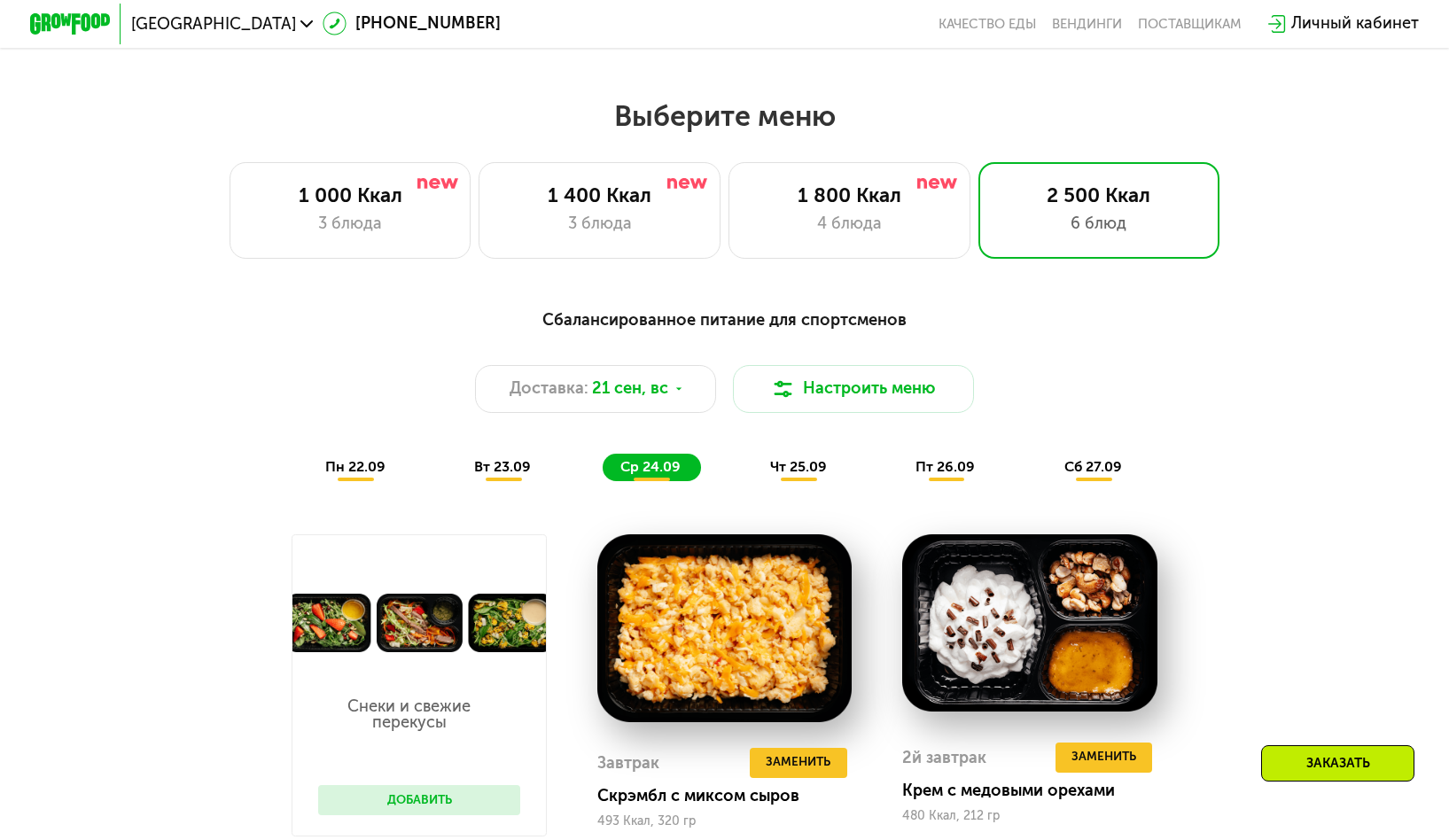
scroll to position [1215, 0]
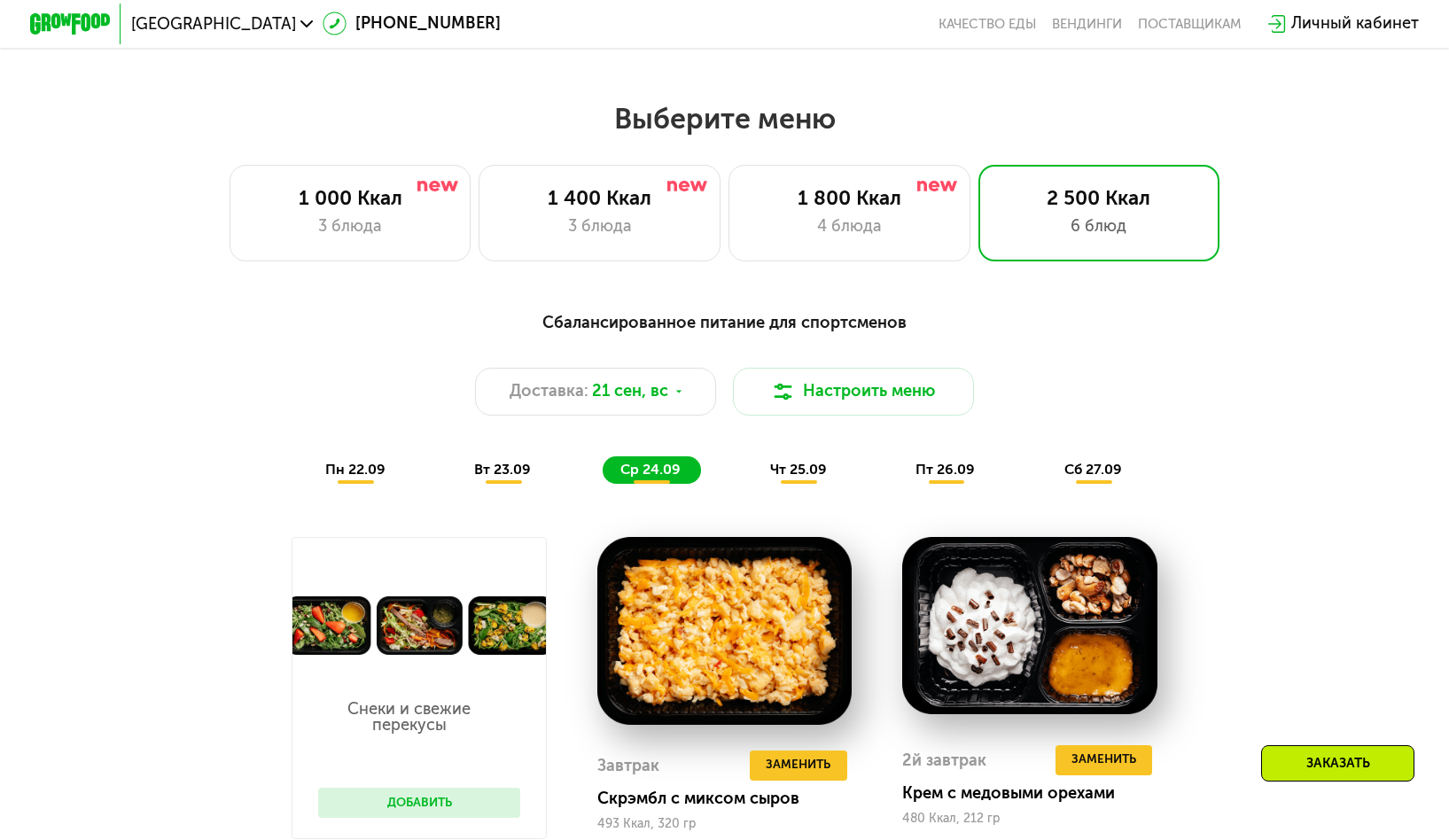
click at [805, 468] on div "чт 25.09" at bounding box center [799, 471] width 95 height 29
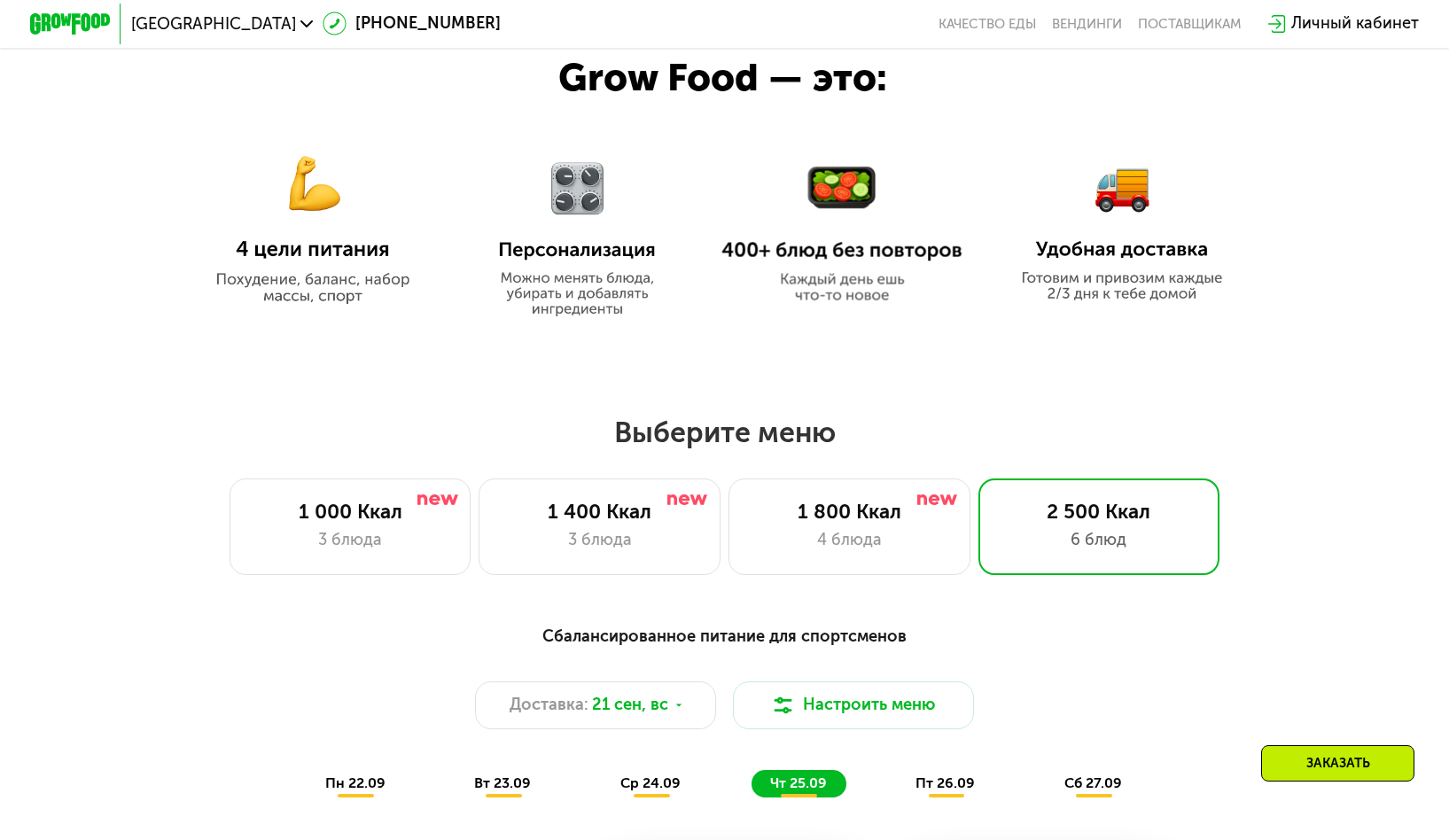
scroll to position [1364, 0]
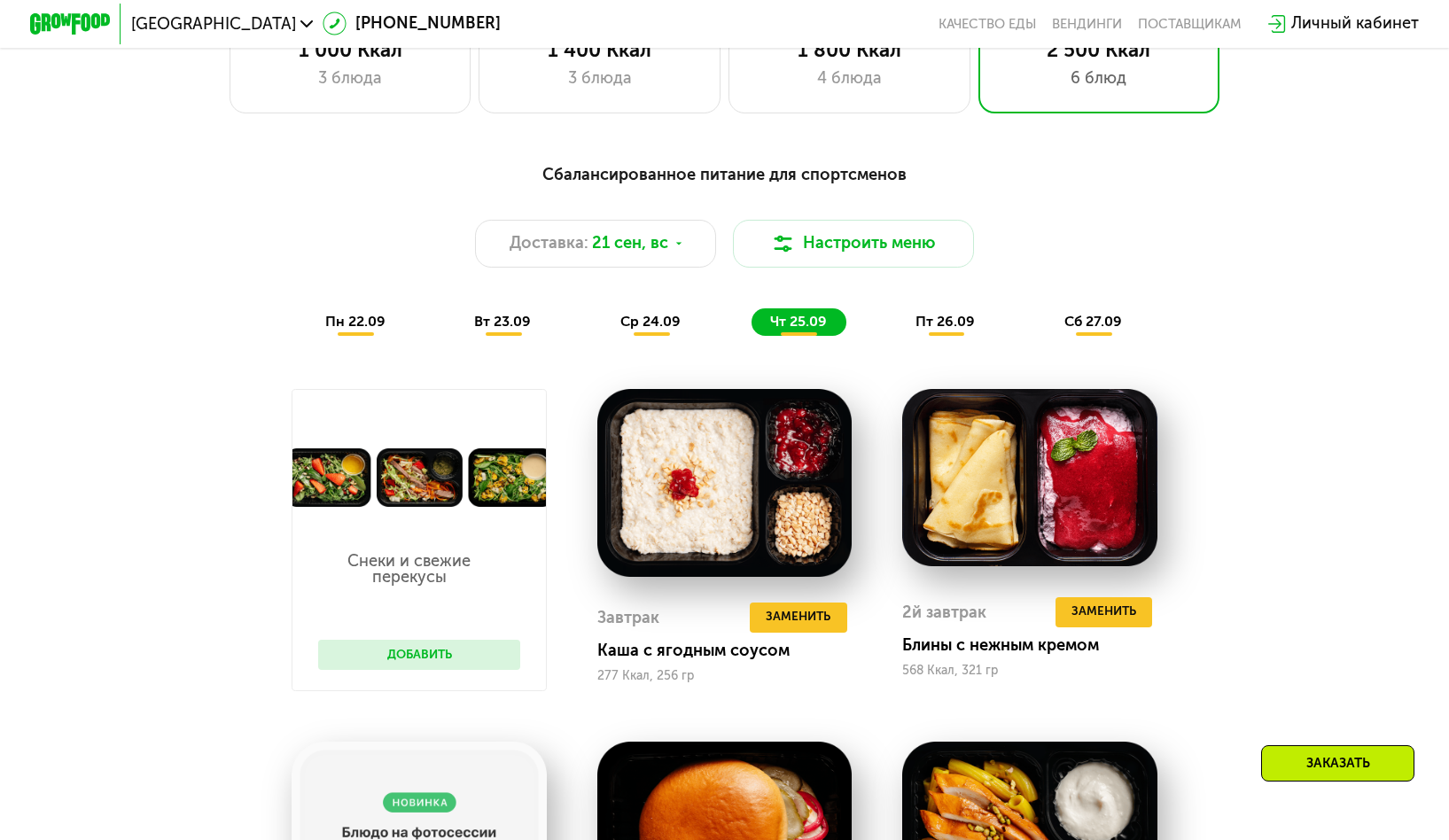
click at [958, 330] on span "пт 26.09" at bounding box center [945, 321] width 59 height 17
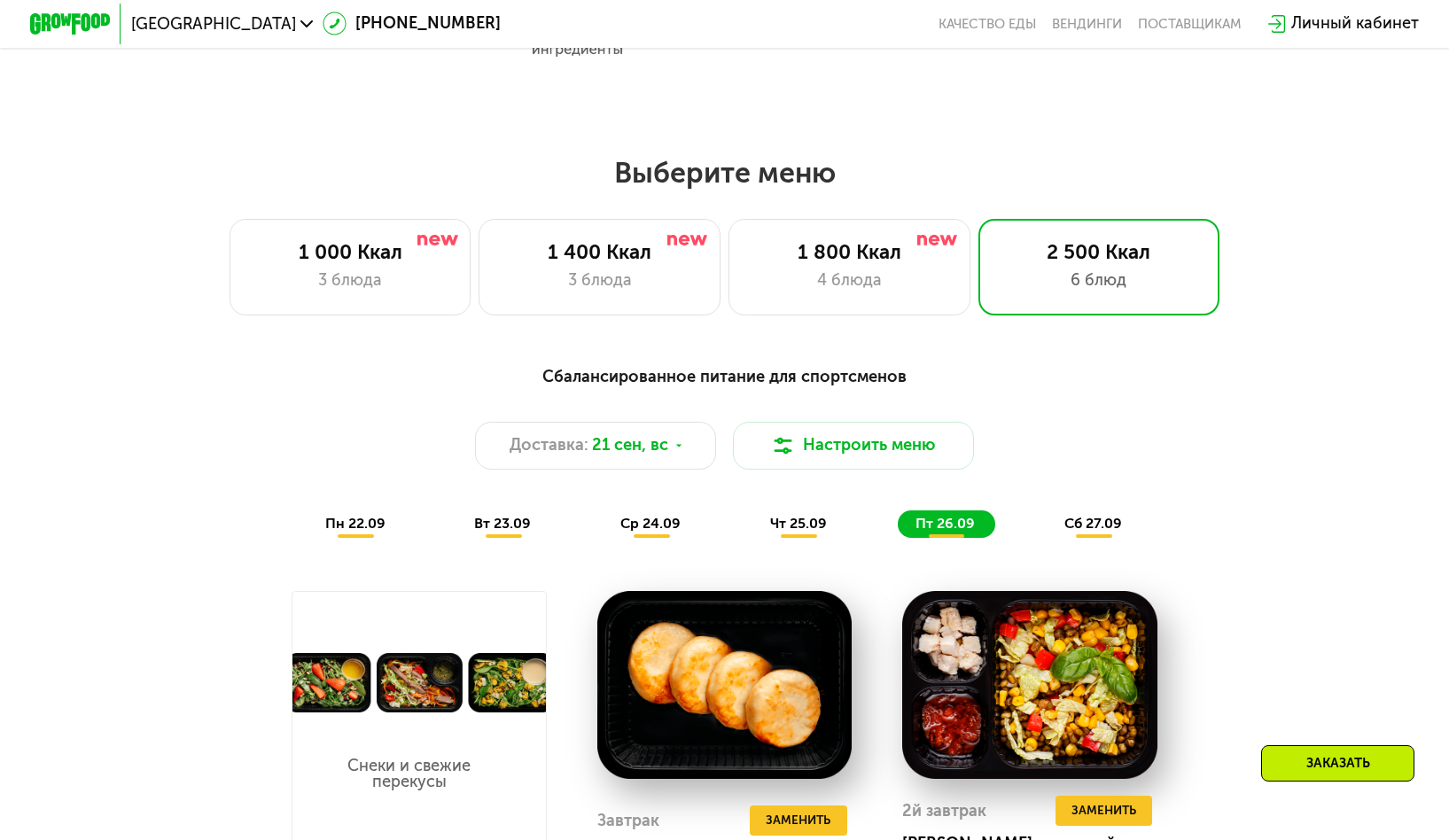
scroll to position [1162, 0]
click at [1083, 524] on div "сб 27.09" at bounding box center [1094, 525] width 96 height 29
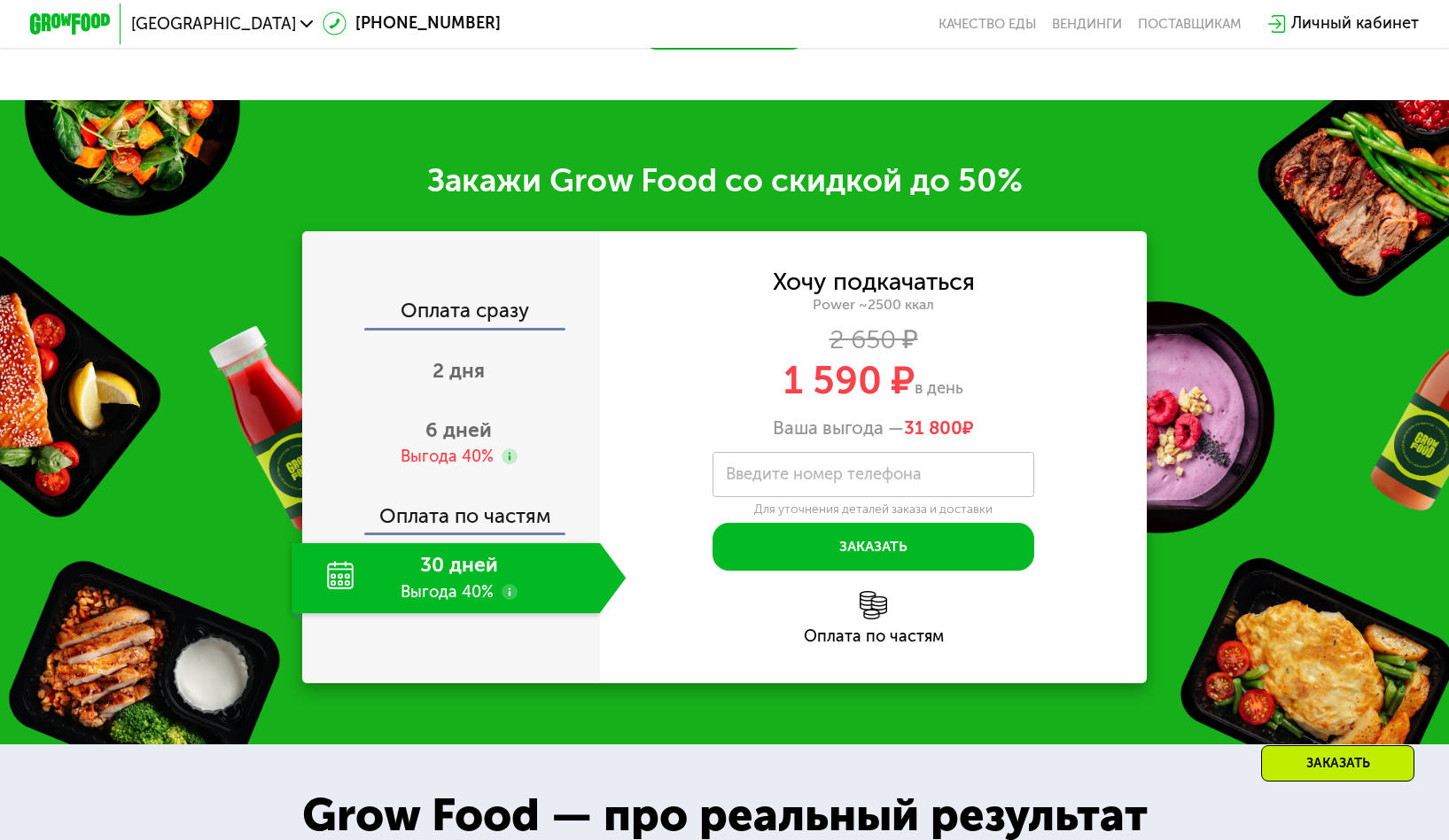
scroll to position [2809, 0]
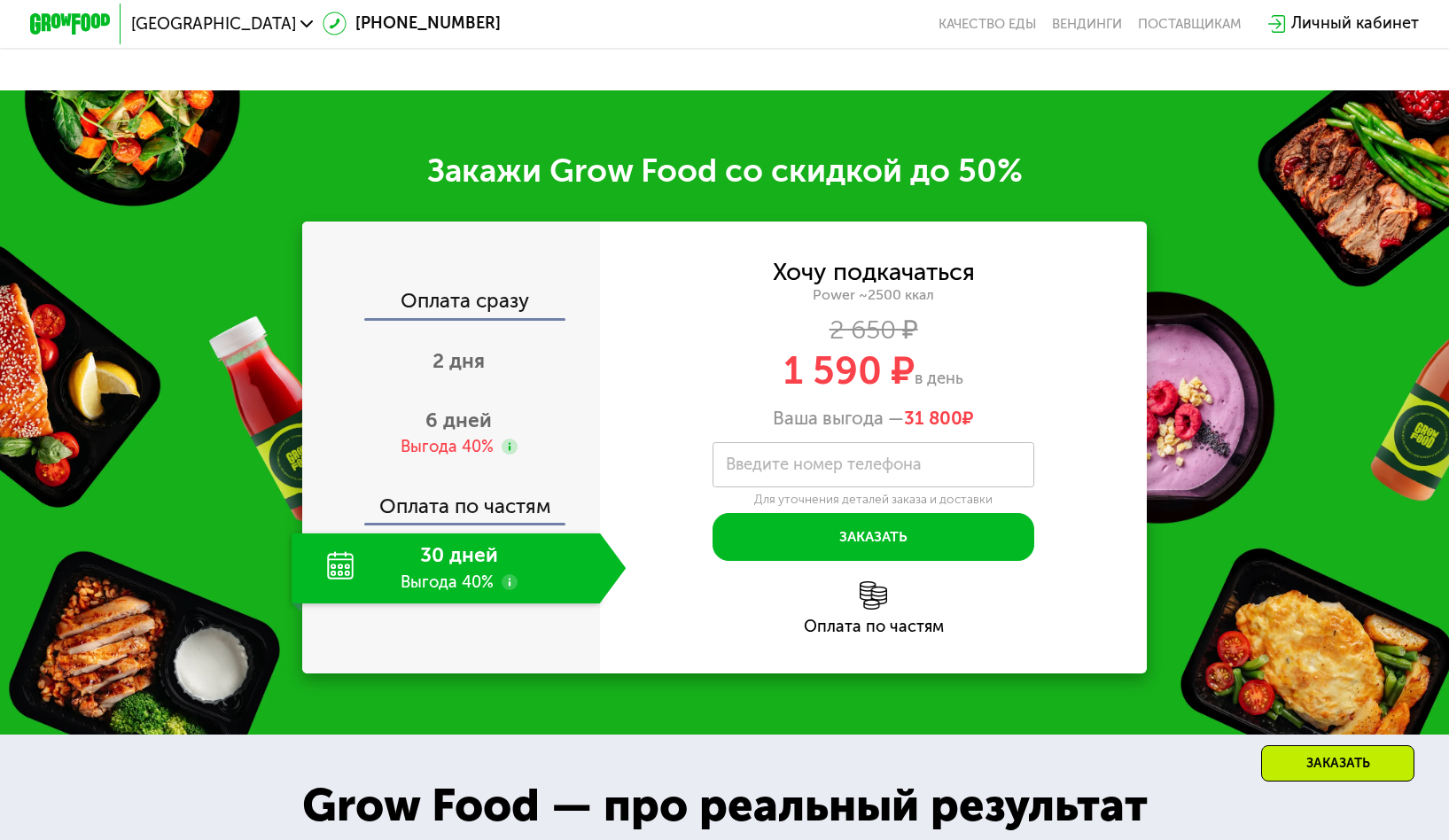
click at [780, 466] on label "Введите номер телефона" at bounding box center [823, 465] width 196 height 11
click at [780, 466] on input "Введите номер телефона" at bounding box center [873, 465] width 322 height 46
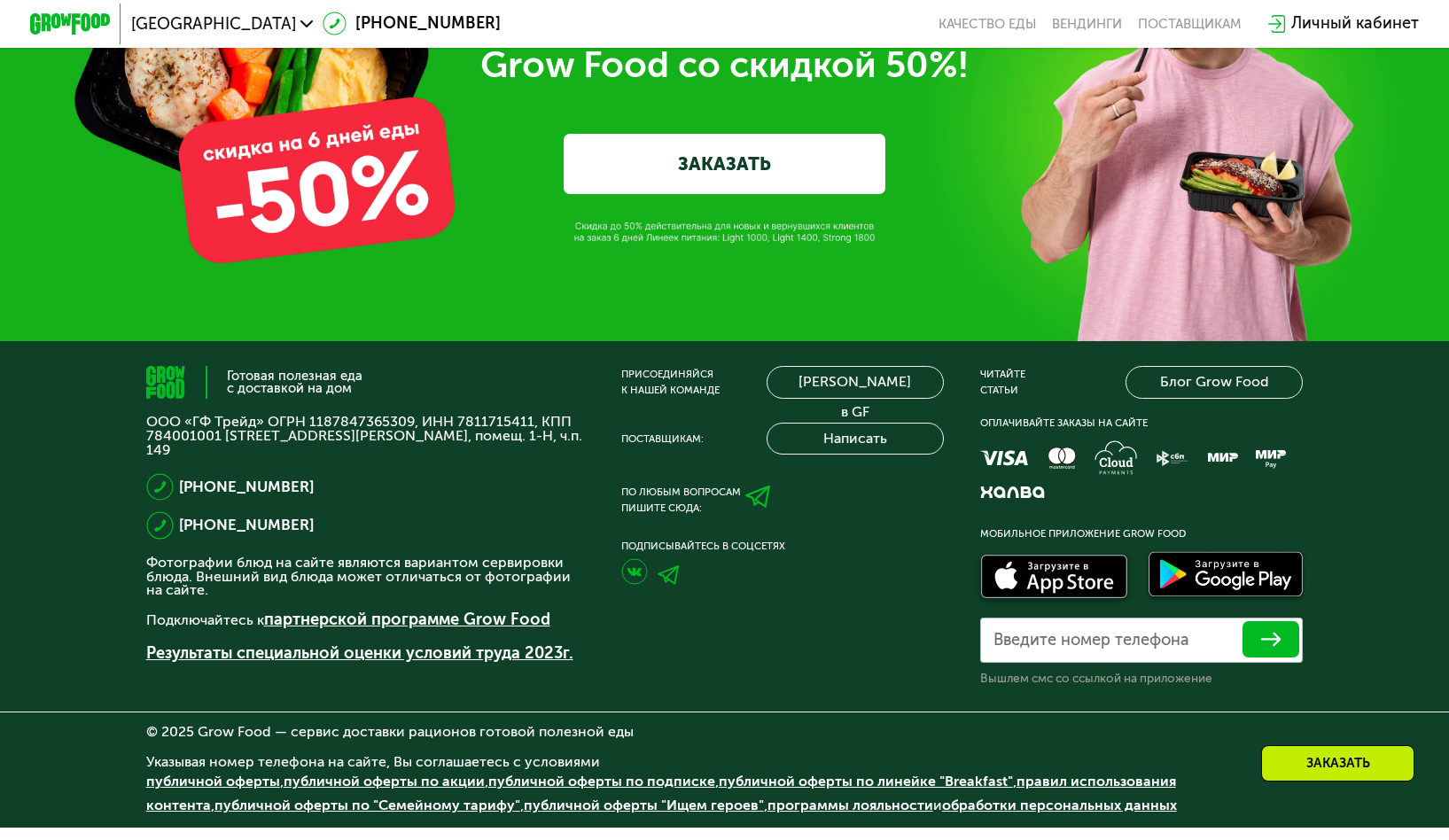
scroll to position [6837, 0]
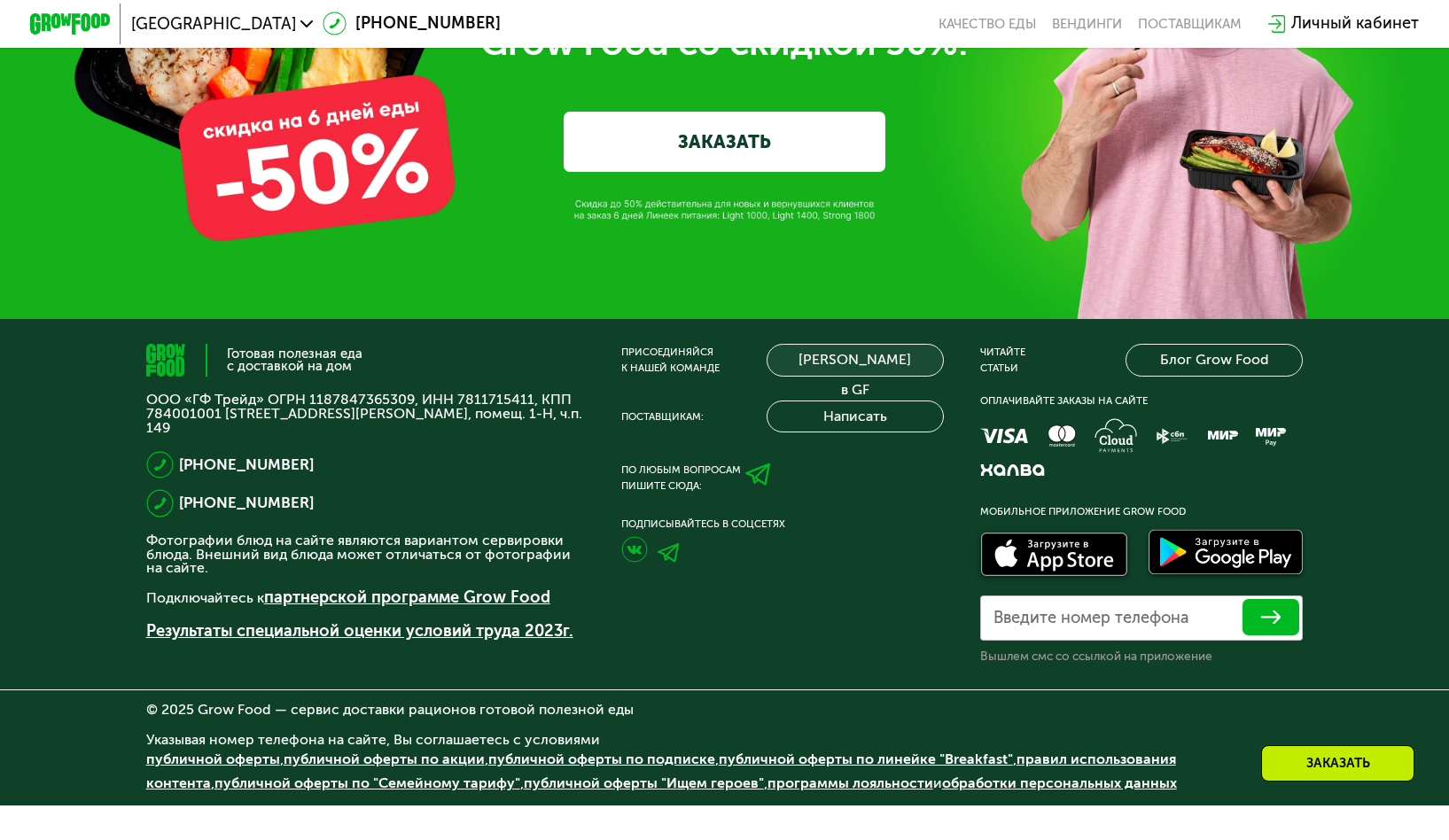
click at [912, 375] on link "[PERSON_NAME] в GF" at bounding box center [855, 360] width 177 height 32
